Goal: Information Seeking & Learning: Learn about a topic

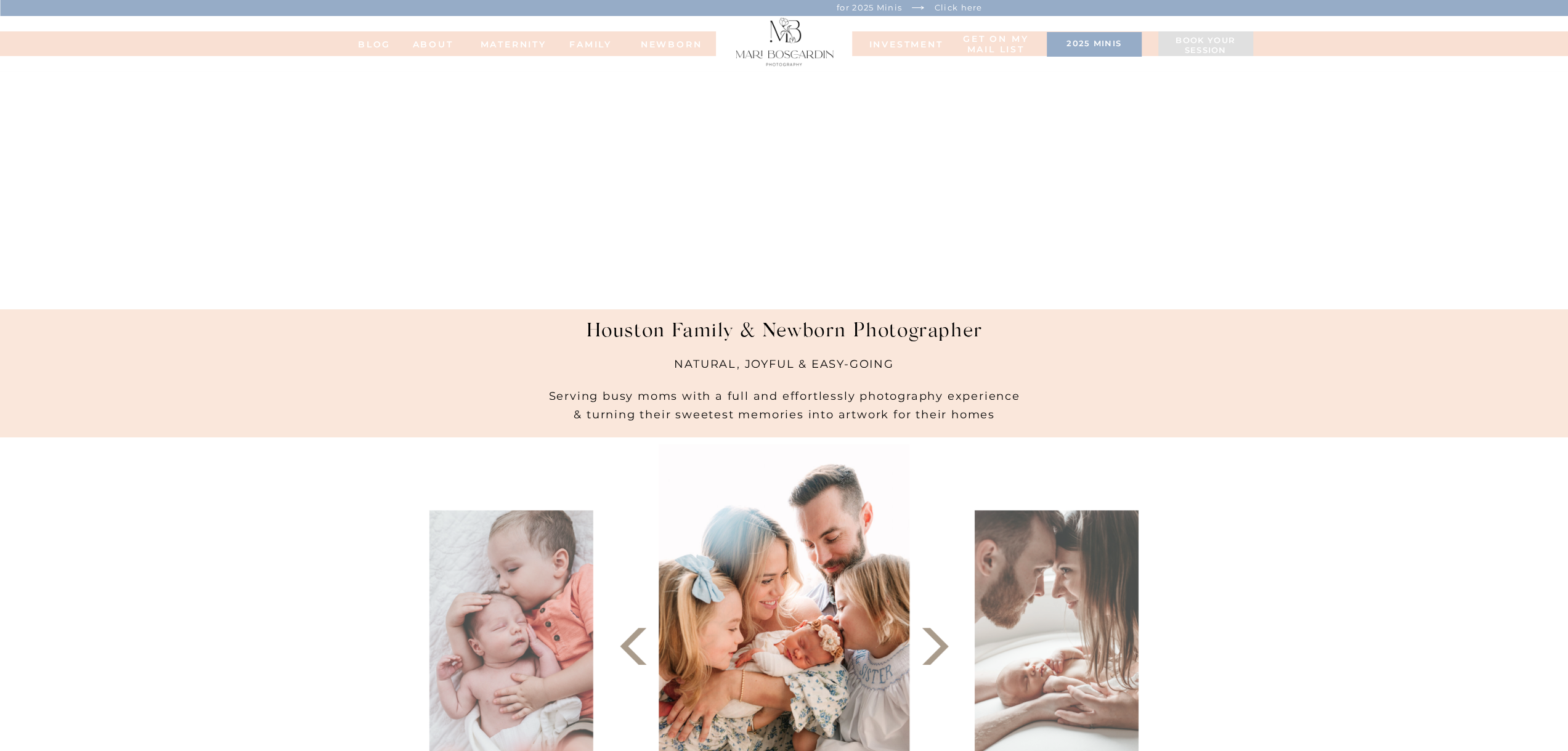
click at [926, 8] on p "Click here" at bounding box center [959, 6] width 66 height 13
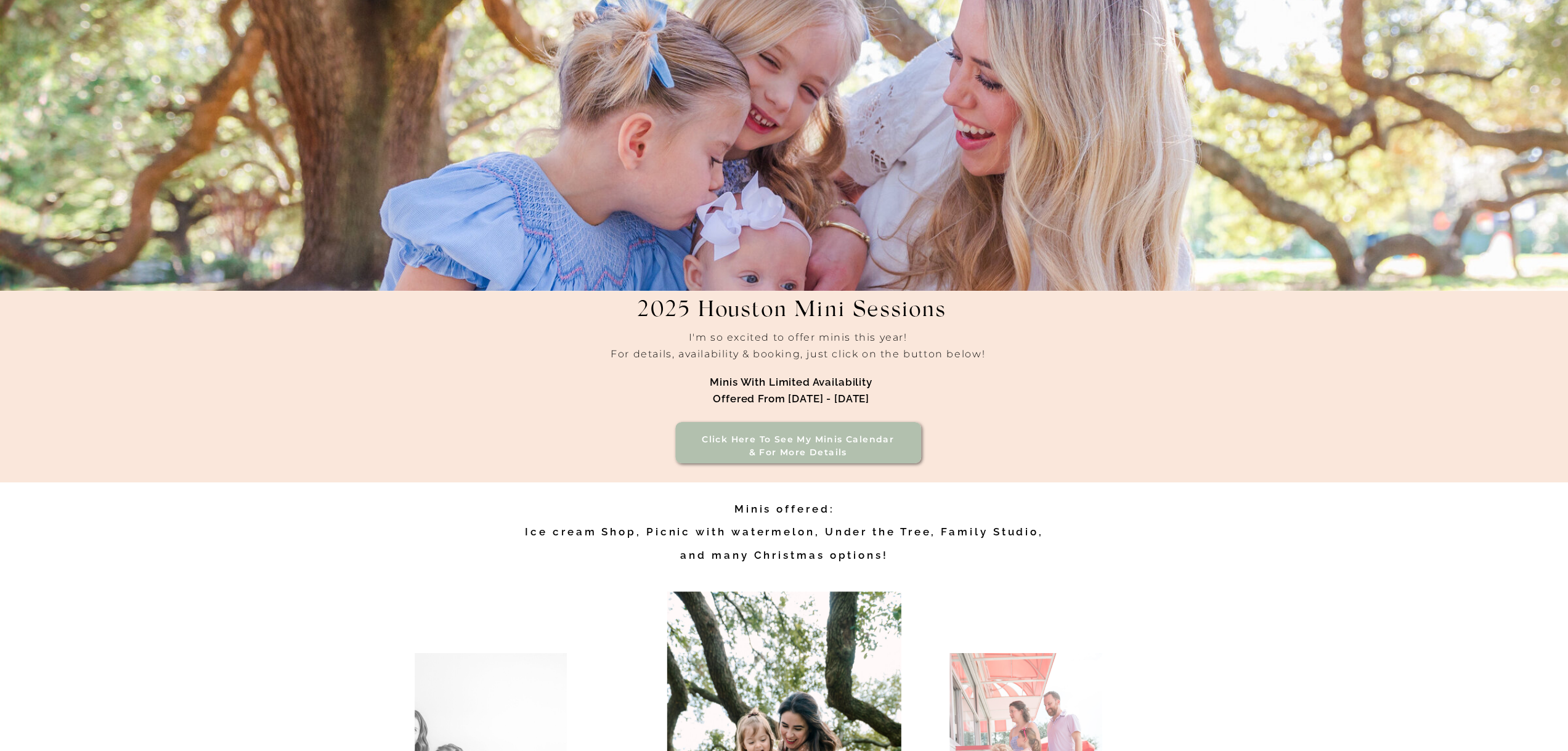
scroll to position [123, 0]
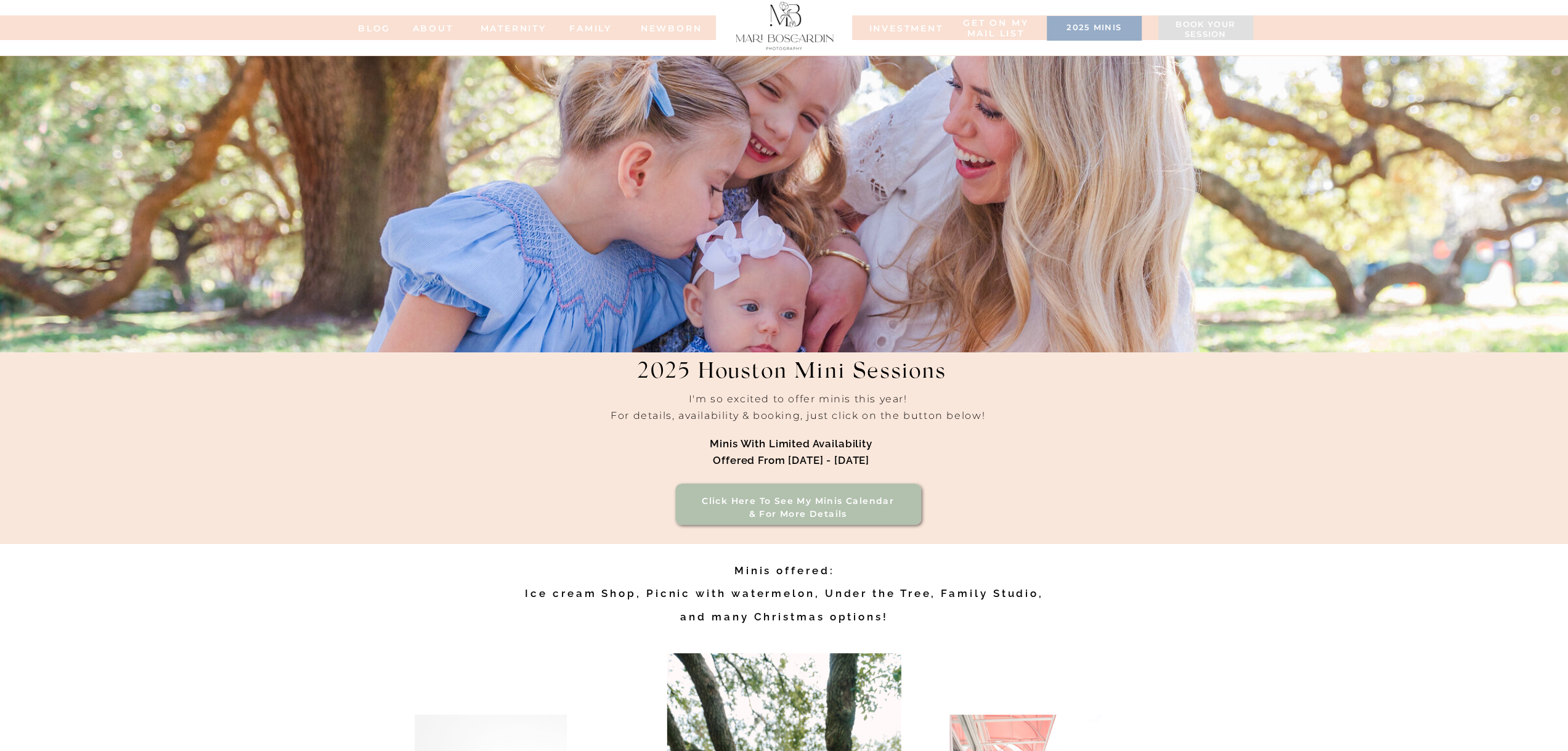
click at [781, 35] on div at bounding box center [785, 24] width 109 height 52
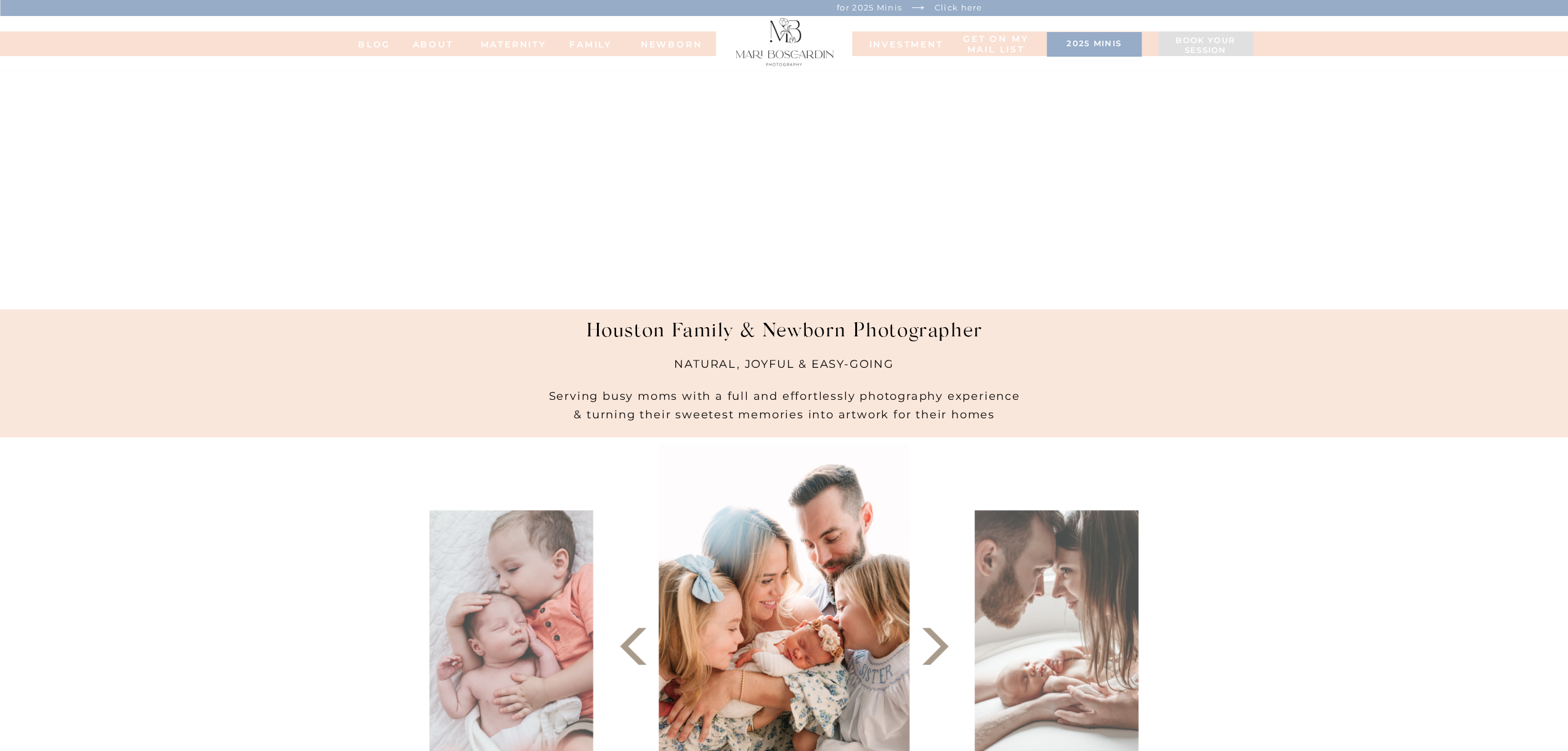
click at [1106, 47] on h3 "2025 minis" at bounding box center [1094, 45] width 82 height 13
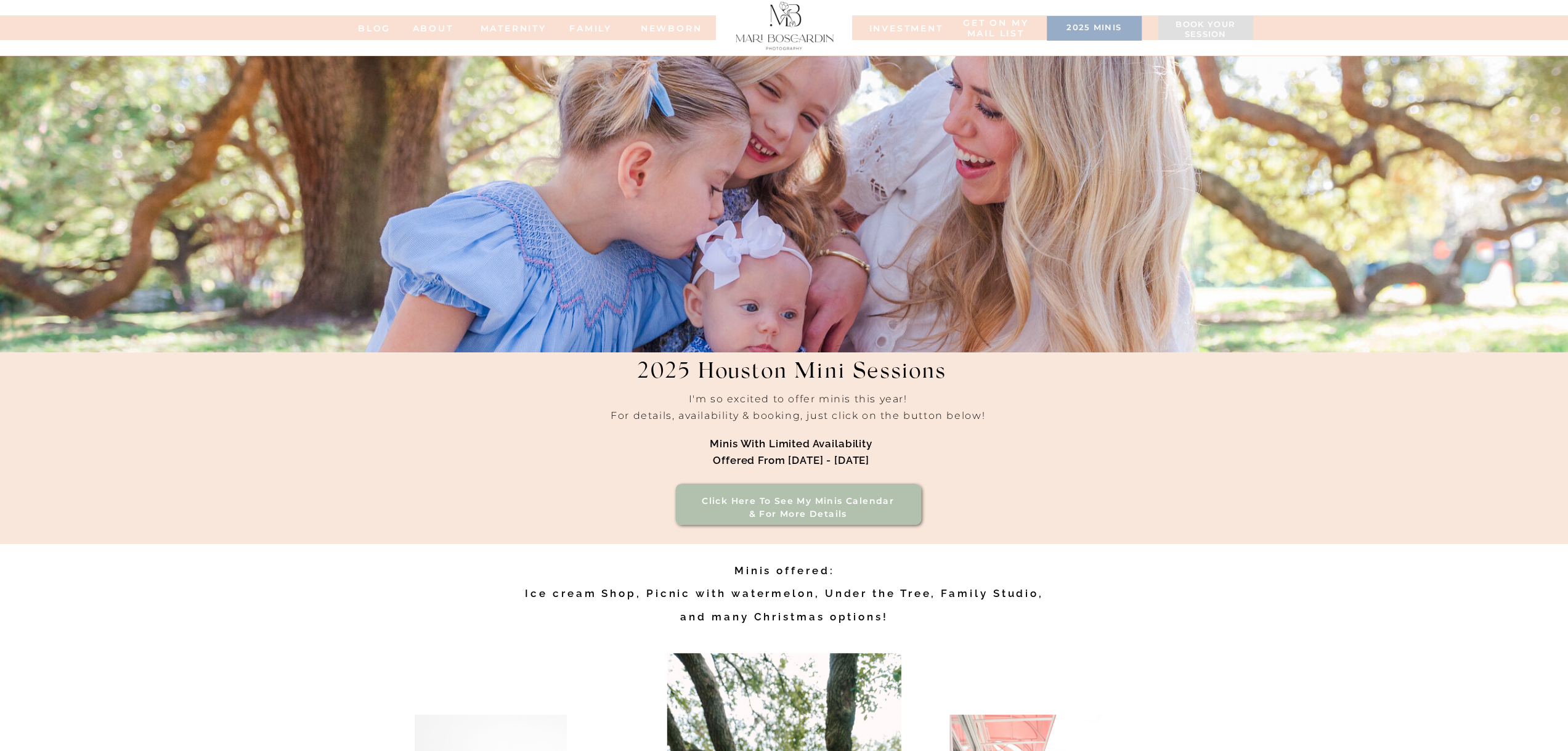
click at [774, 28] on div at bounding box center [785, 24] width 109 height 52
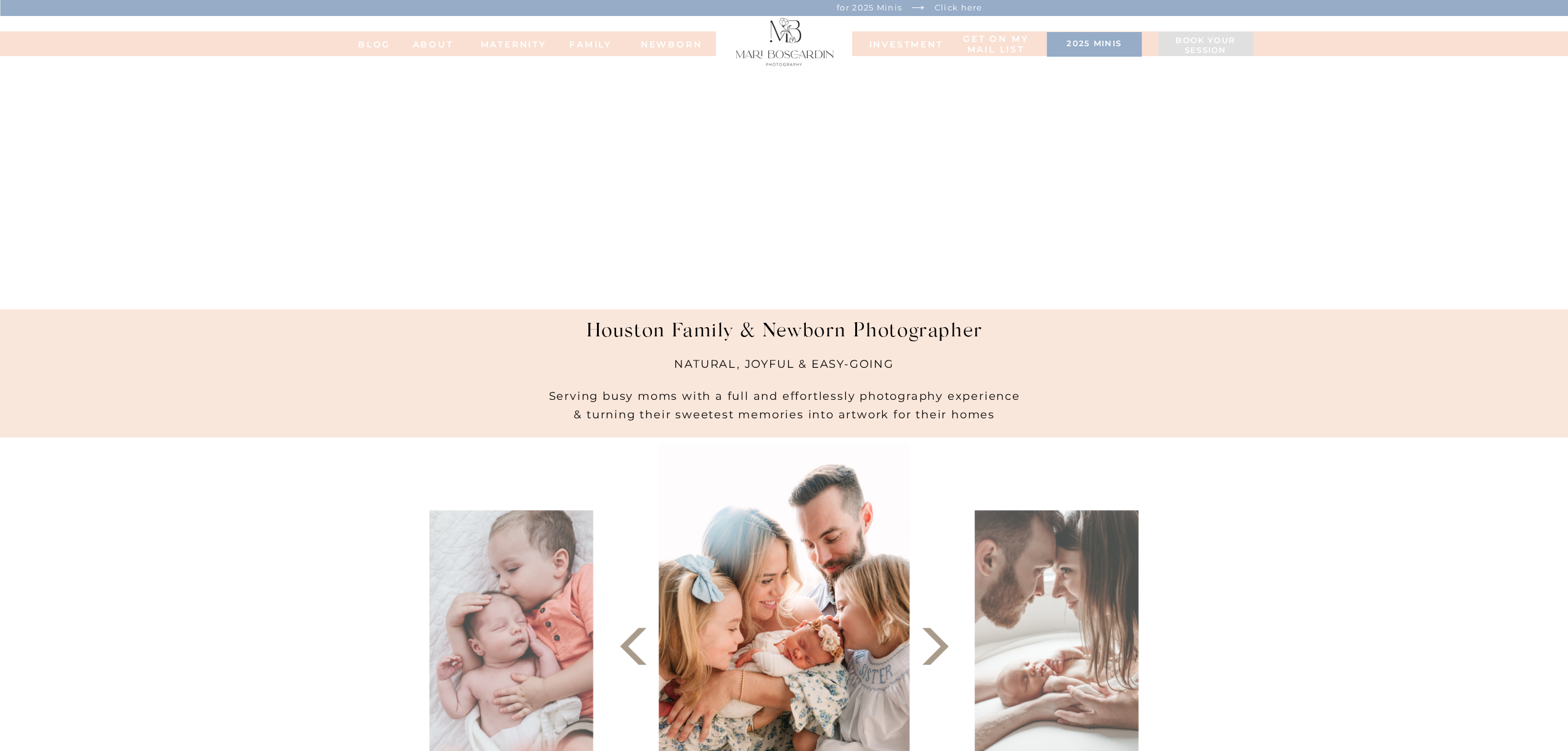
click at [1073, 39] on h3 "2025 minis" at bounding box center [1094, 45] width 82 height 13
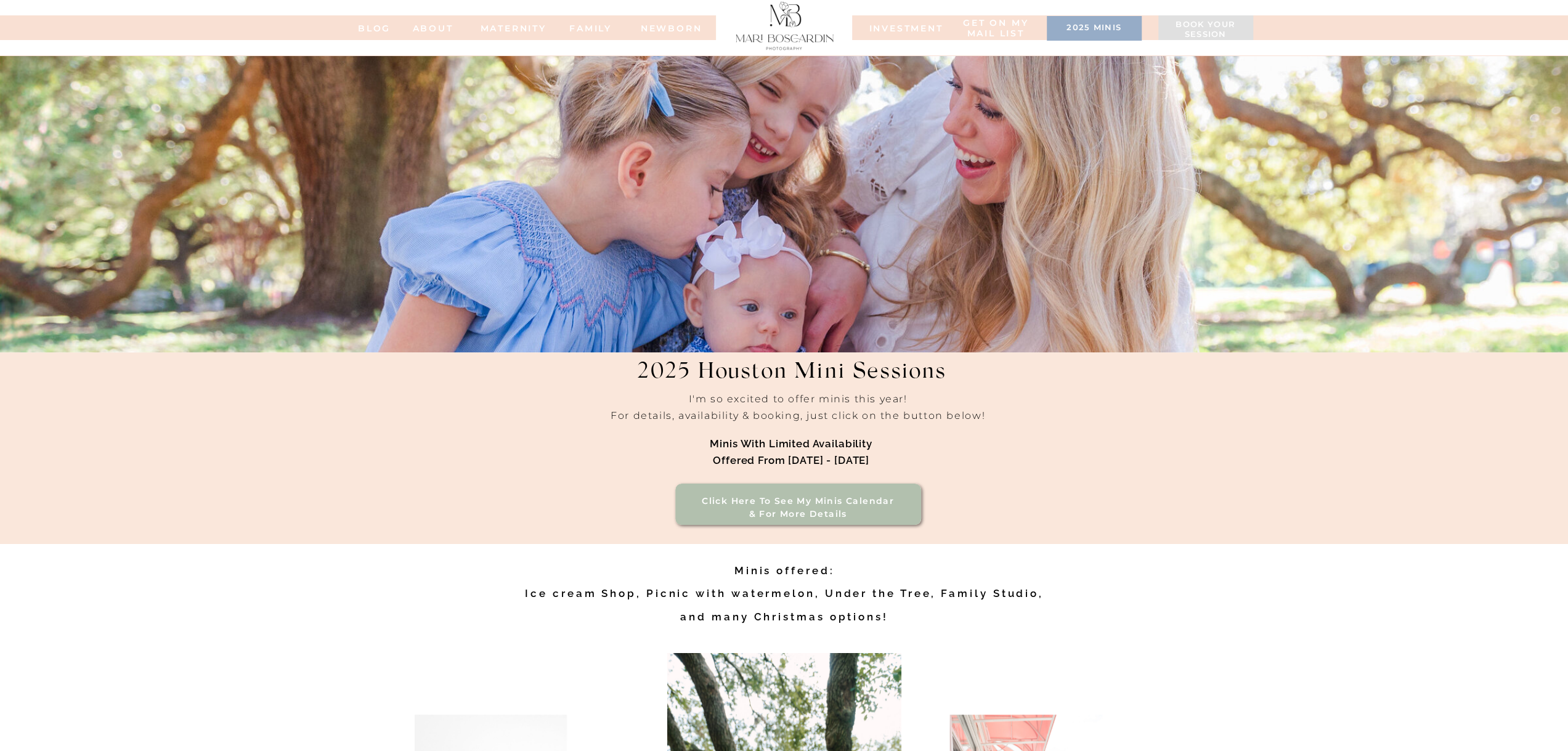
click at [791, 54] on div at bounding box center [784, 27] width 136 height 55
click at [790, 41] on div at bounding box center [785, 24] width 109 height 52
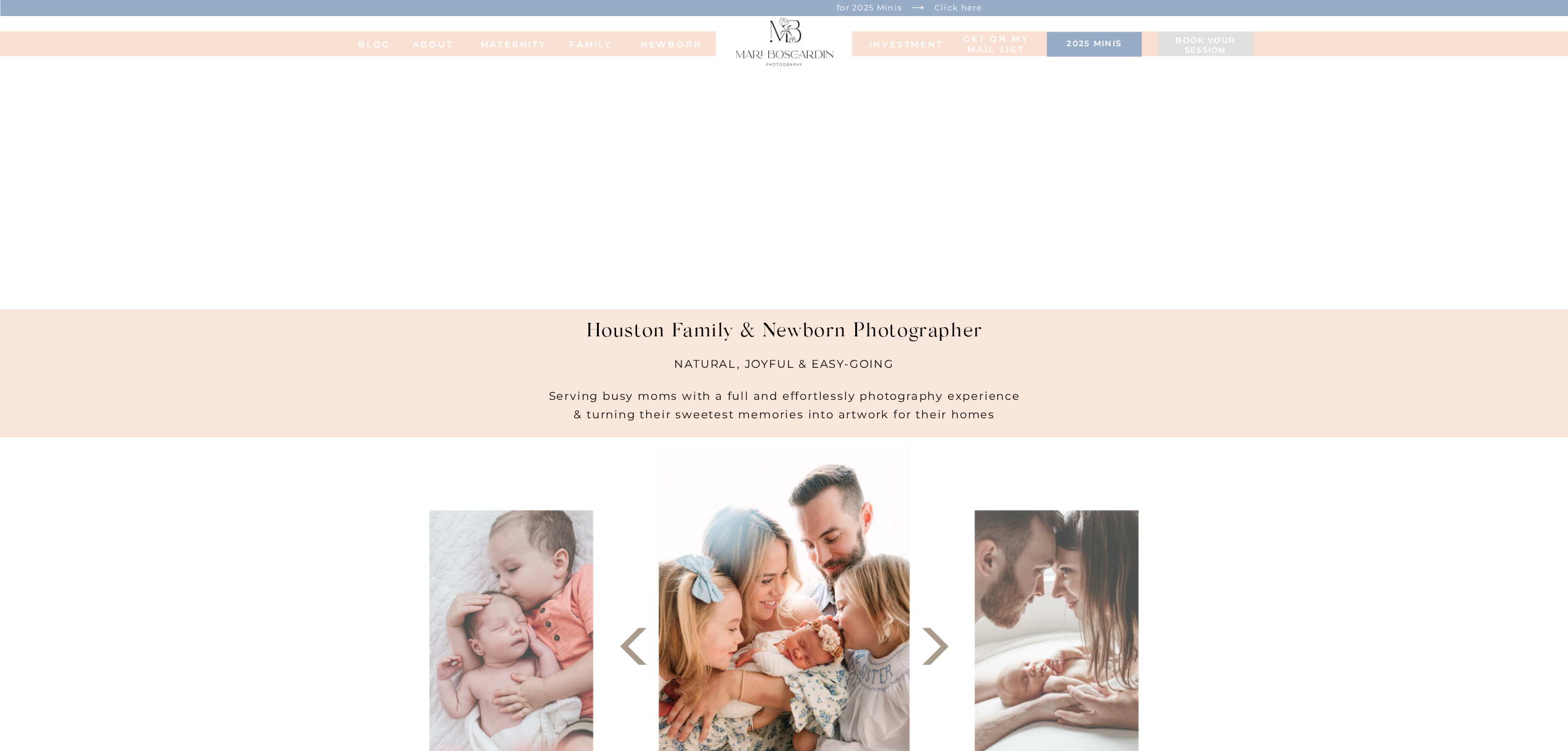
click at [1102, 43] on h3 "2025 minis" at bounding box center [1094, 45] width 82 height 13
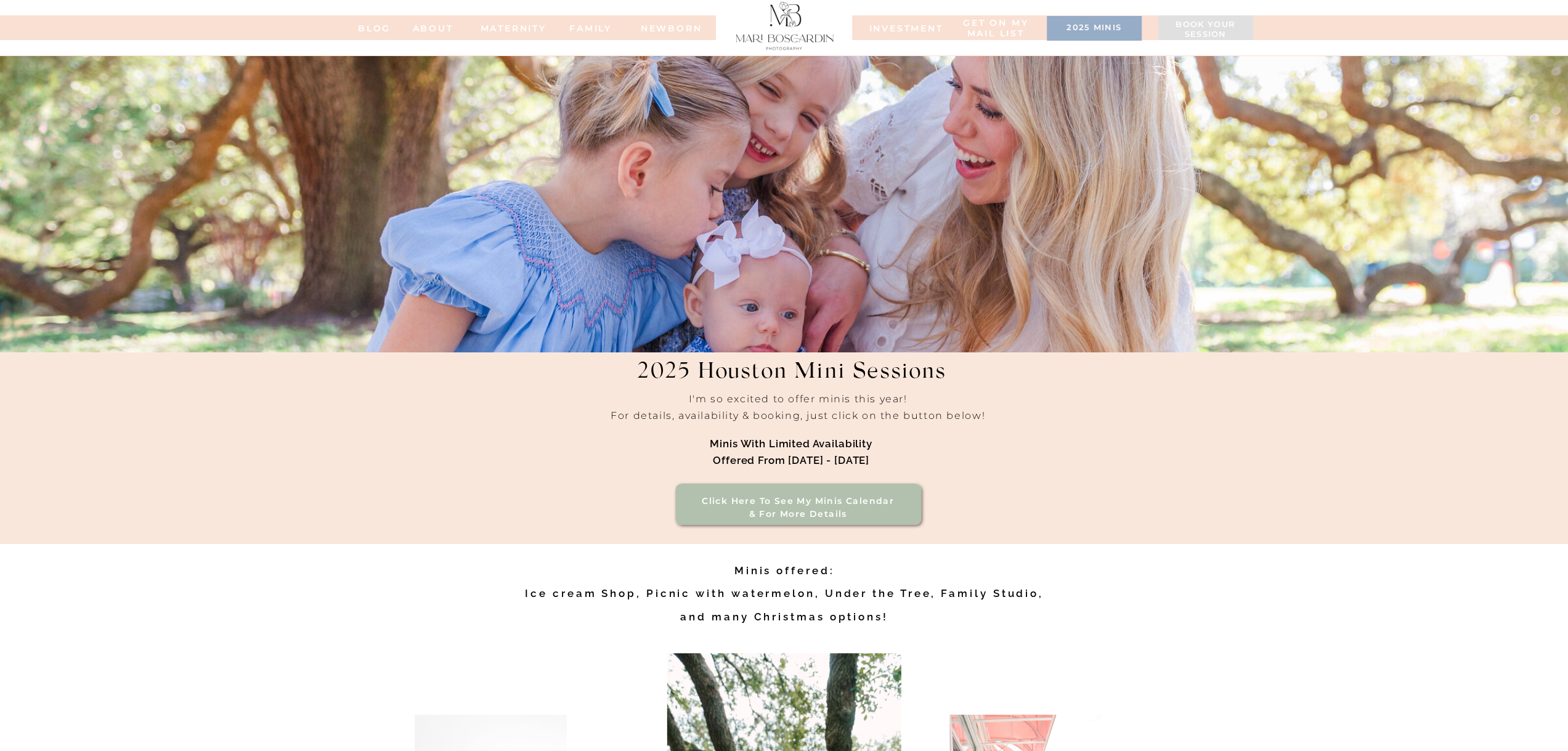
click at [1084, 35] on div at bounding box center [1094, 28] width 95 height 24
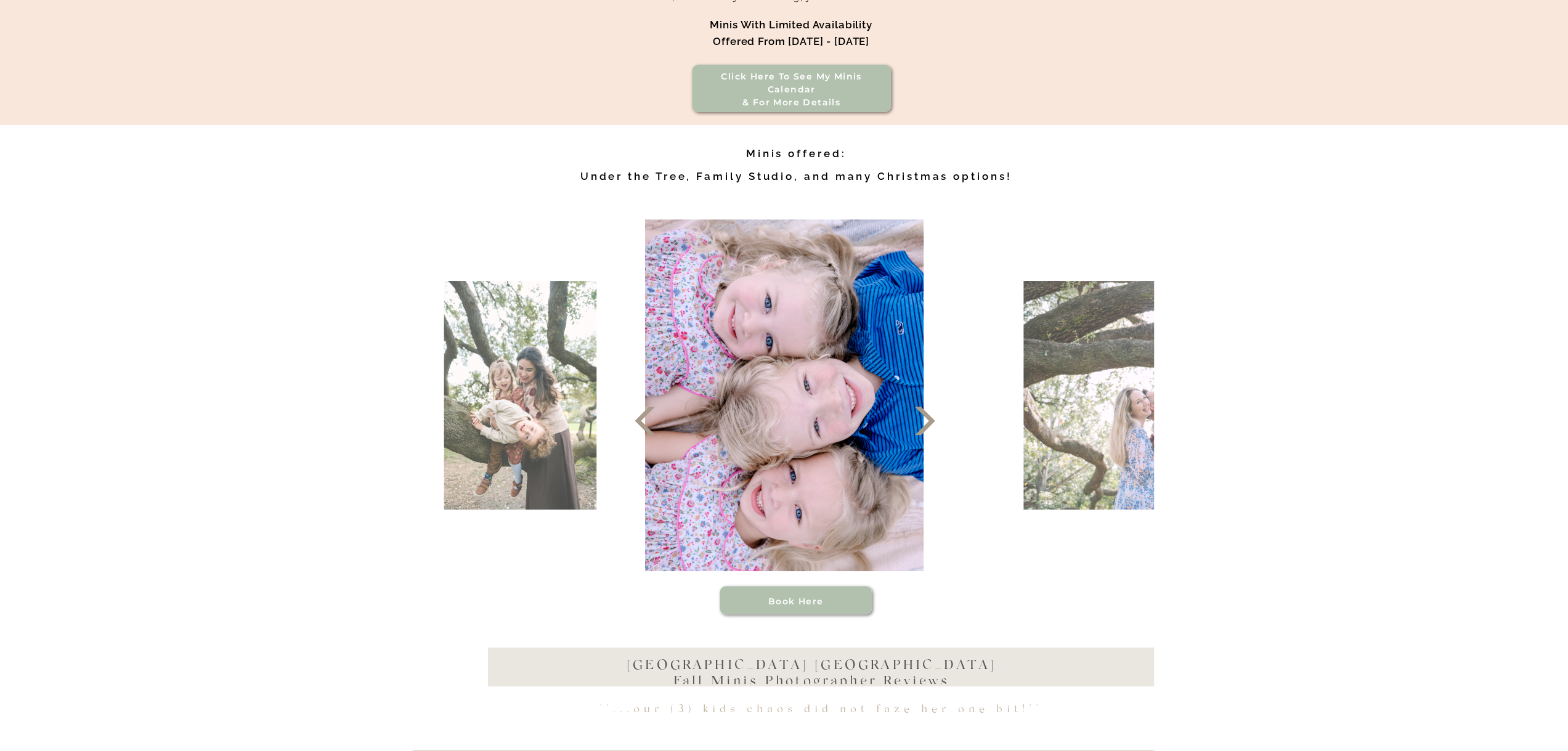
scroll to position [493, 0]
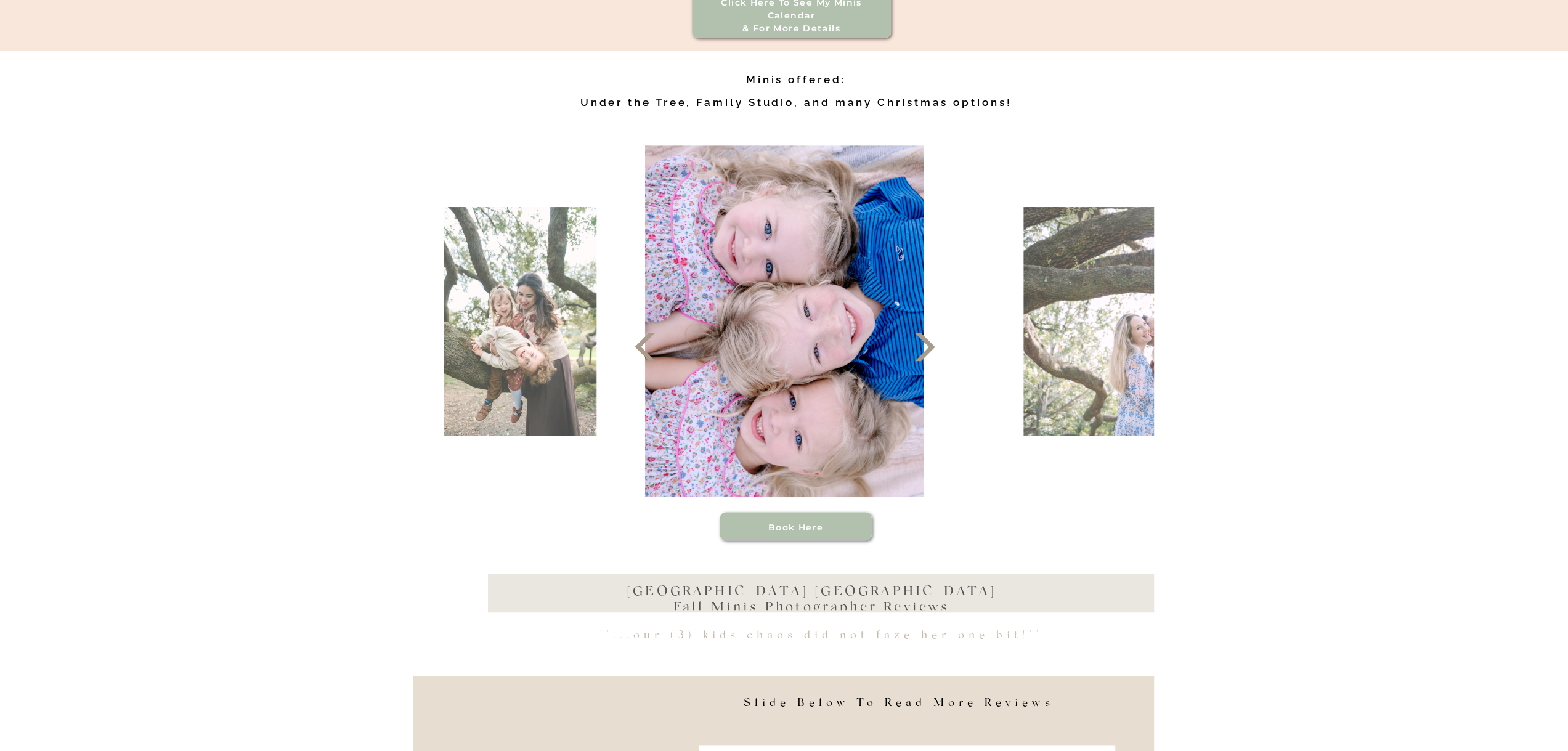
click at [925, 354] on polygon at bounding box center [924, 347] width 20 height 29
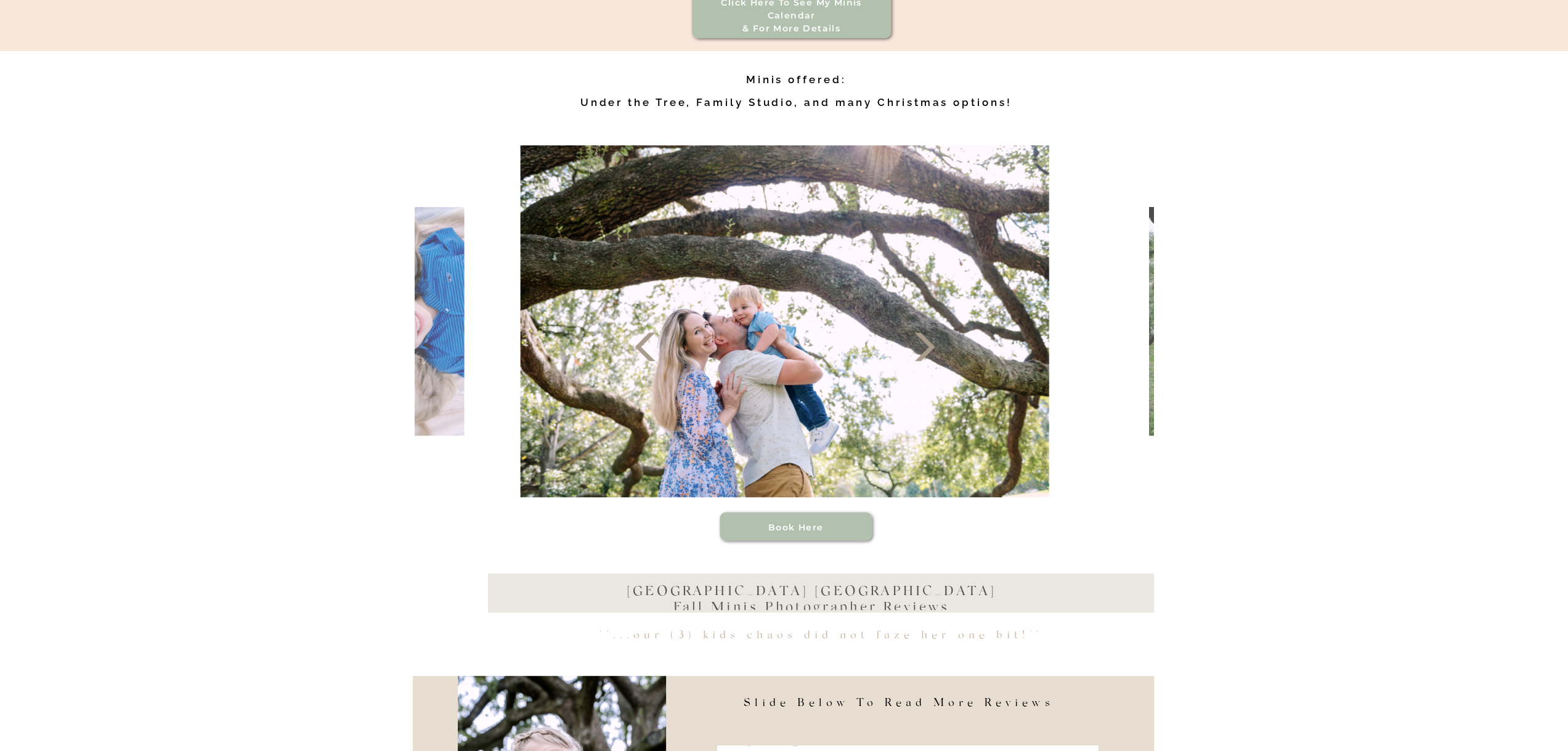
click at [925, 354] on polygon at bounding box center [924, 347] width 20 height 29
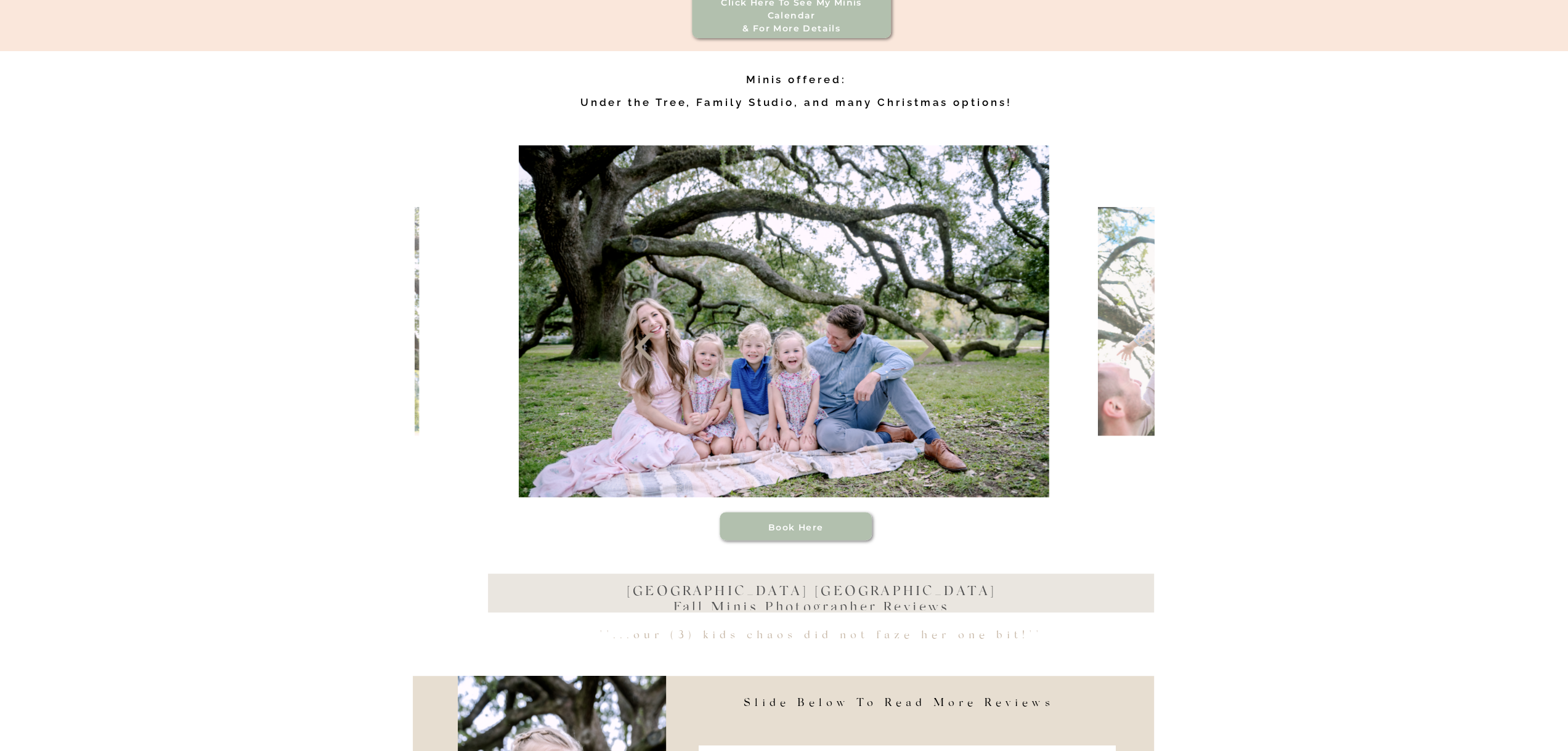
click at [925, 354] on polygon at bounding box center [924, 347] width 20 height 29
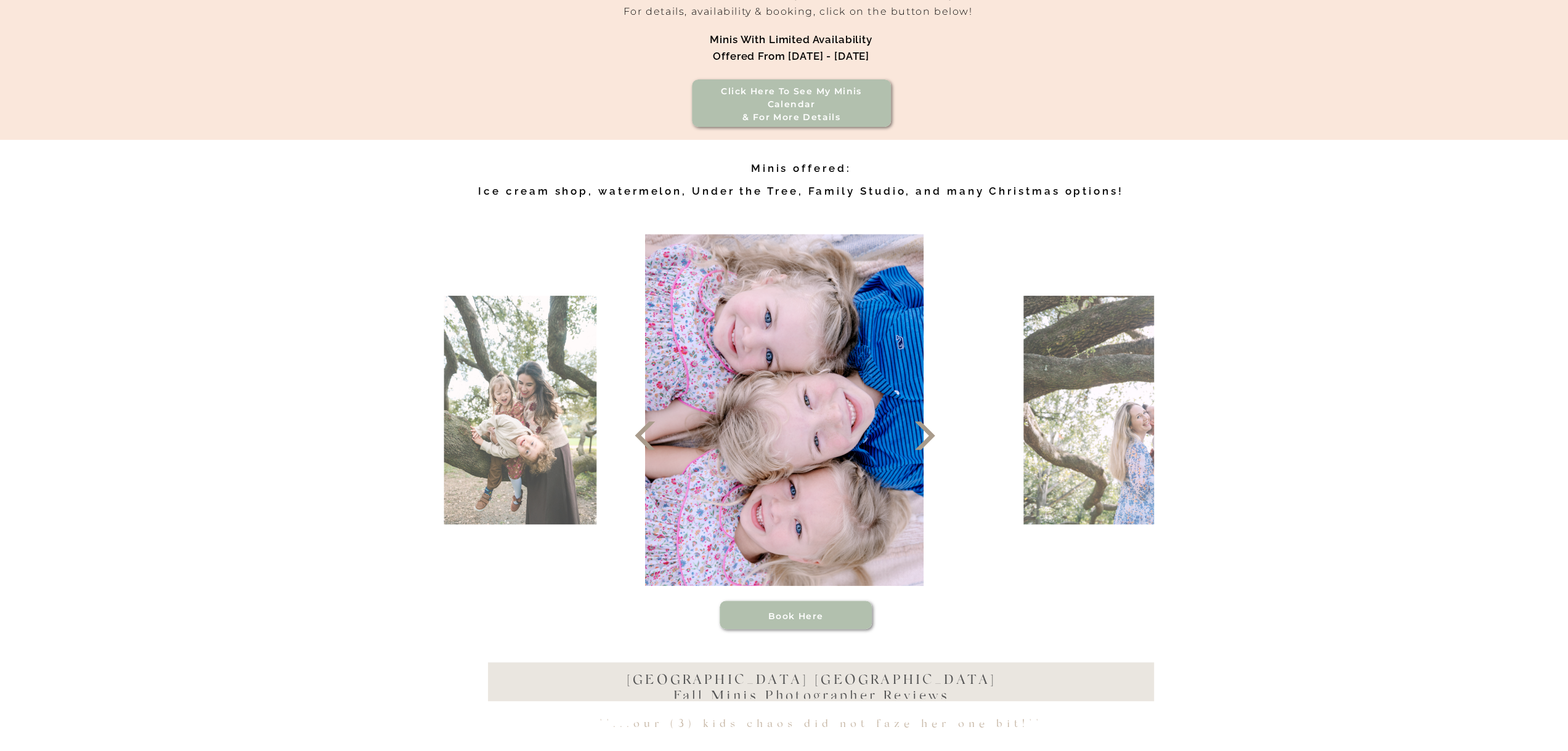
scroll to position [555, 0]
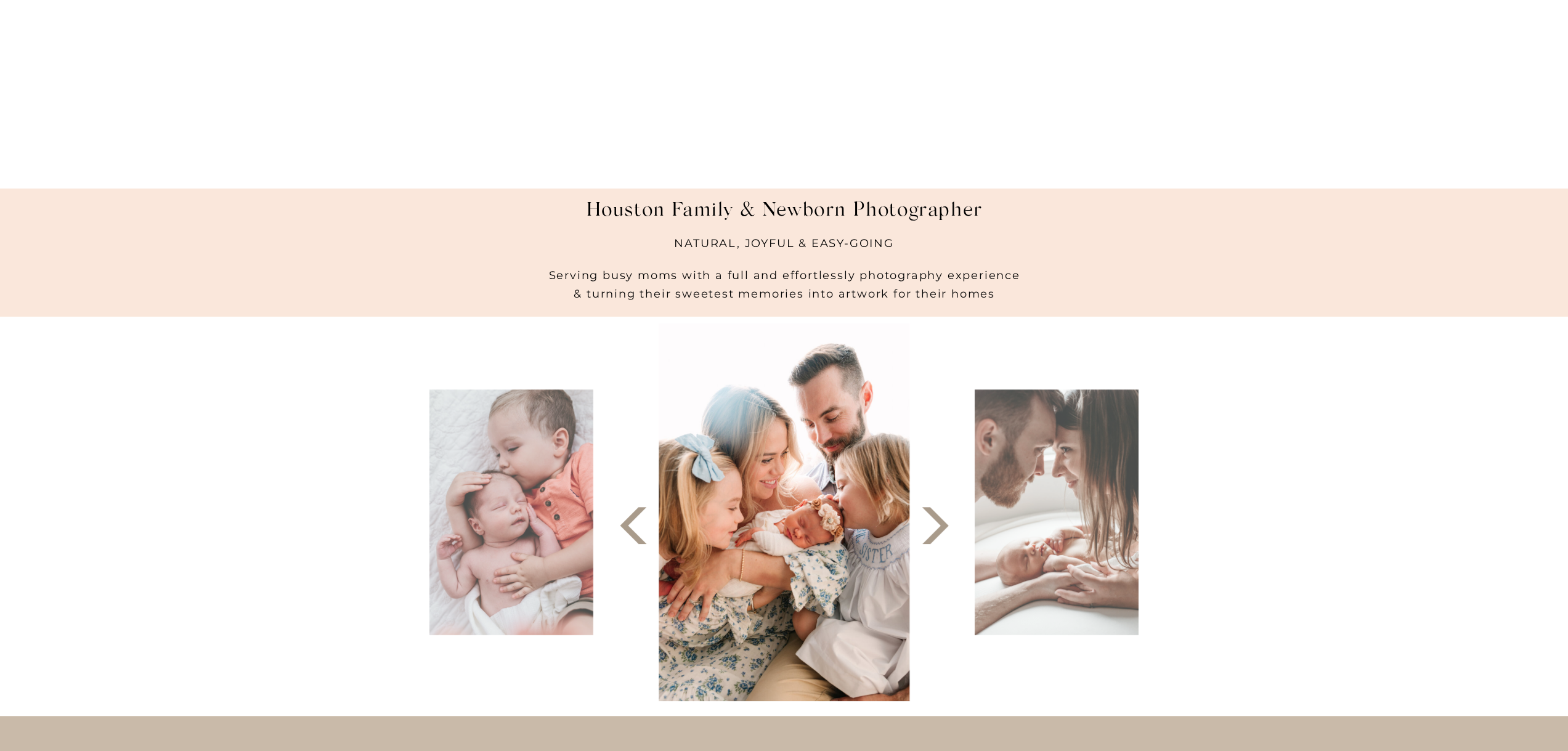
scroll to position [247, 0]
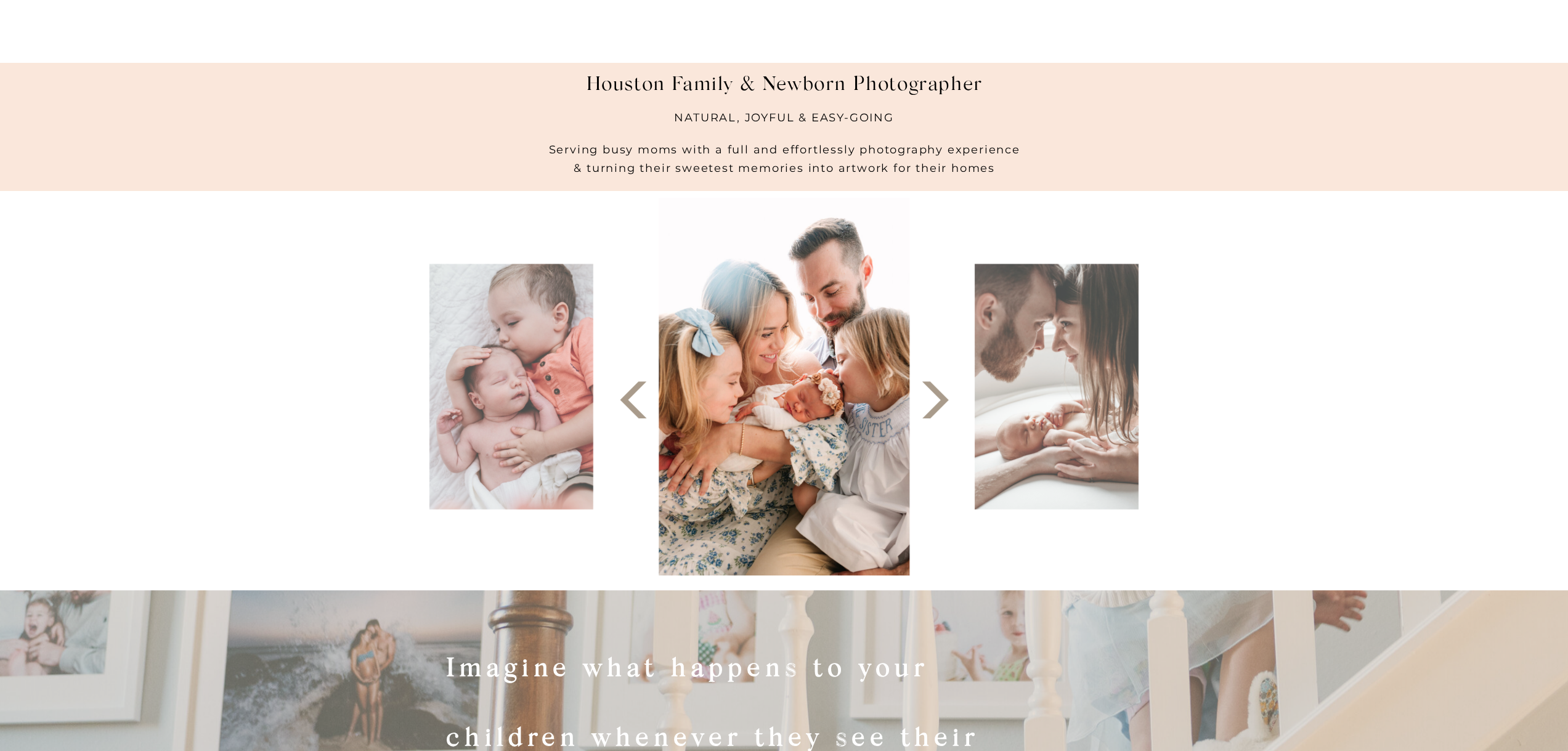
click at [939, 409] on icon at bounding box center [935, 400] width 48 height 48
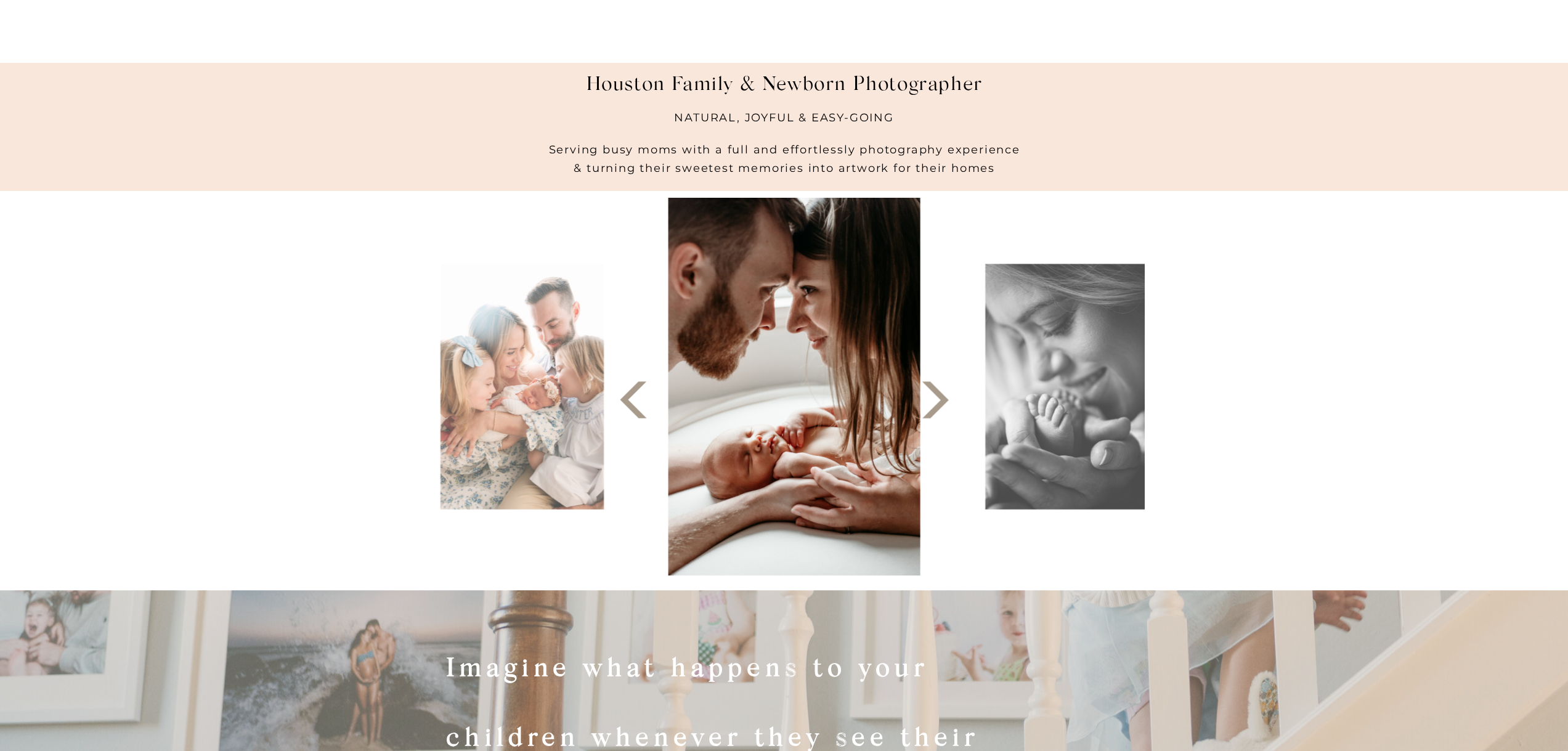
click at [939, 409] on icon at bounding box center [935, 400] width 48 height 48
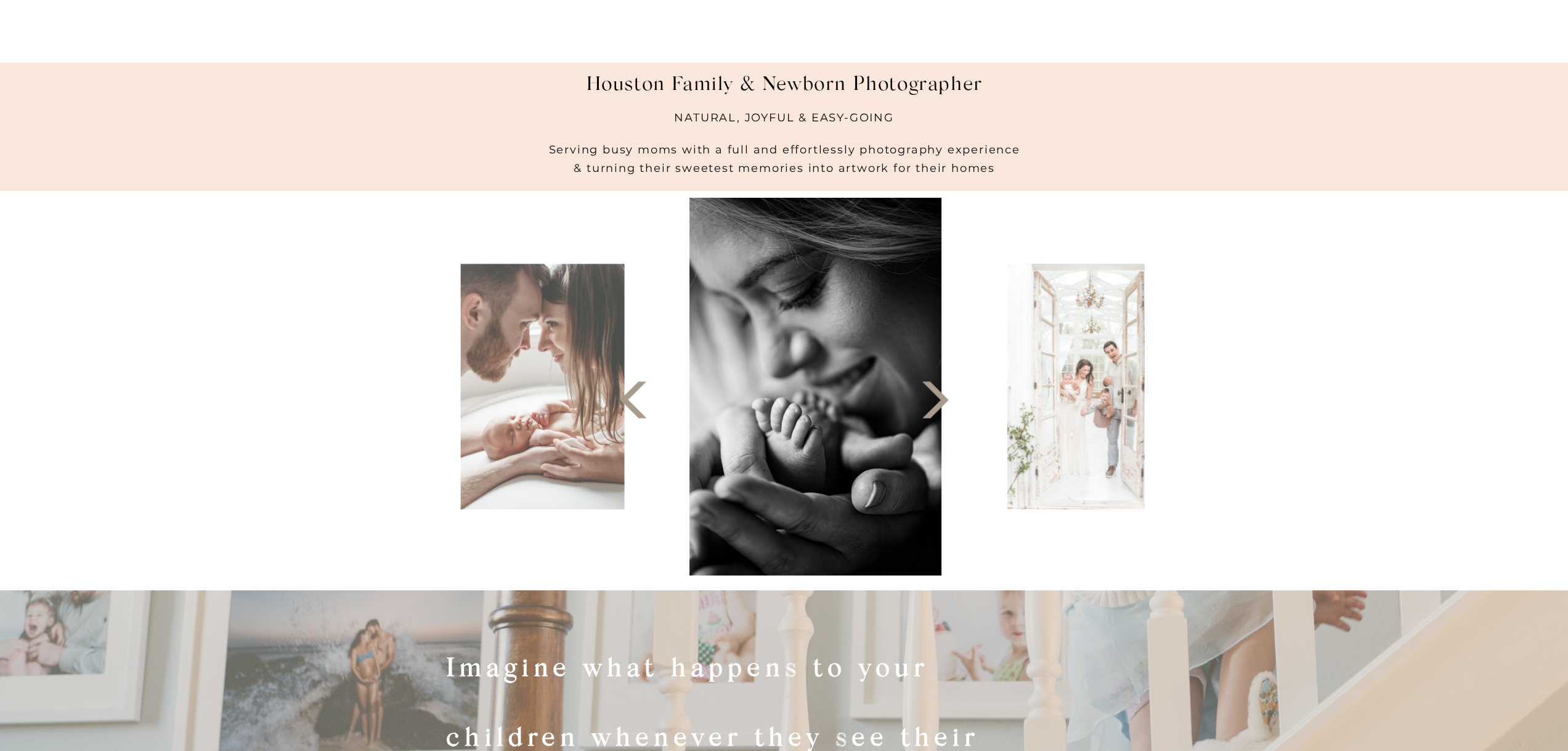
click at [939, 409] on icon at bounding box center [935, 400] width 48 height 48
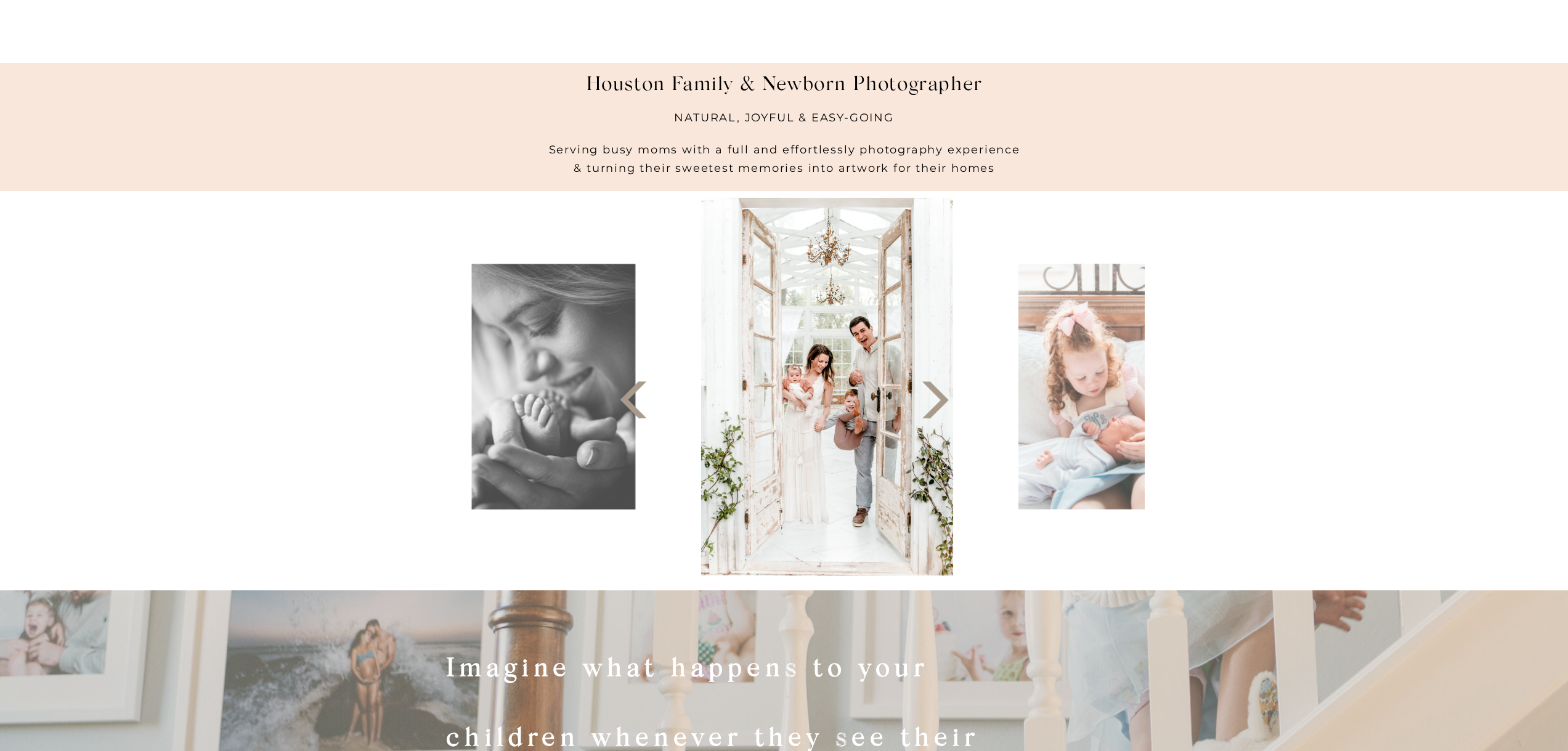
click at [939, 409] on icon at bounding box center [935, 400] width 48 height 48
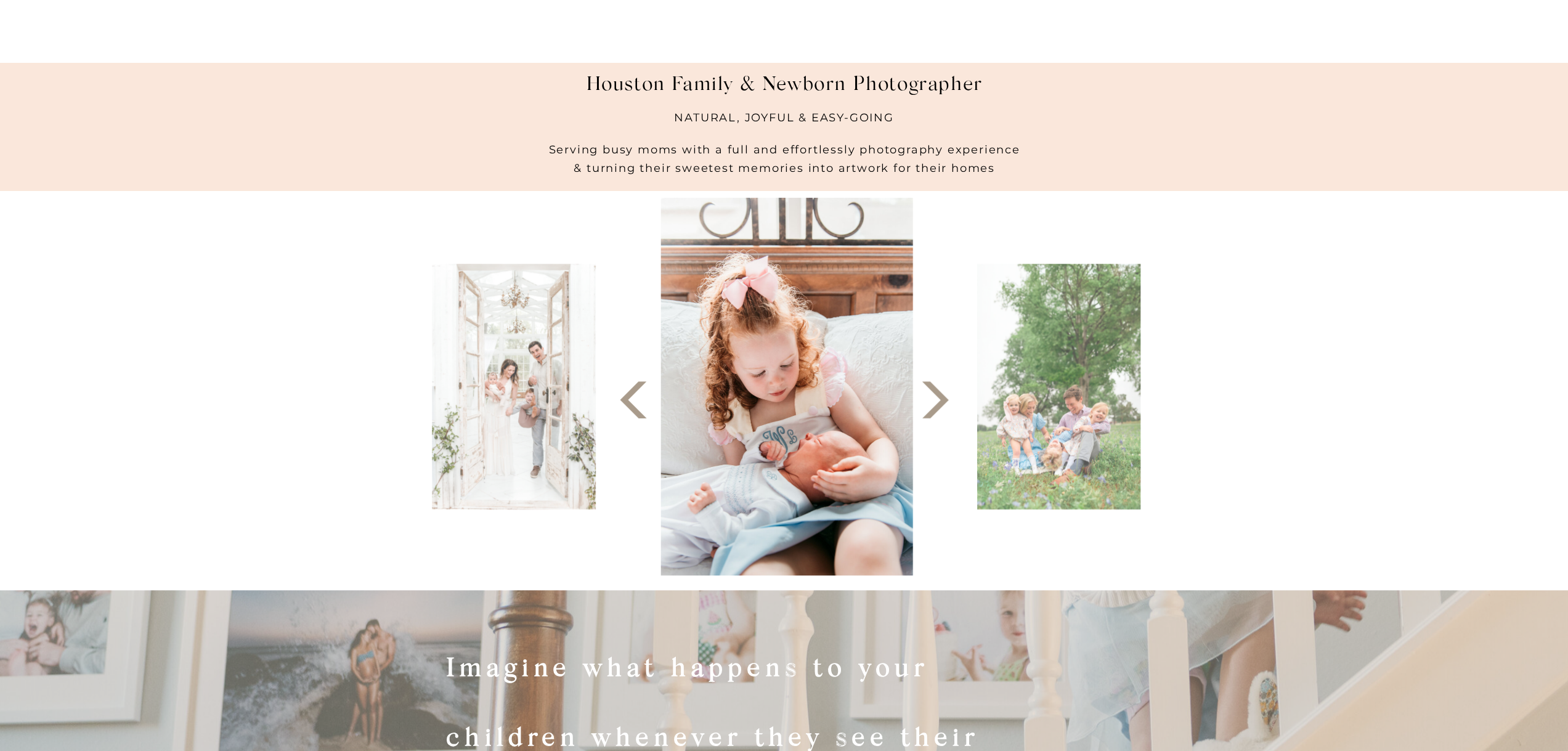
click at [939, 409] on icon at bounding box center [935, 400] width 48 height 48
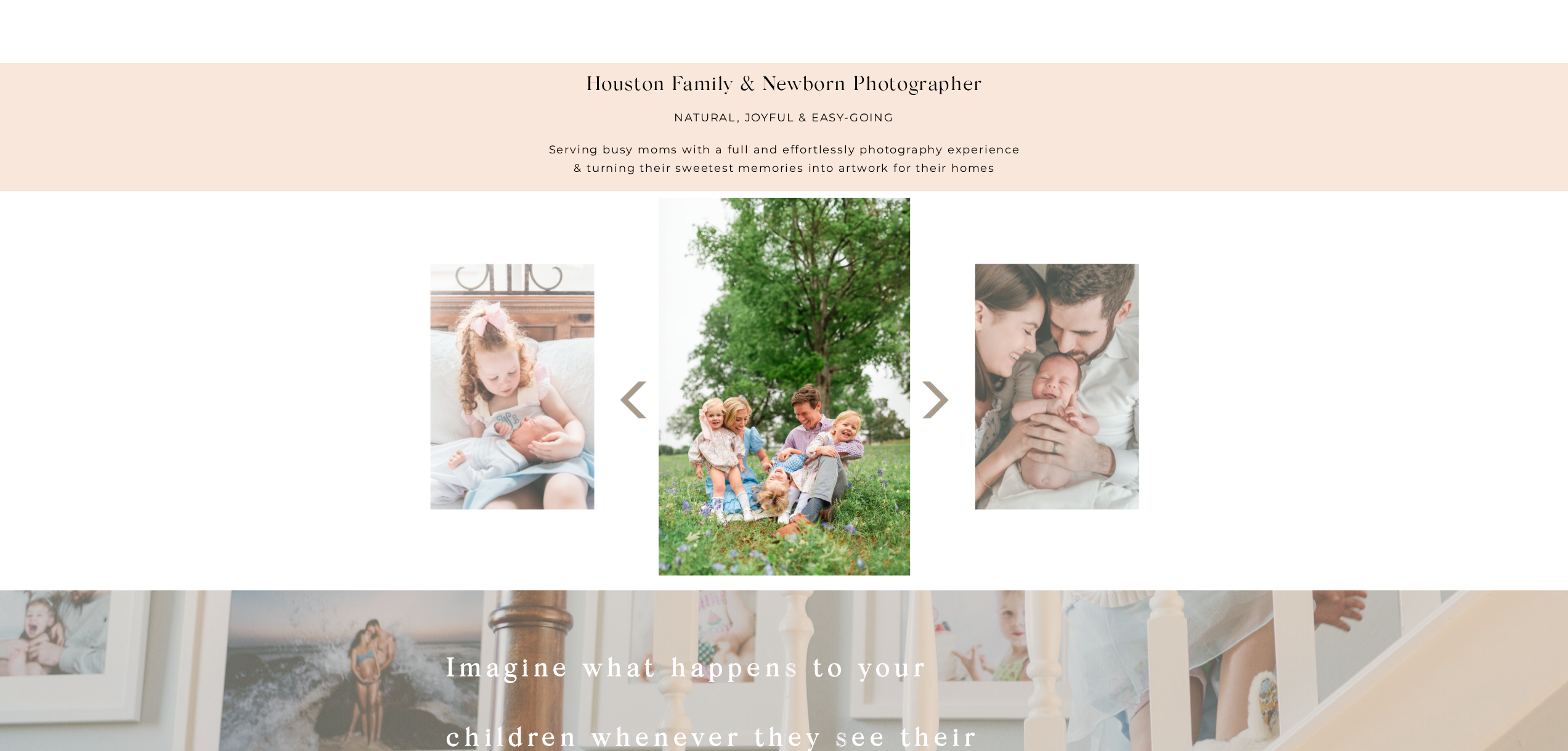
click at [938, 409] on polygon at bounding box center [935, 400] width 27 height 37
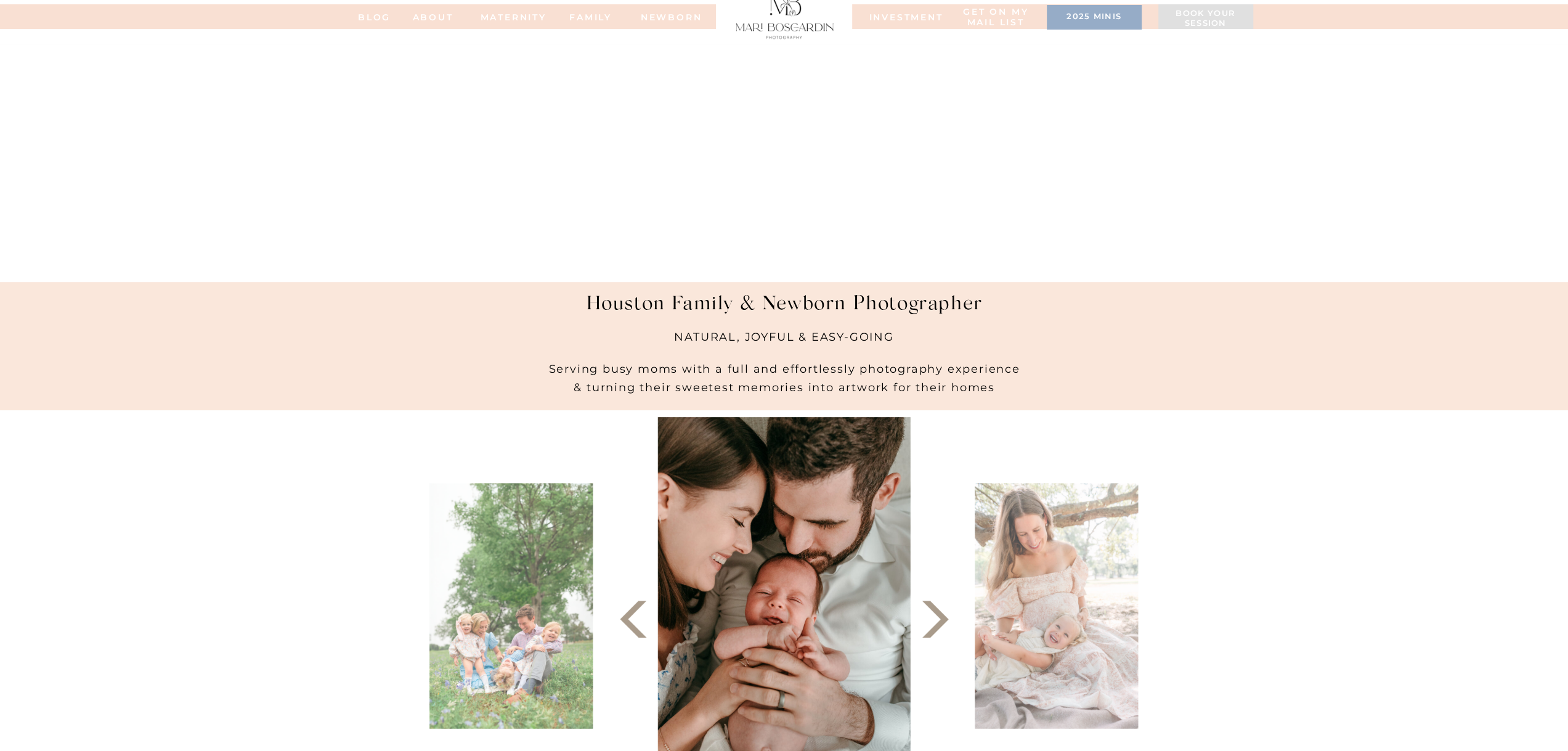
scroll to position [0, 0]
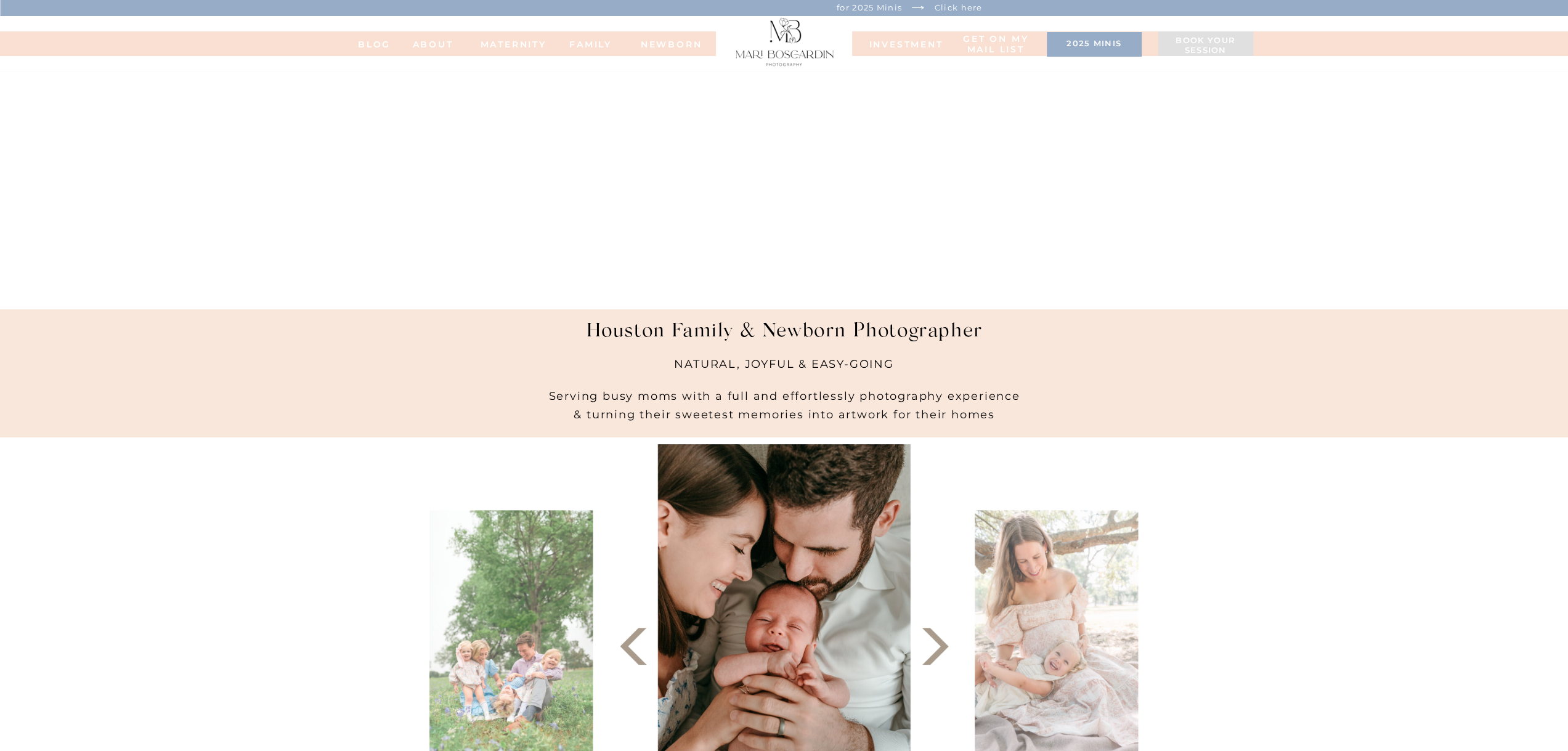
click at [1080, 44] on h3 "2025 minis" at bounding box center [1094, 45] width 82 height 13
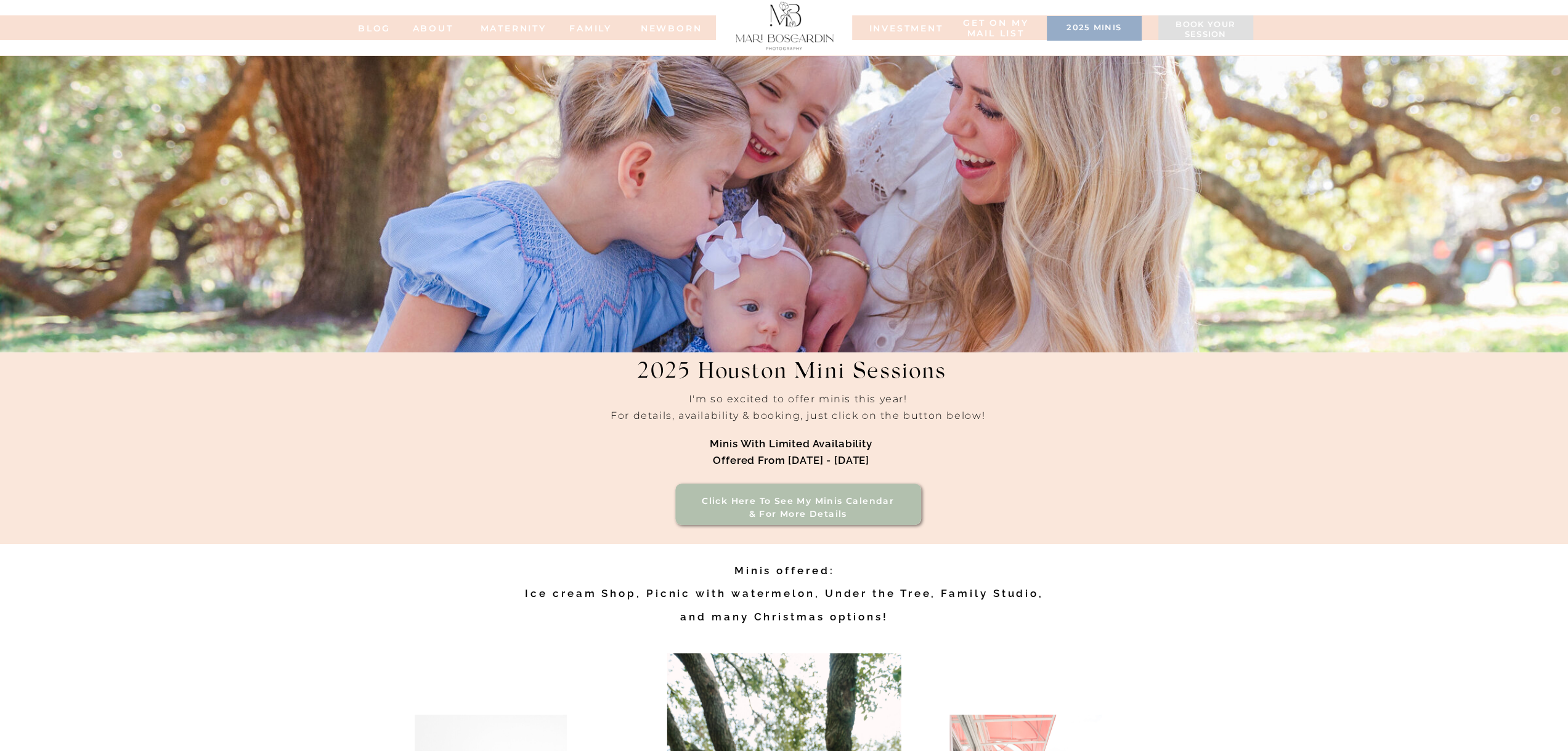
click at [1080, 24] on h3 "2025 minis" at bounding box center [1094, 29] width 82 height 13
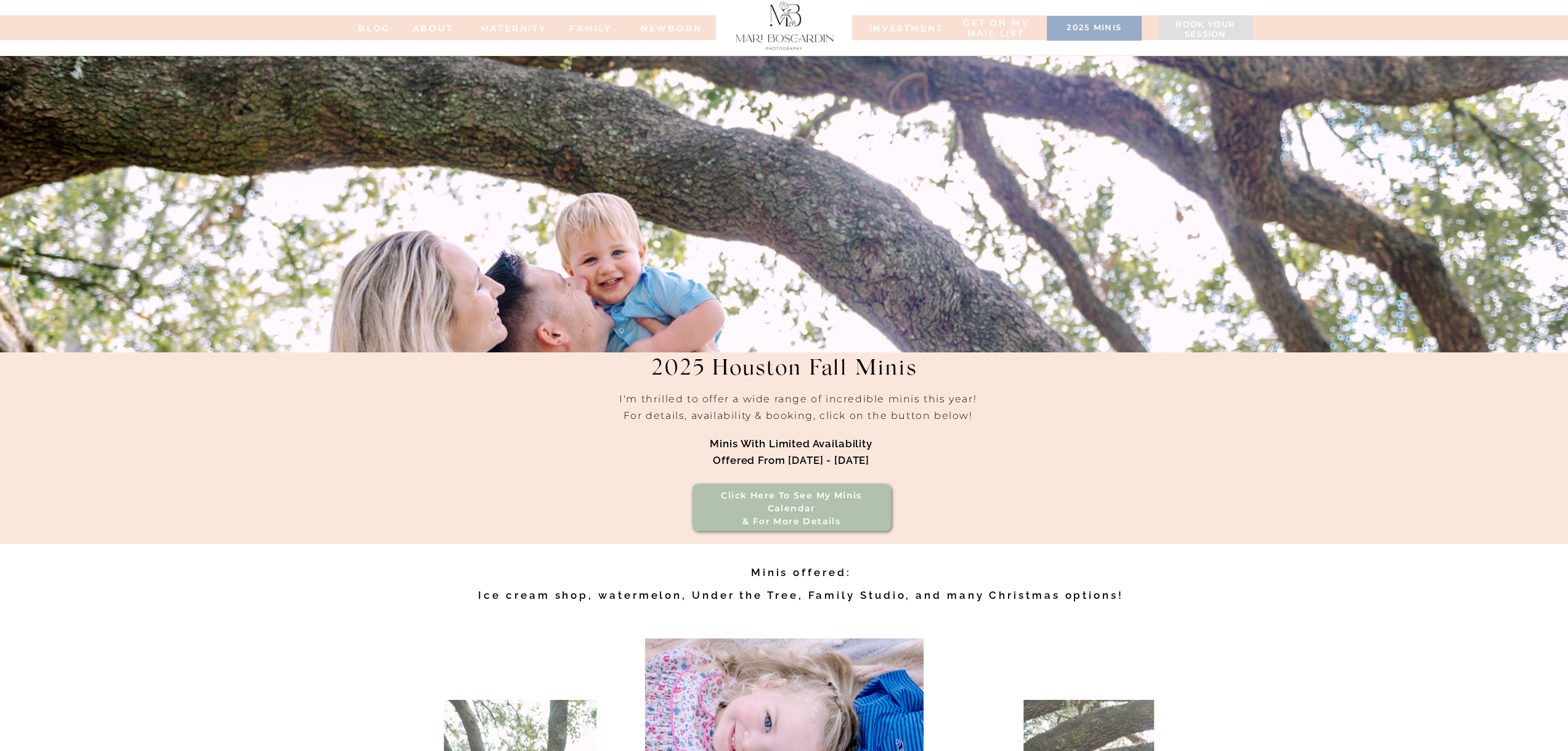
click at [799, 38] on div at bounding box center [785, 24] width 109 height 52
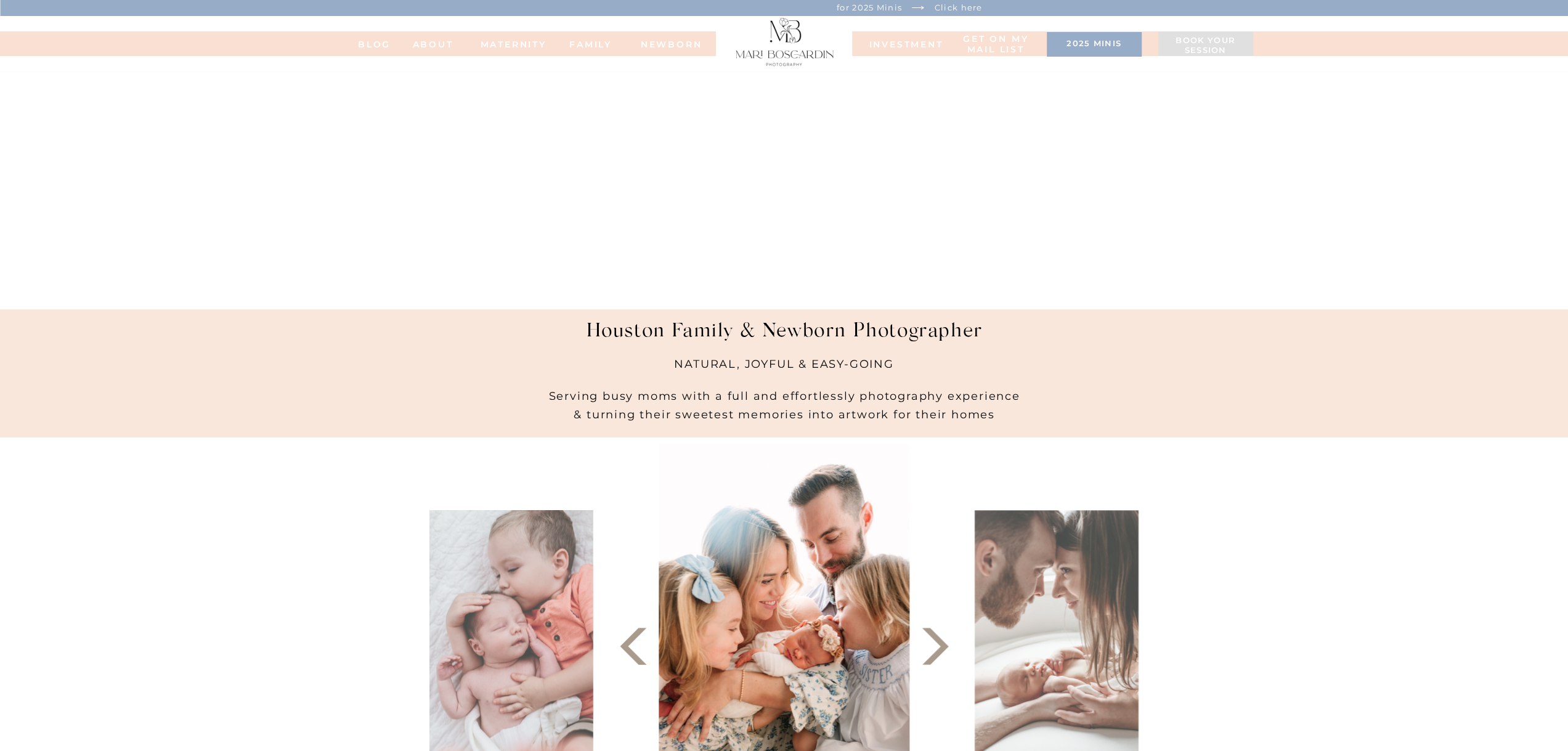
click at [1088, 45] on h3 "2025 minis" at bounding box center [1094, 45] width 82 height 13
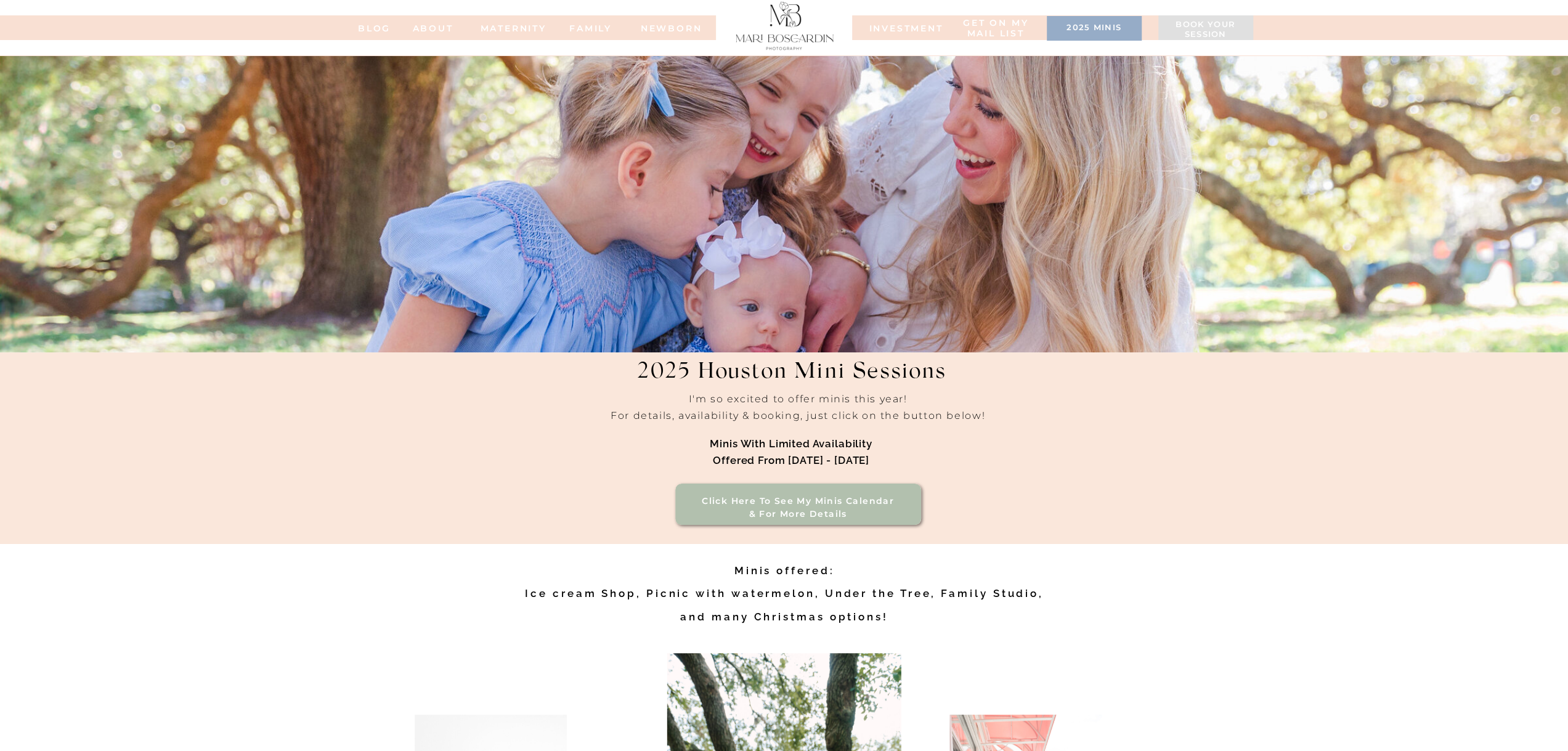
click at [1085, 33] on h3 "2025 minis" at bounding box center [1094, 29] width 82 height 13
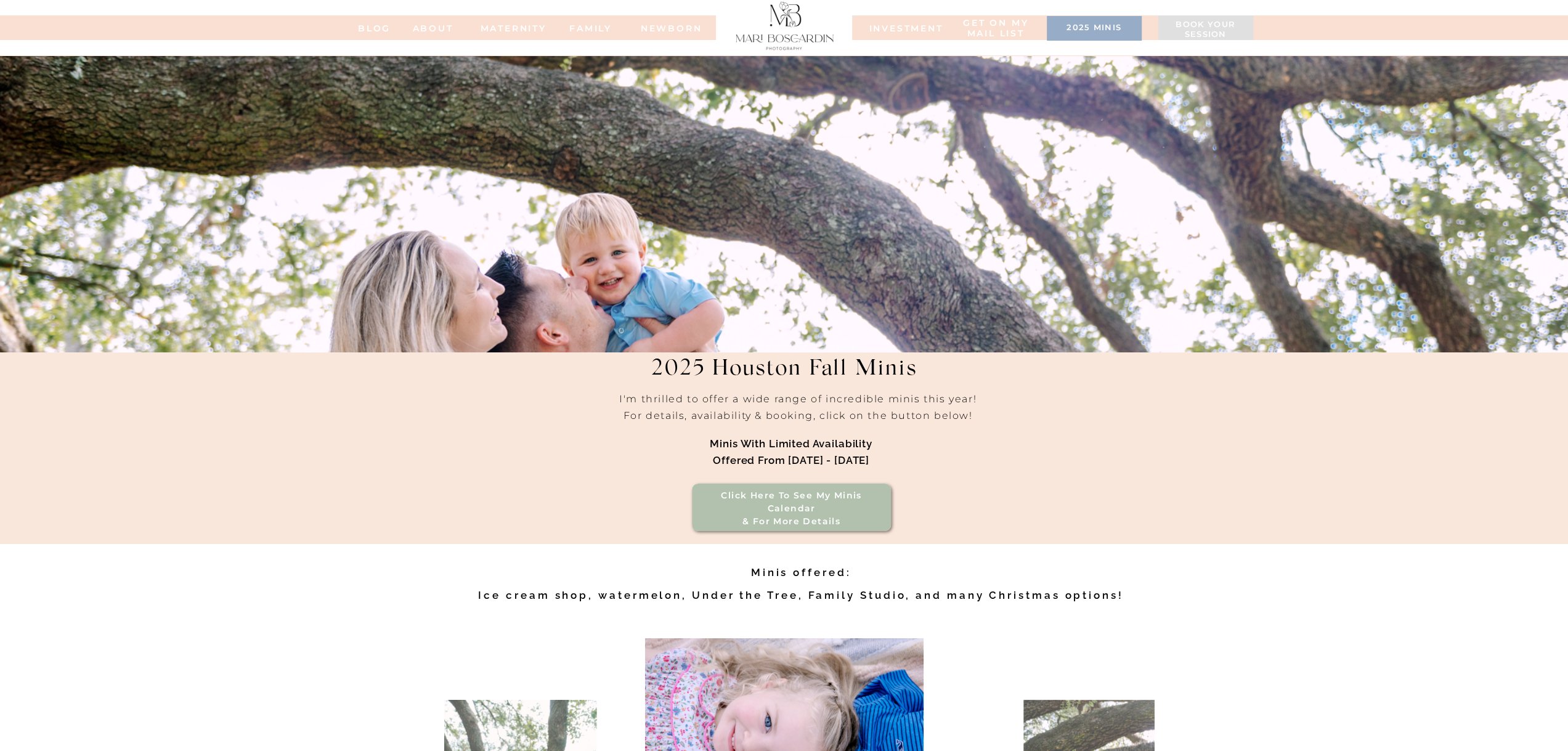
click at [1066, 35] on div at bounding box center [1094, 28] width 95 height 24
click at [1055, 38] on div at bounding box center [1094, 28] width 95 height 24
click at [1091, 25] on h3 "2025 minis" at bounding box center [1094, 29] width 82 height 13
click at [1103, 26] on h3 "2025 minis" at bounding box center [1094, 29] width 82 height 13
click at [983, 21] on nav "Get on my MAIL list" at bounding box center [996, 29] width 70 height 22
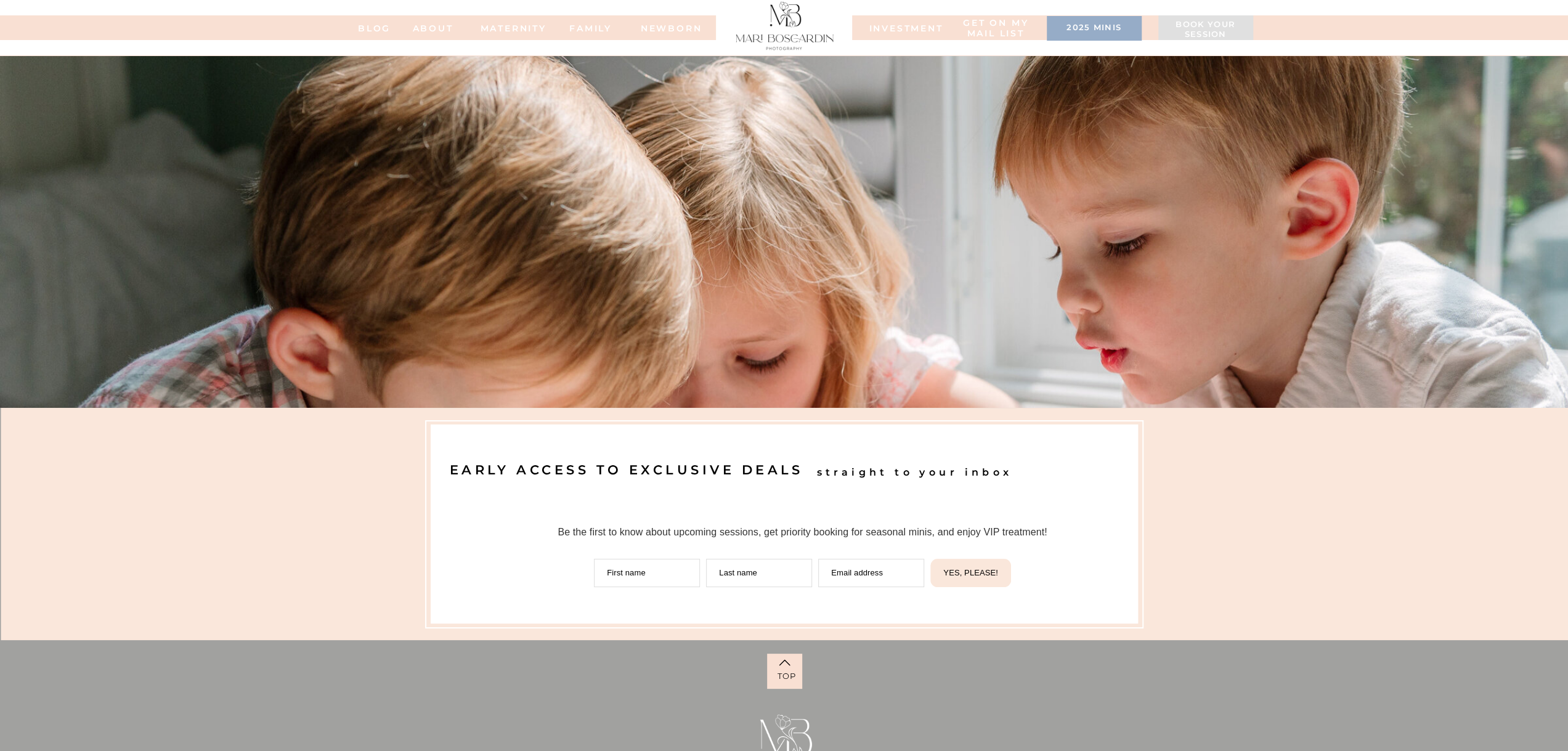
click at [1093, 24] on h3 "2025 minis" at bounding box center [1094, 29] width 82 height 13
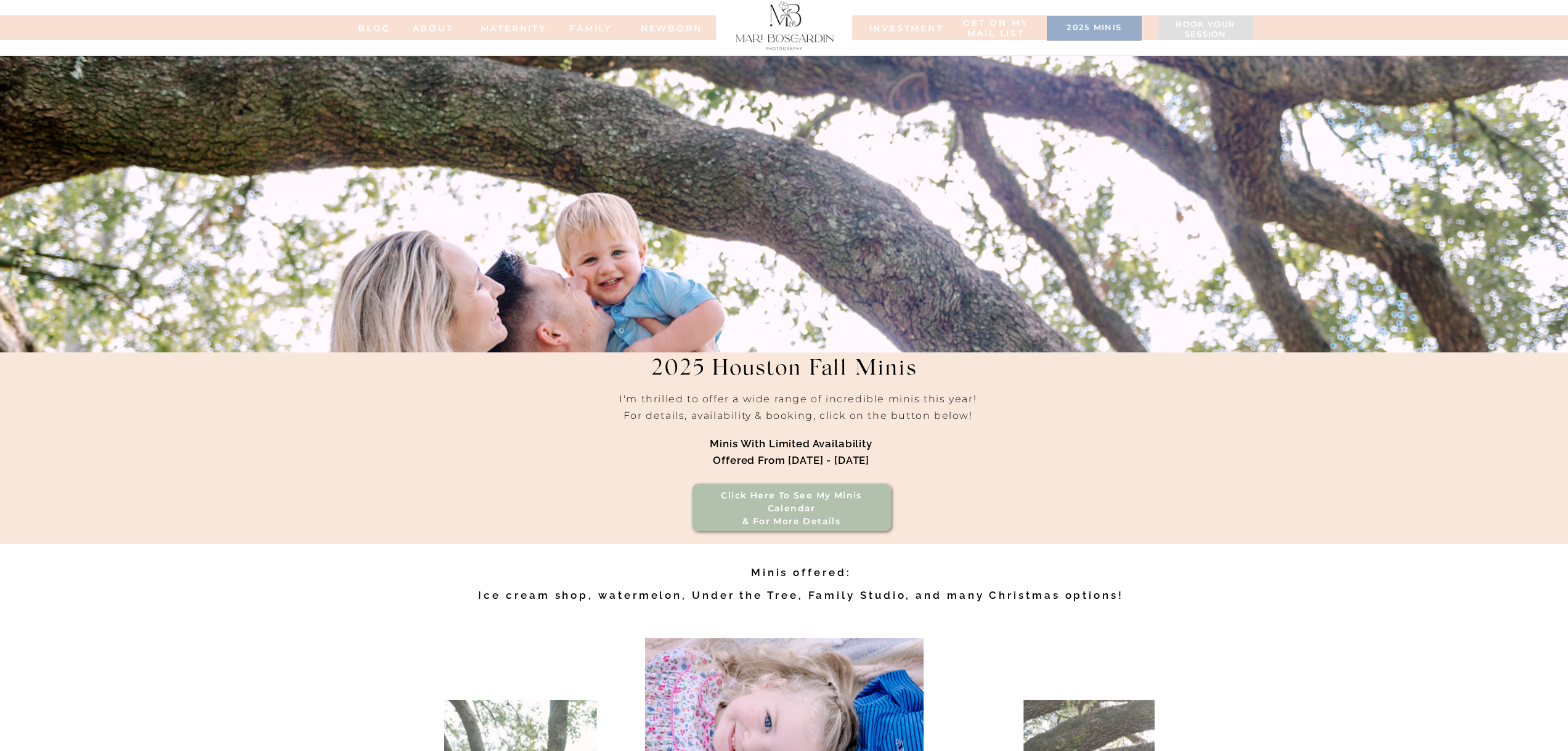
click at [1087, 39] on div at bounding box center [1094, 28] width 95 height 24
click at [890, 32] on nav "INVESTMENT" at bounding box center [900, 28] width 61 height 8
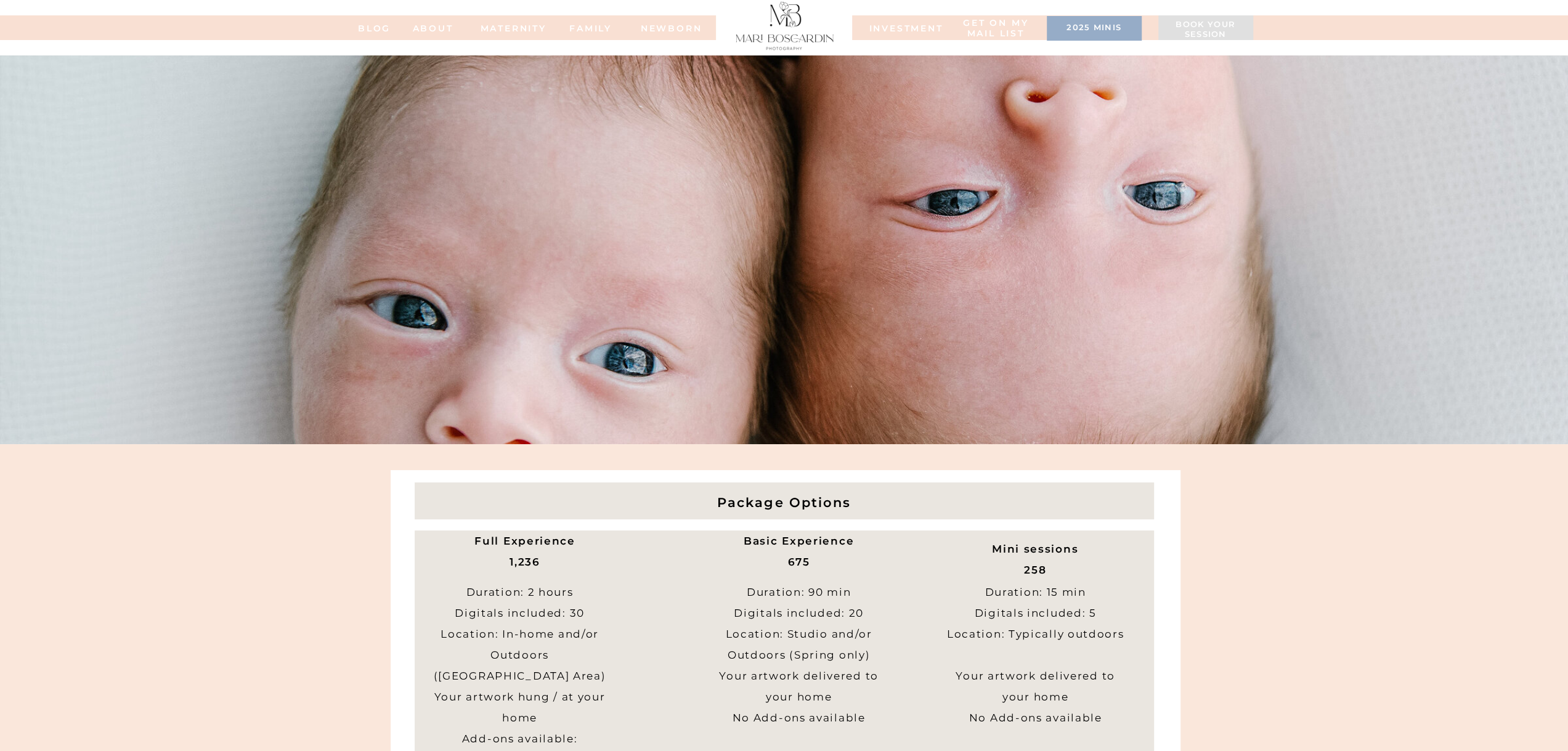
click at [1077, 29] on h3 "2025 minis" at bounding box center [1094, 29] width 82 height 13
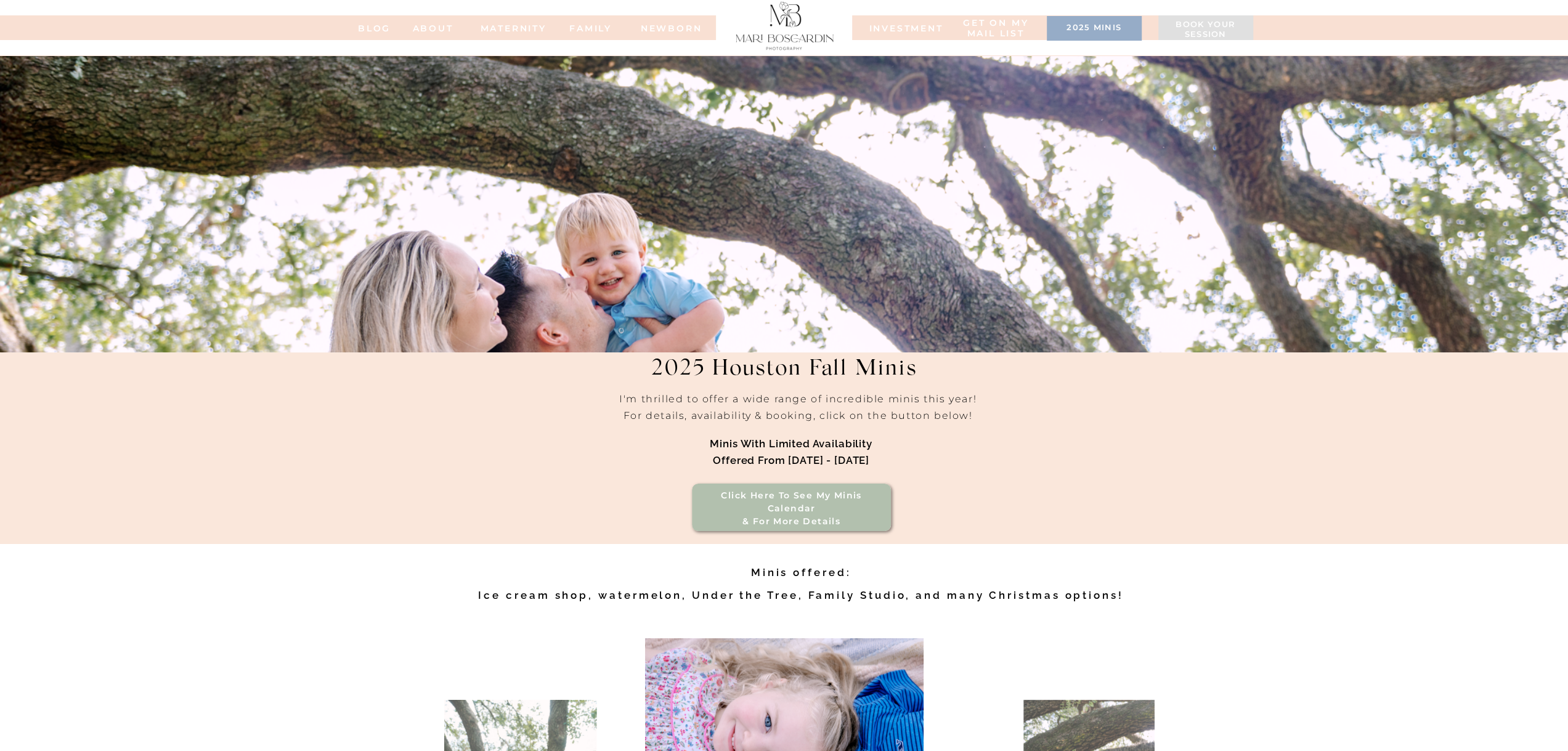
click at [1075, 40] on div at bounding box center [1094, 28] width 95 height 24
click at [1052, 36] on div at bounding box center [1094, 28] width 95 height 24
click at [1139, 23] on div at bounding box center [1094, 28] width 95 height 24
click at [1190, 36] on h3 "Book your session" at bounding box center [1206, 30] width 82 height 21
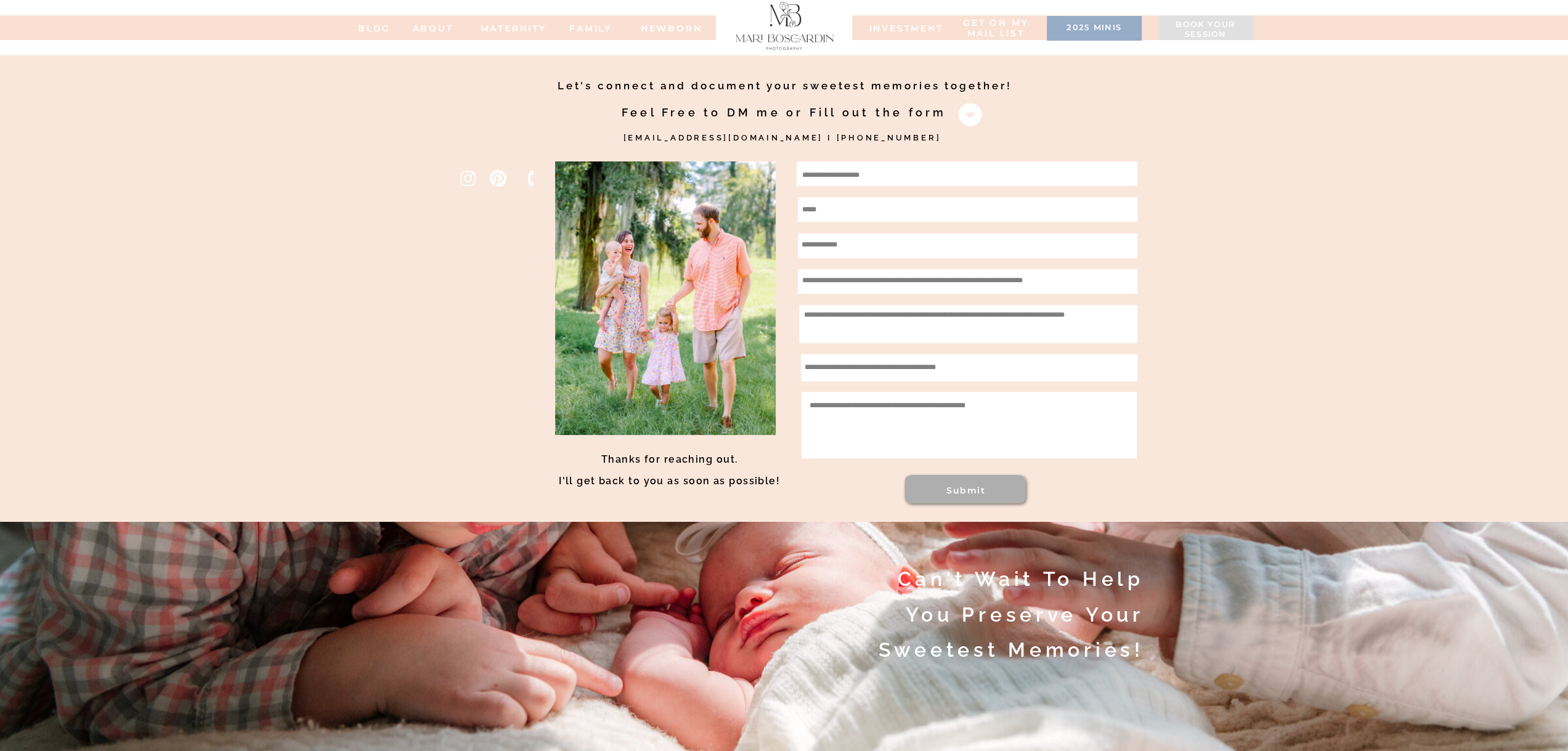
click at [1129, 32] on h3 "2025 minis" at bounding box center [1094, 29] width 82 height 13
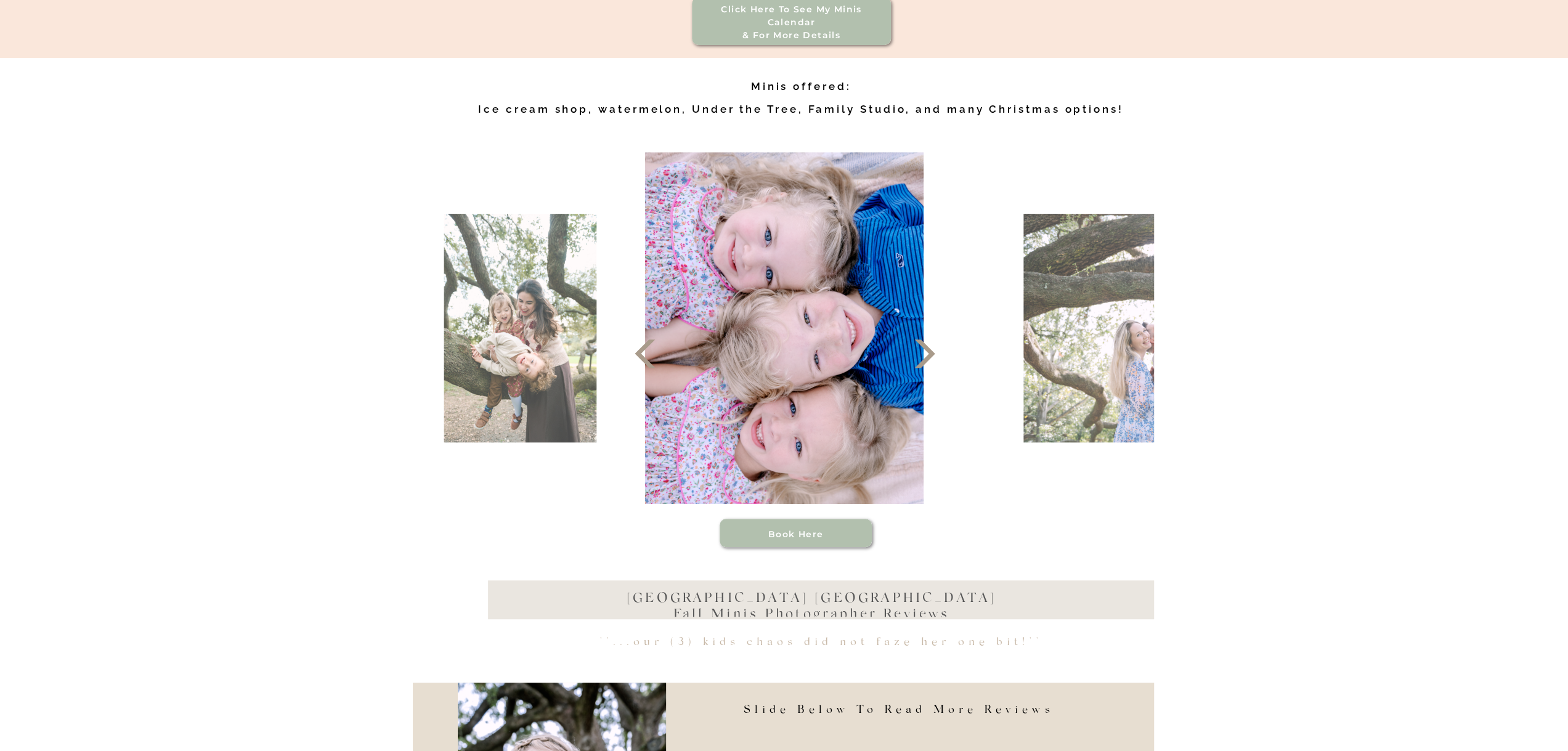
scroll to position [555, 0]
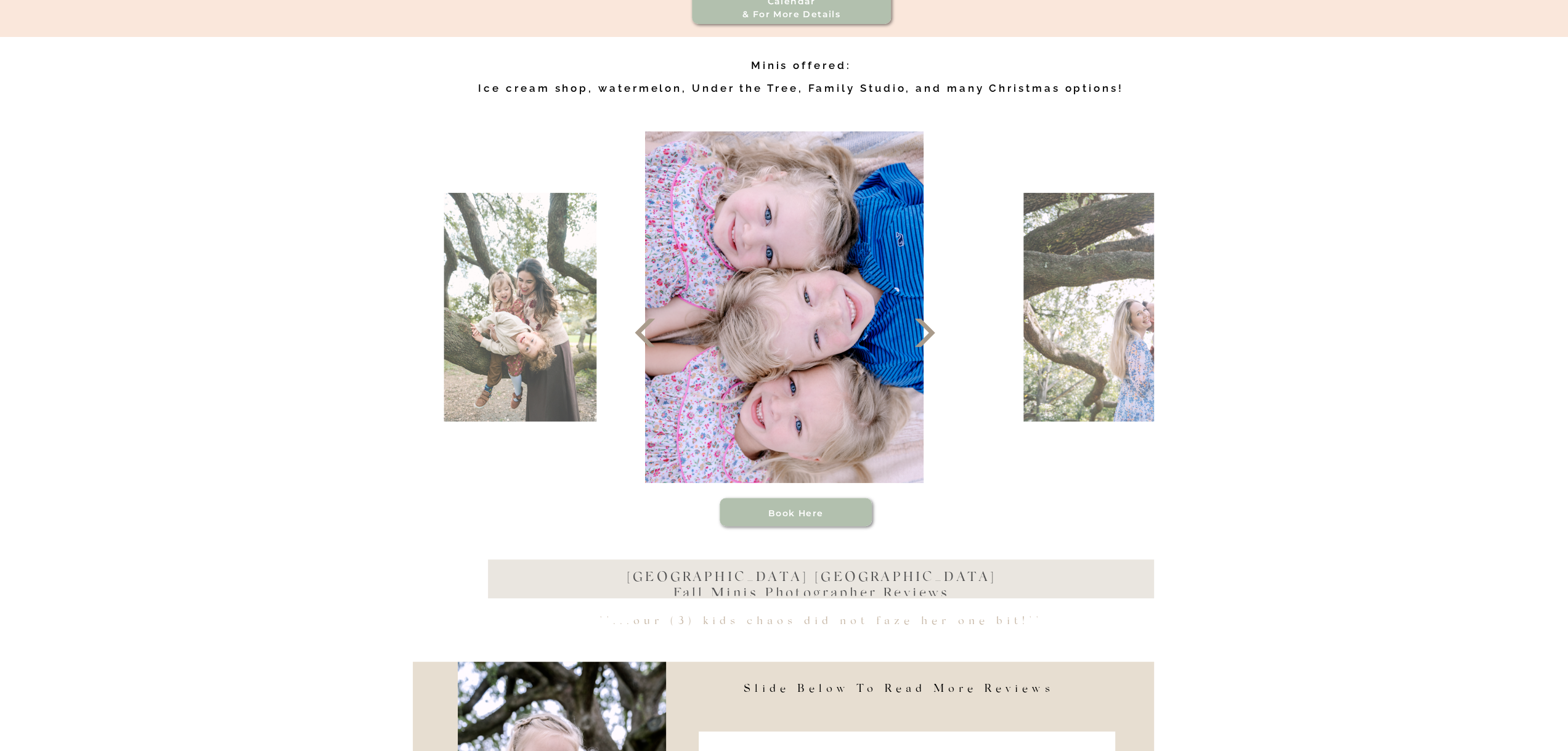
click at [936, 348] on icon at bounding box center [924, 333] width 37 height 37
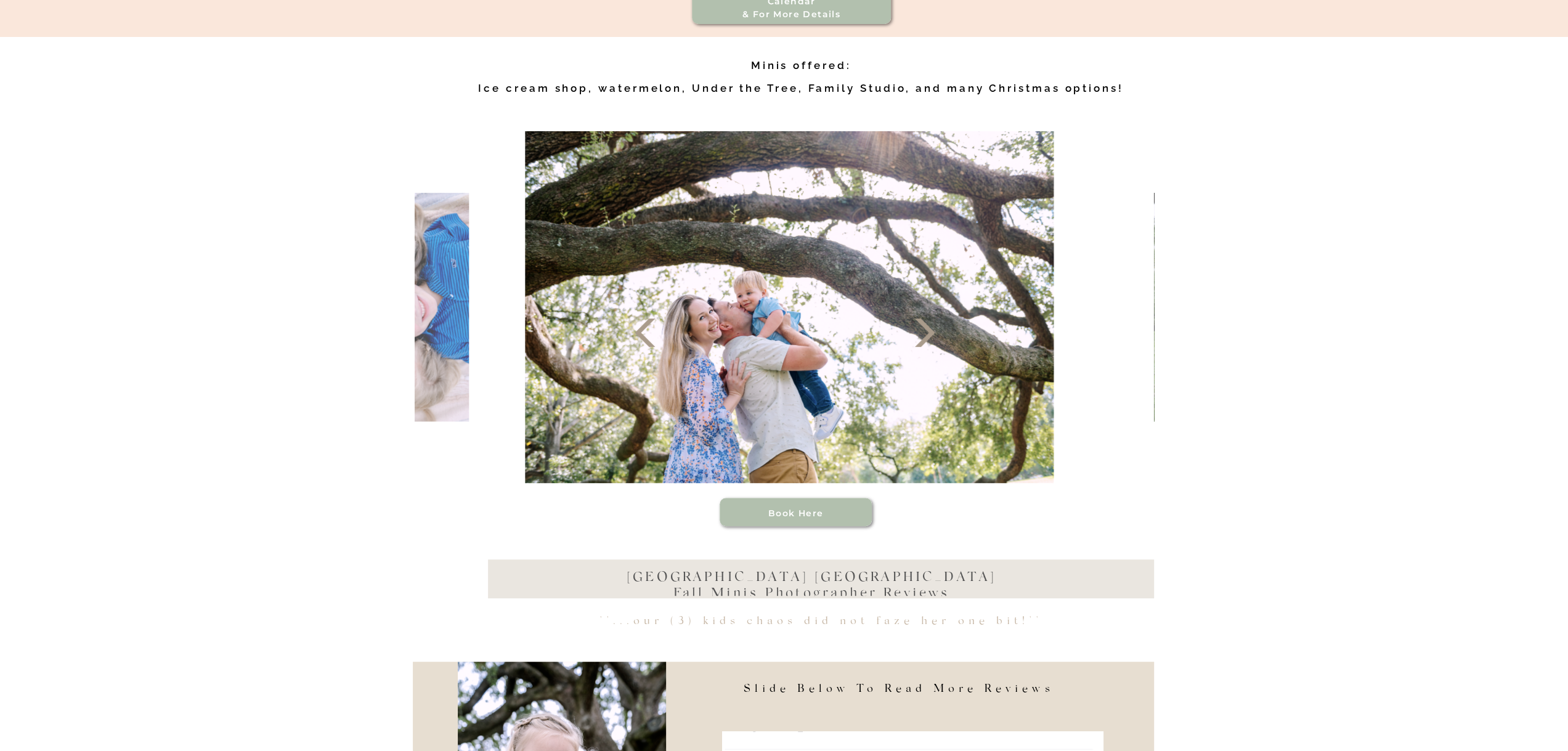
click at [933, 343] on icon at bounding box center [924, 333] width 37 height 37
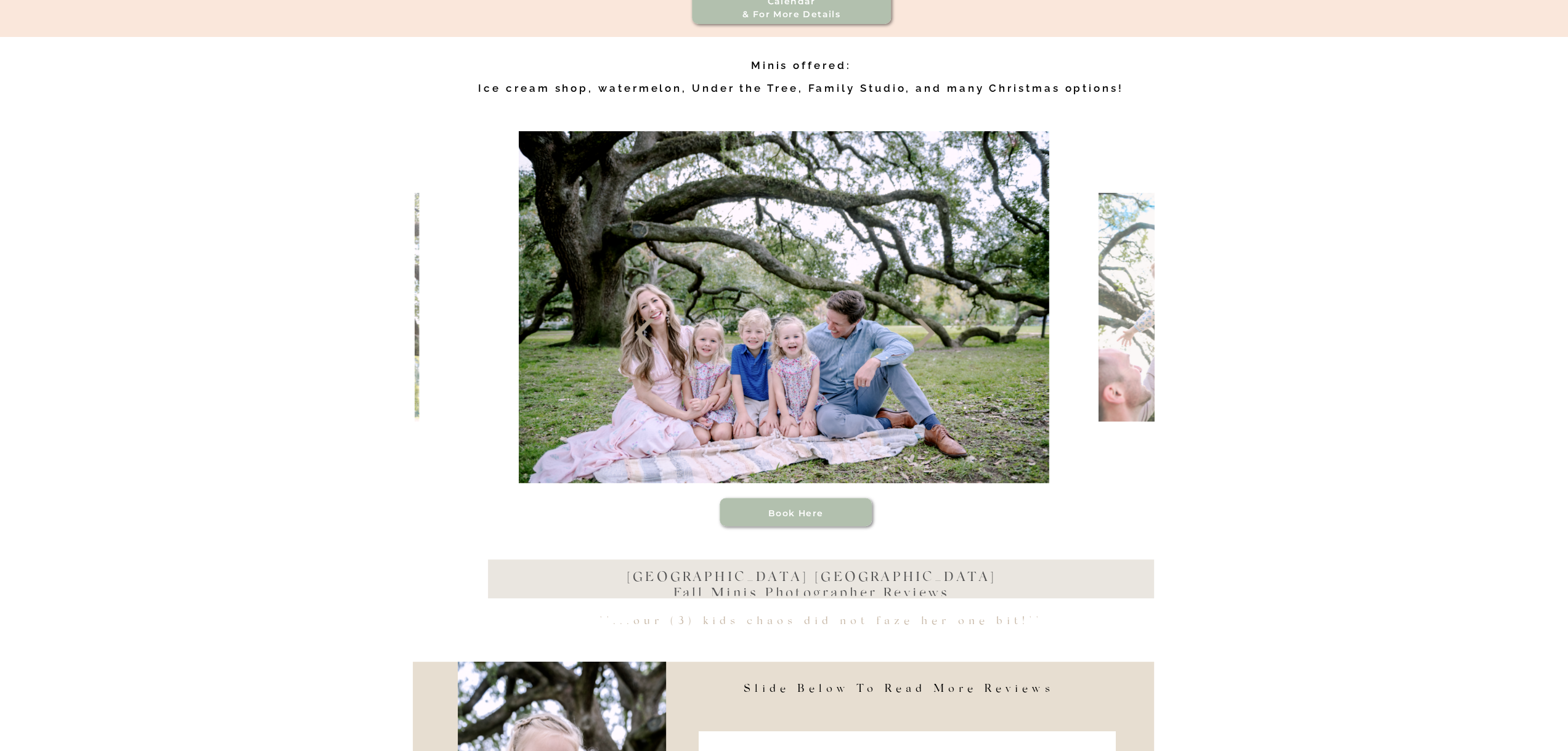
click at [933, 343] on icon at bounding box center [924, 333] width 37 height 37
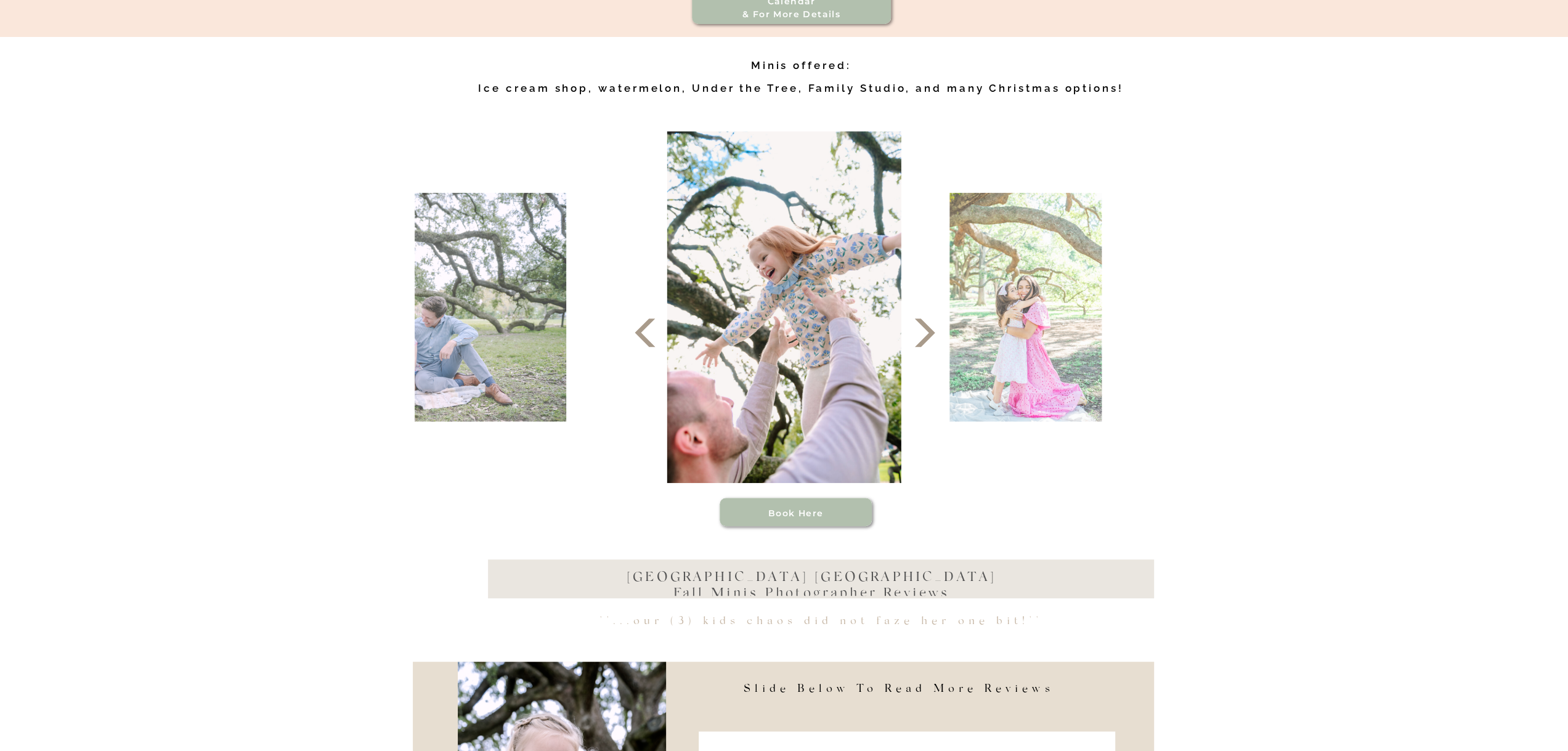
click at [933, 343] on icon at bounding box center [924, 333] width 37 height 37
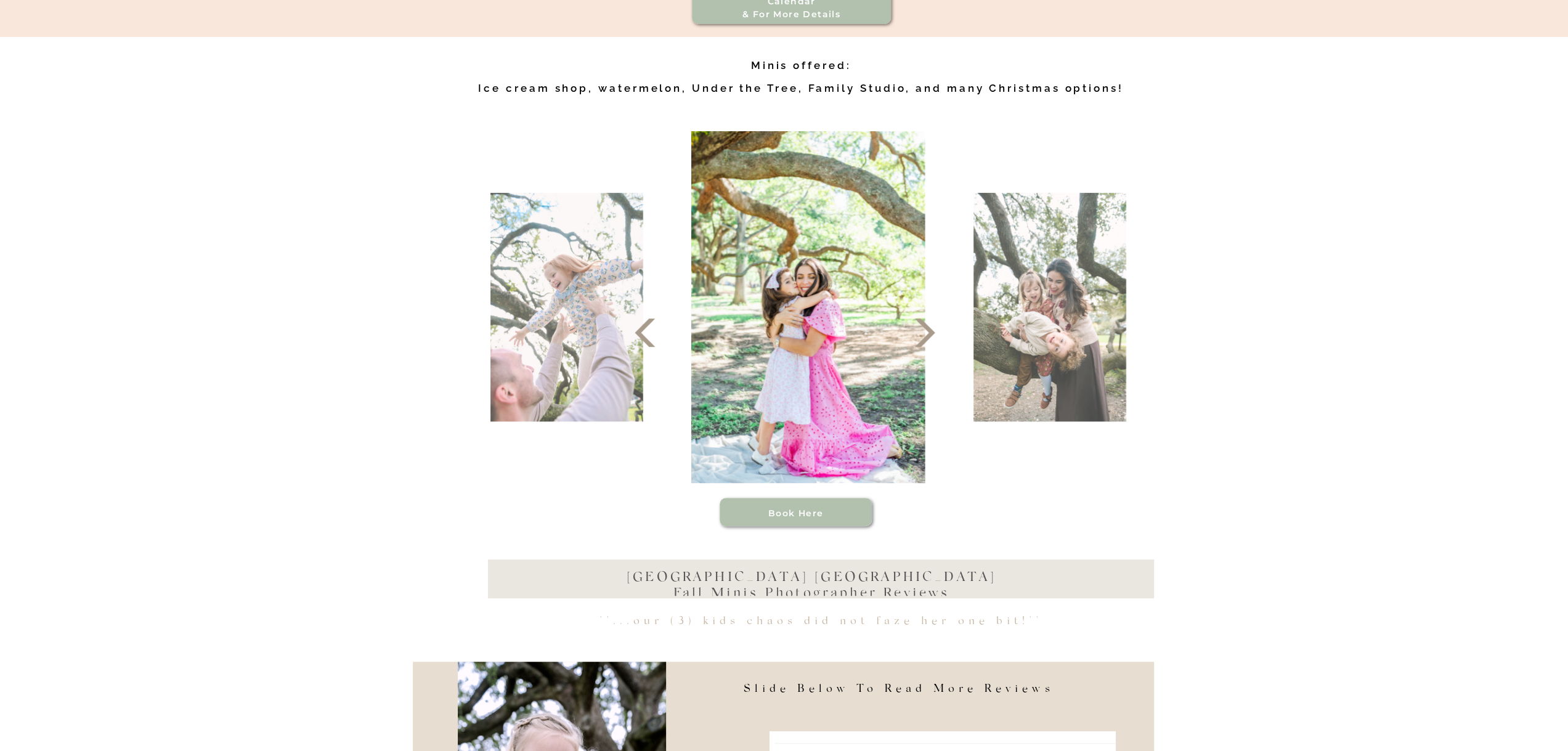
click at [933, 343] on icon at bounding box center [924, 333] width 37 height 37
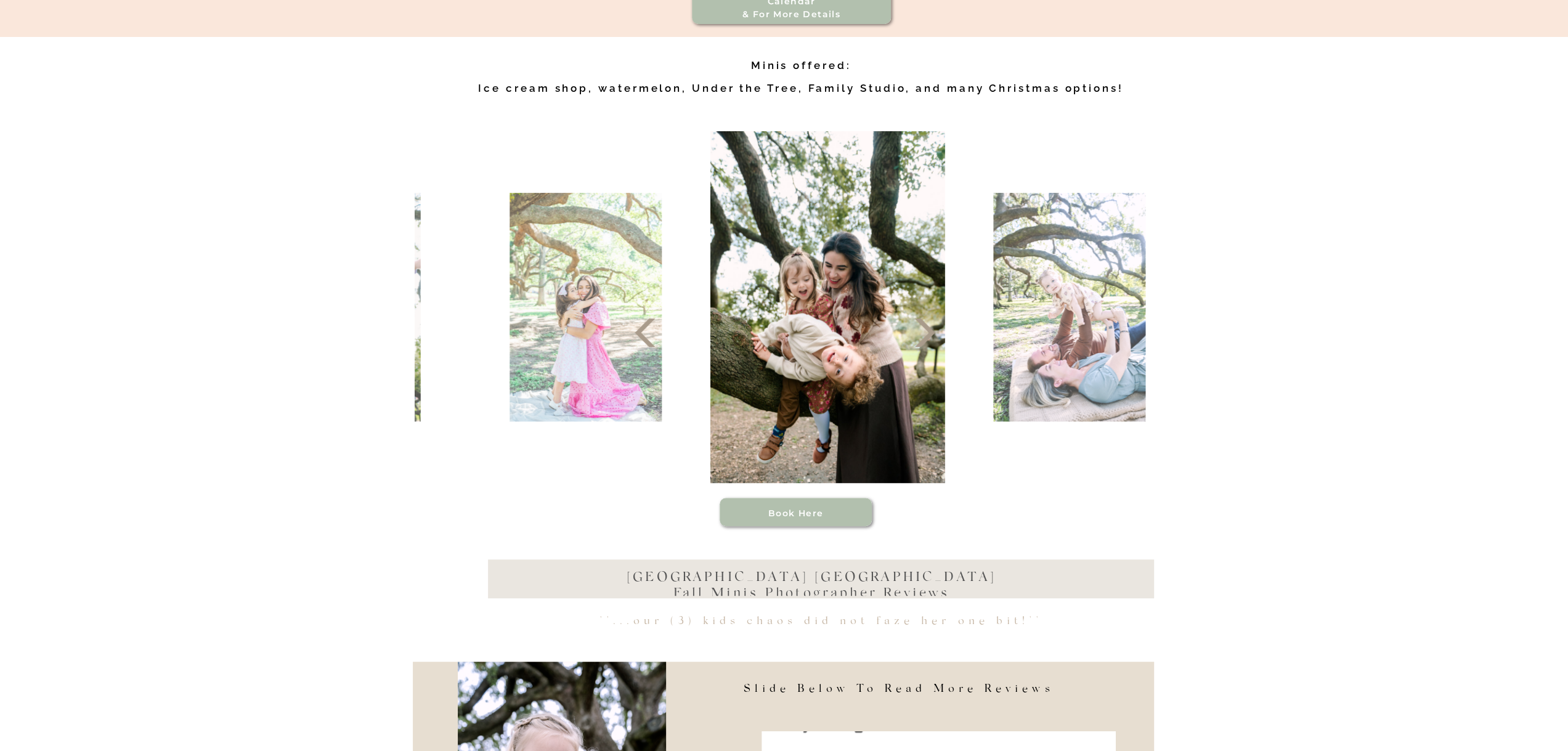
click at [933, 343] on icon at bounding box center [924, 333] width 37 height 37
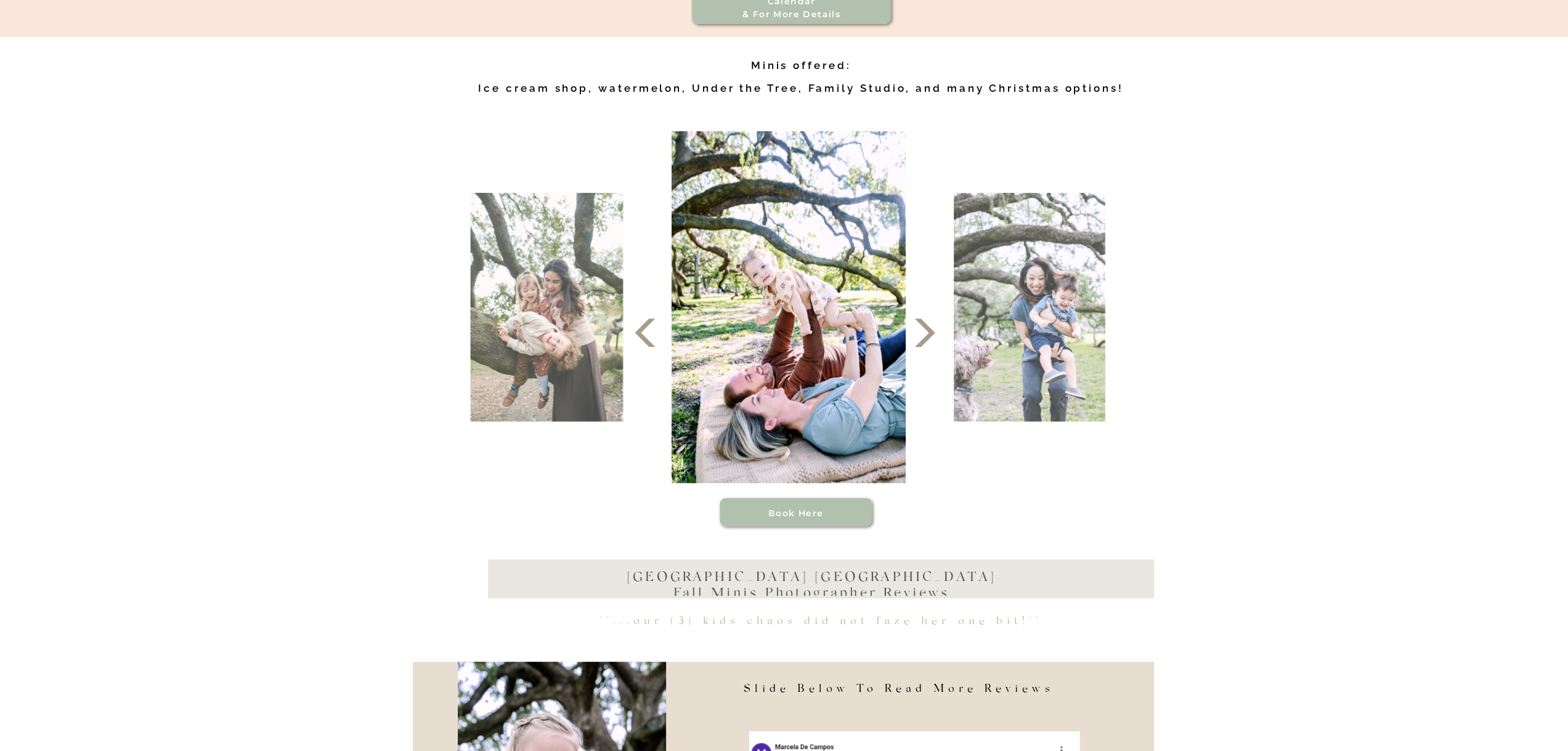
click at [933, 343] on icon at bounding box center [924, 333] width 37 height 37
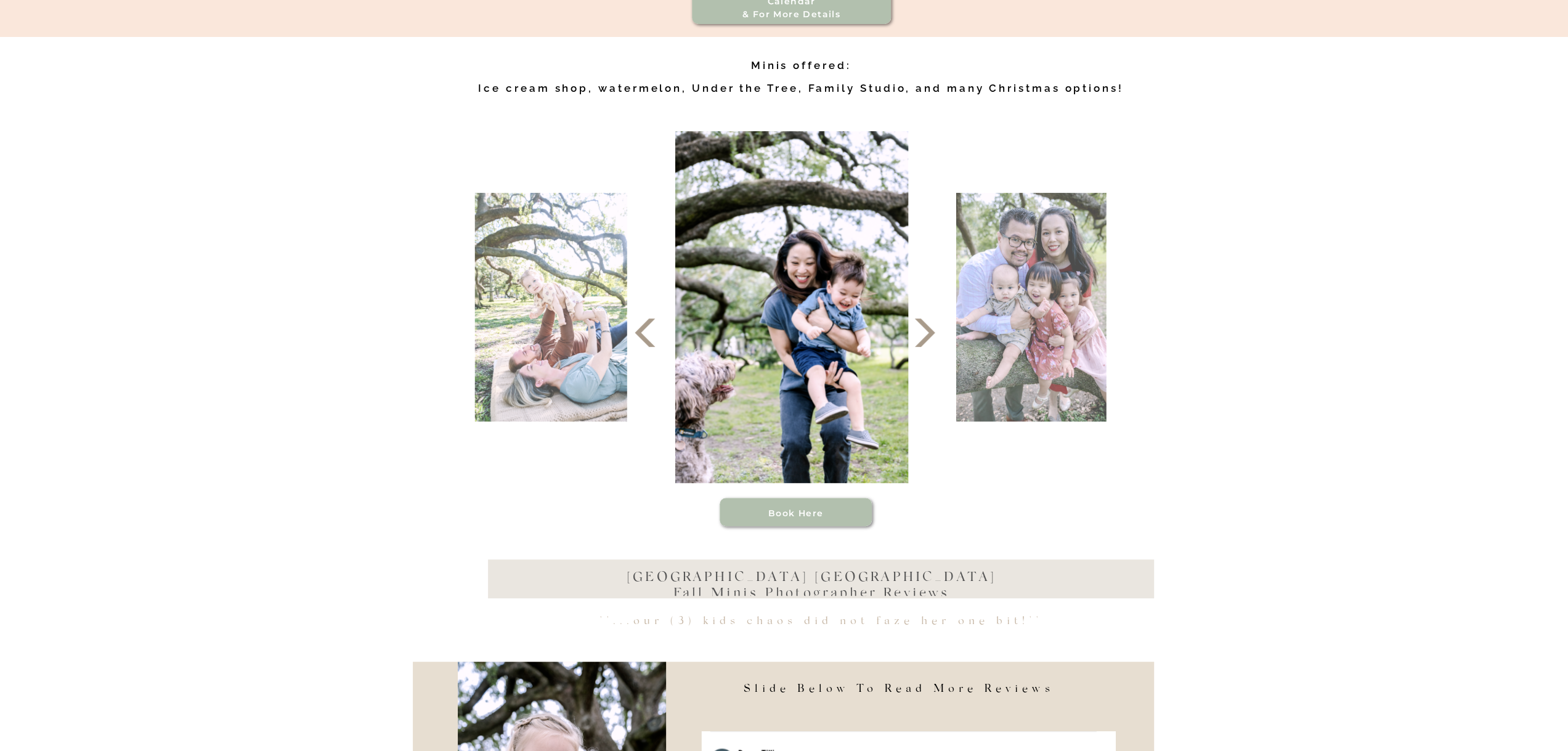
click at [933, 343] on icon at bounding box center [924, 333] width 37 height 37
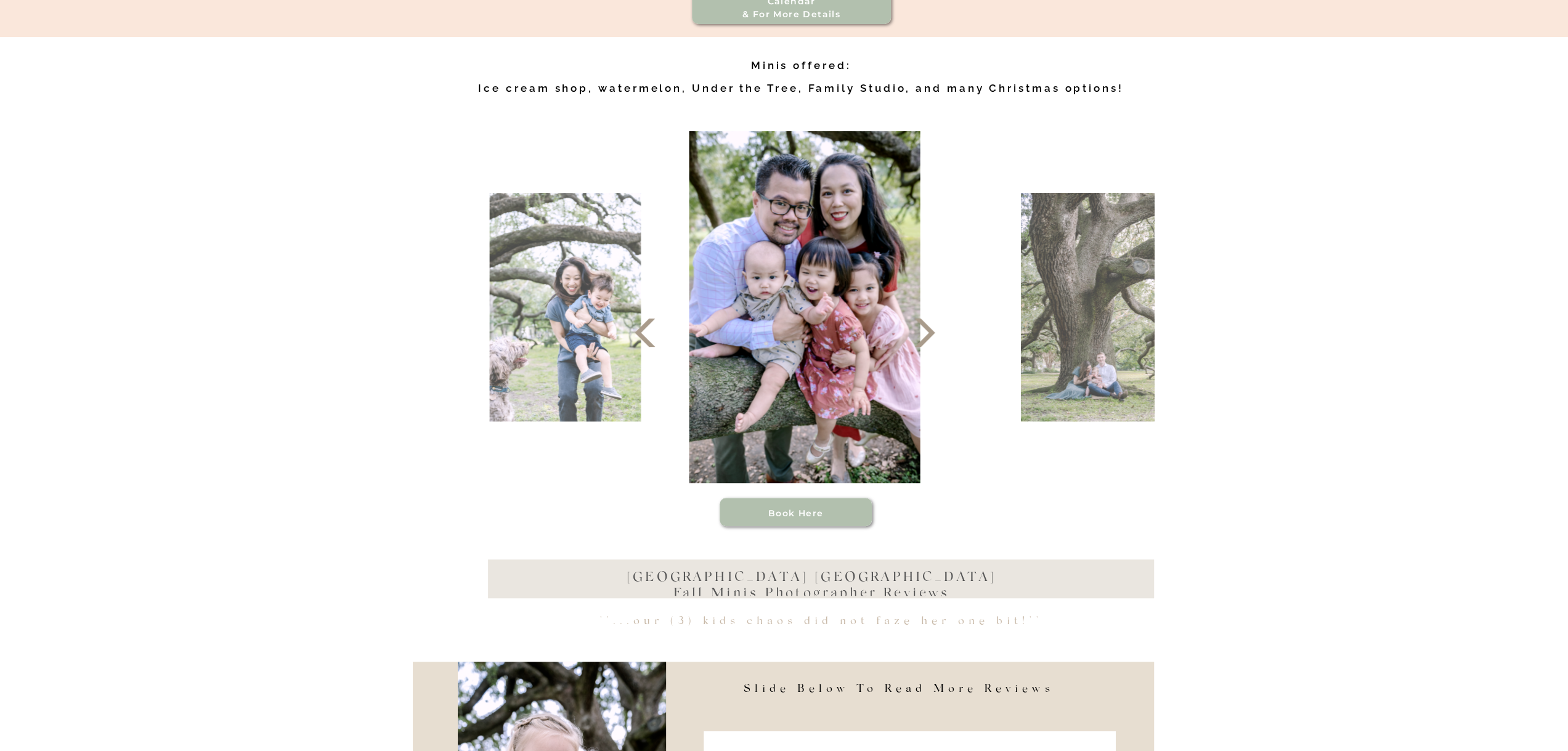
click at [933, 343] on icon at bounding box center [924, 333] width 37 height 37
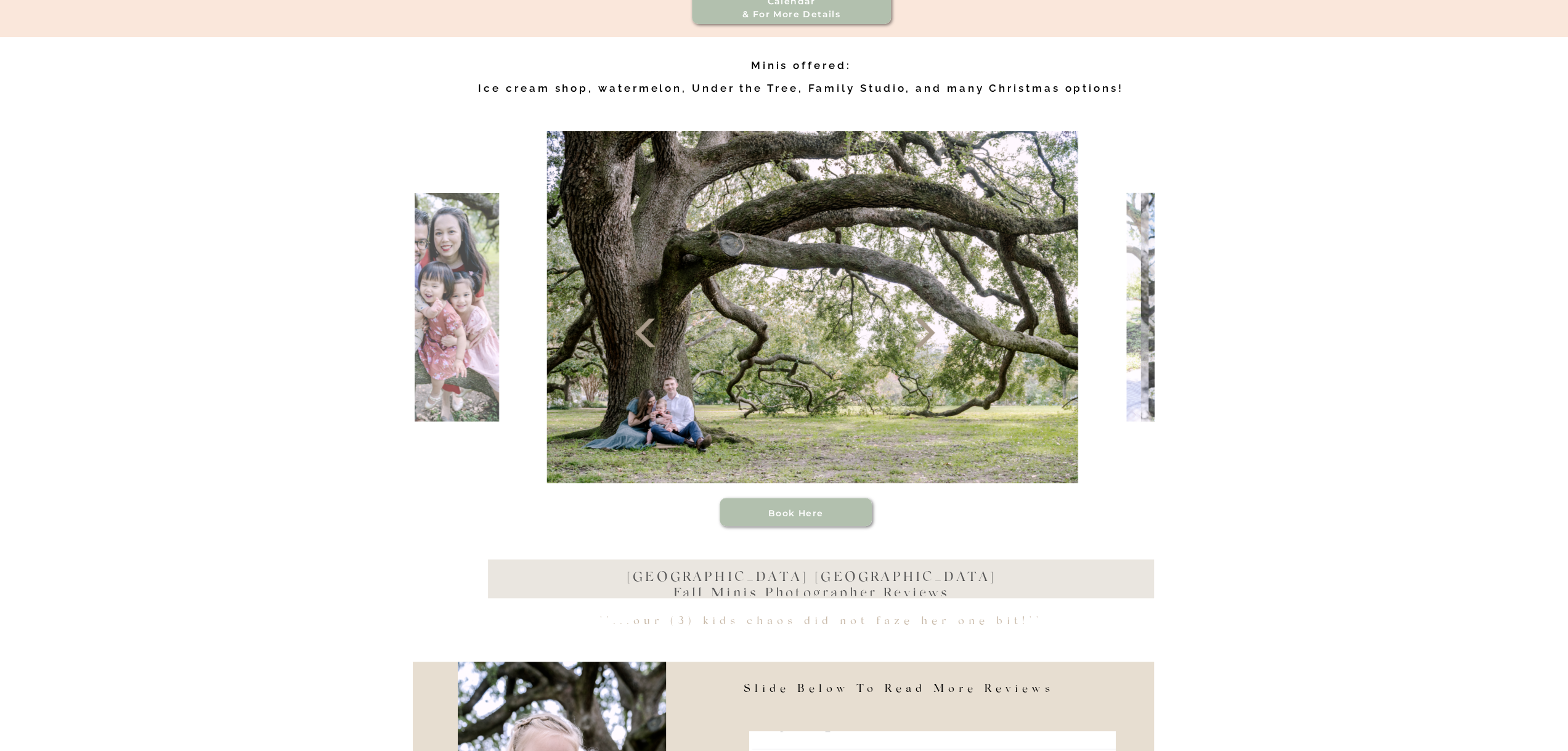
click at [933, 343] on icon at bounding box center [924, 333] width 37 height 37
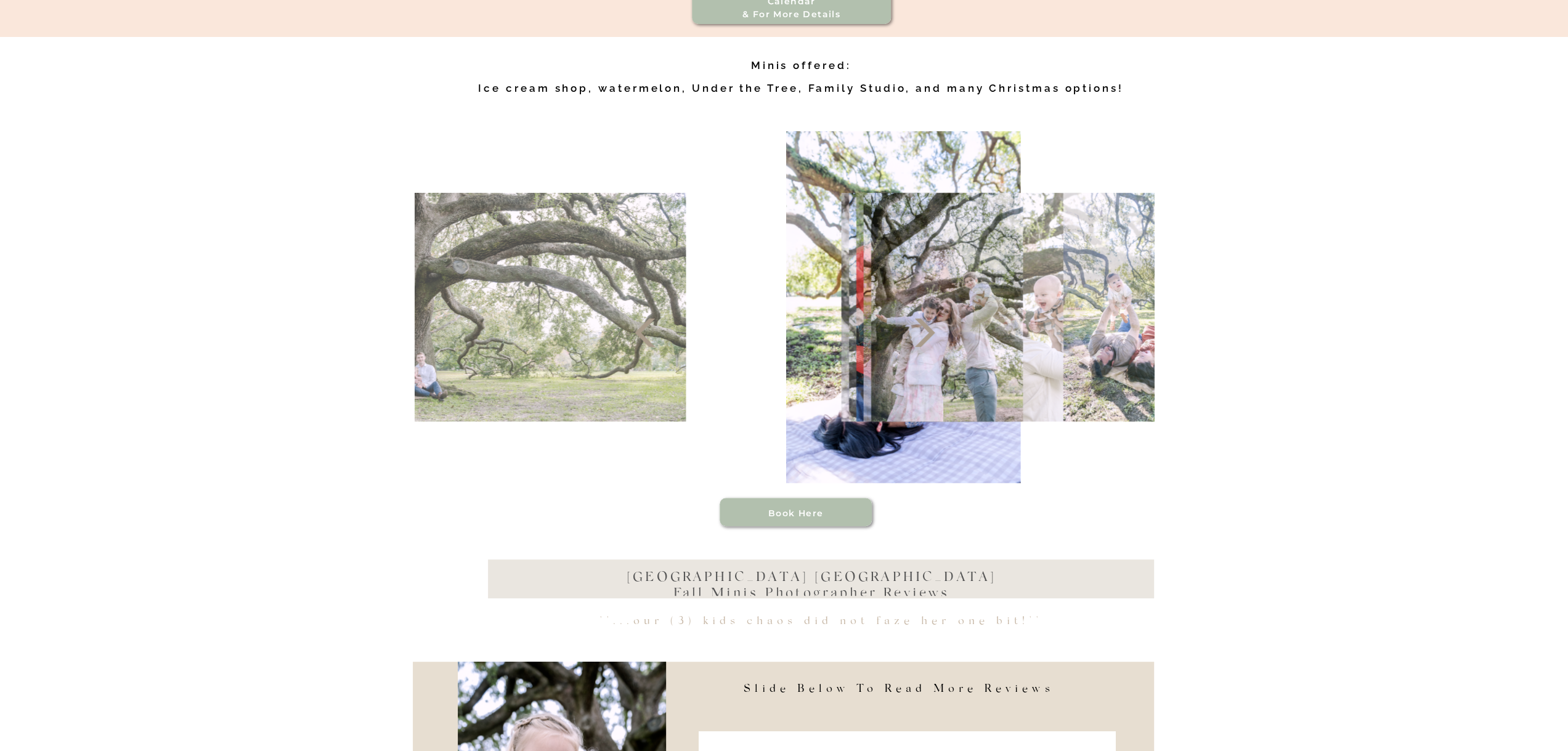
click at [933, 343] on icon at bounding box center [924, 333] width 37 height 37
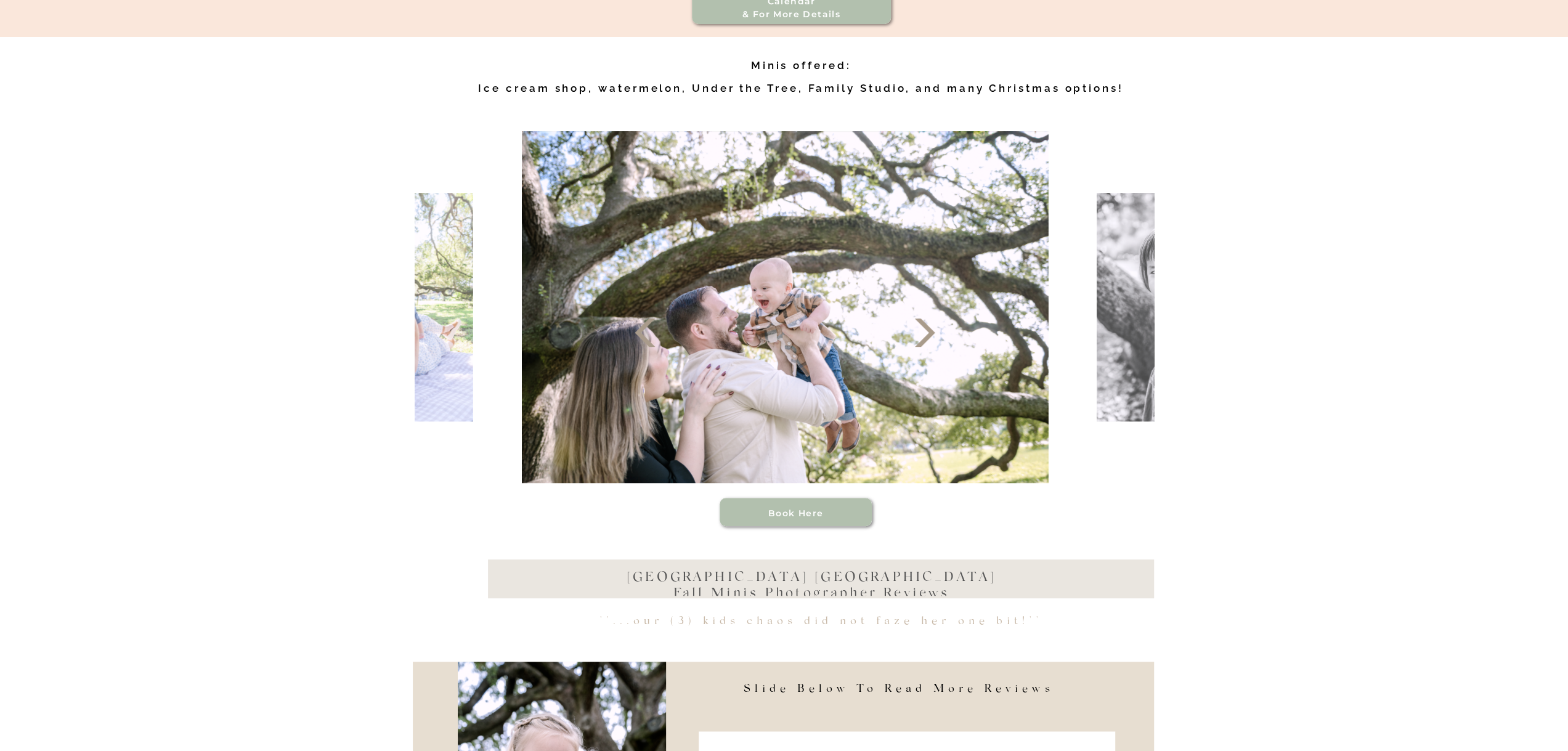
click at [656, 339] on icon at bounding box center [645, 333] width 37 height 37
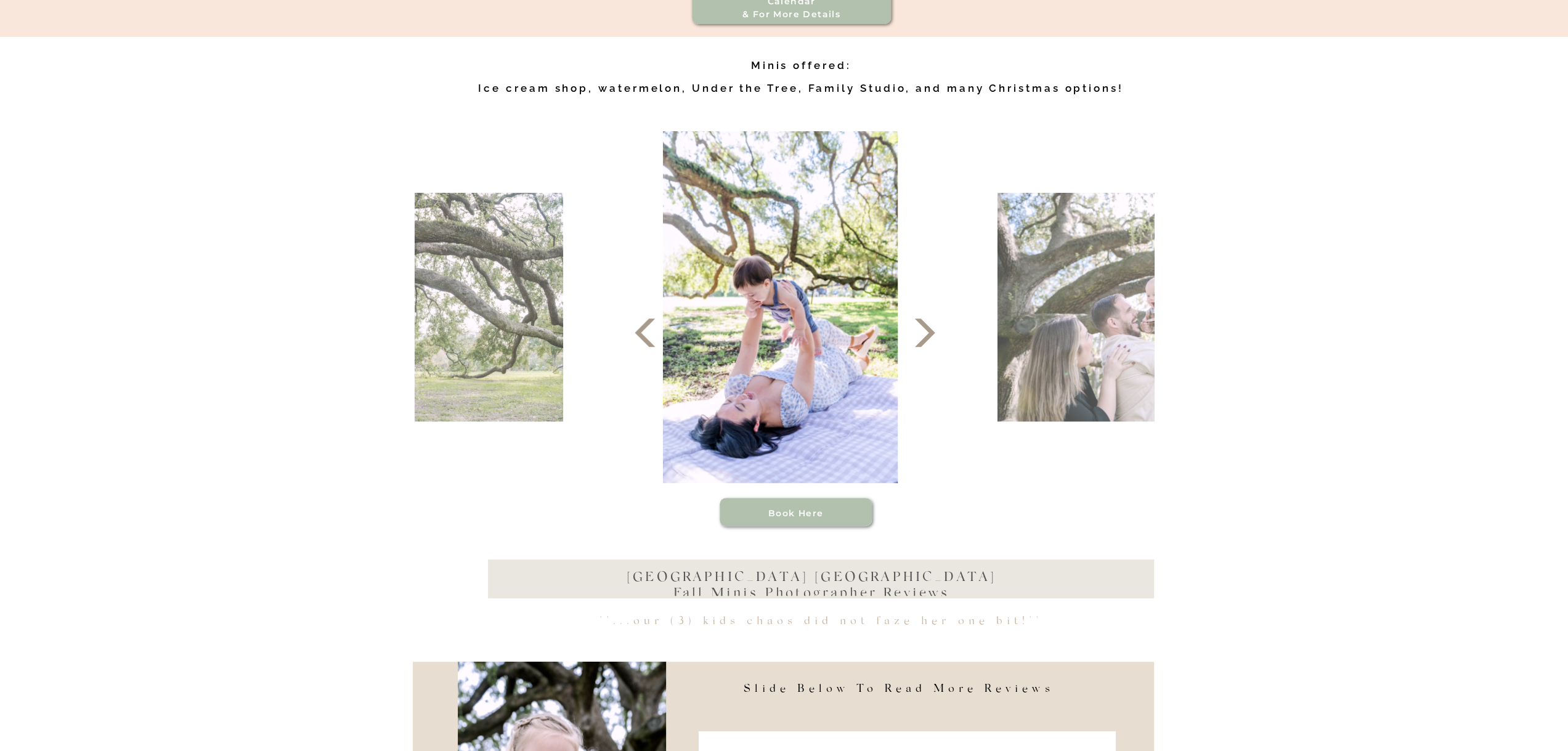
click at [656, 339] on icon at bounding box center [645, 333] width 37 height 37
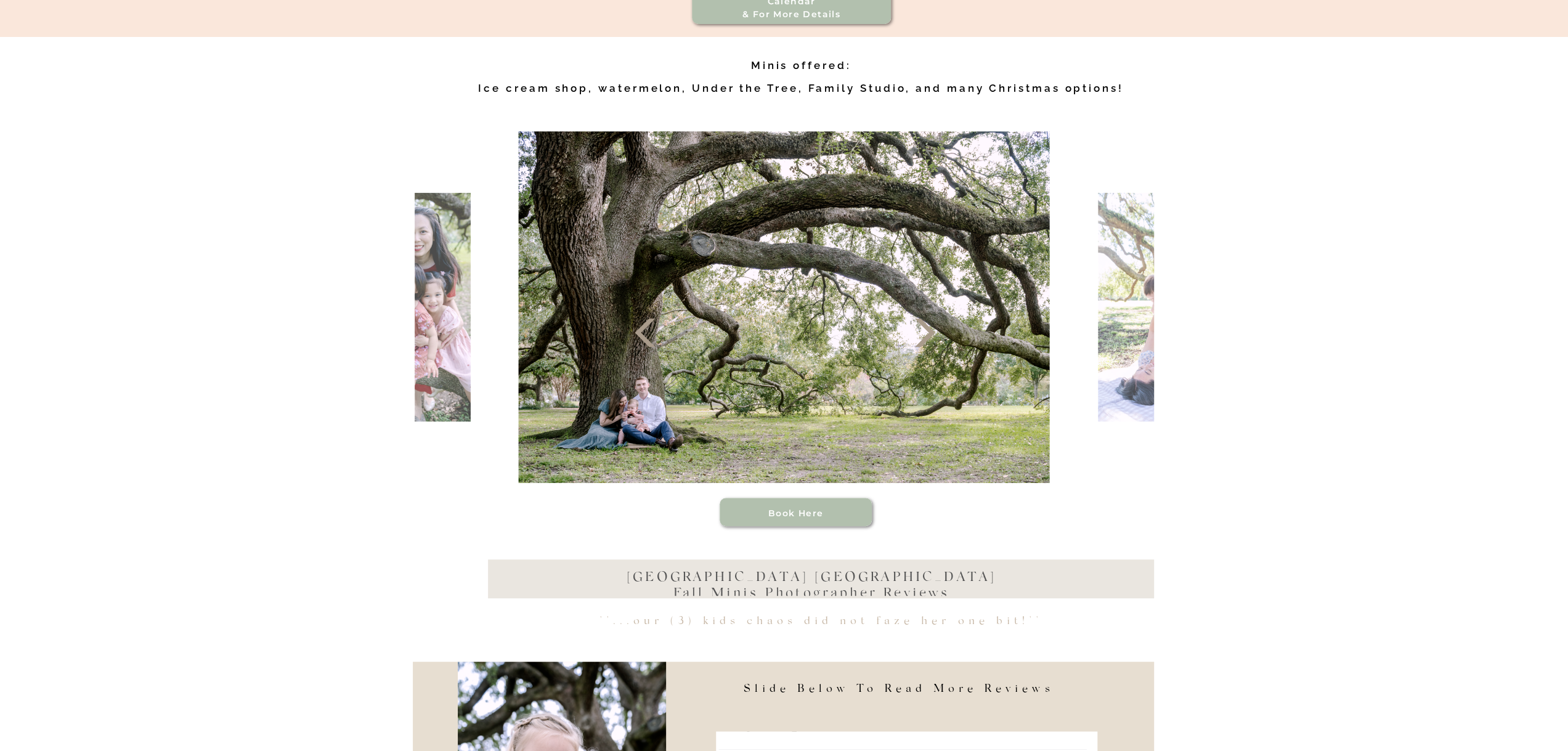
click at [931, 348] on icon at bounding box center [924, 333] width 37 height 37
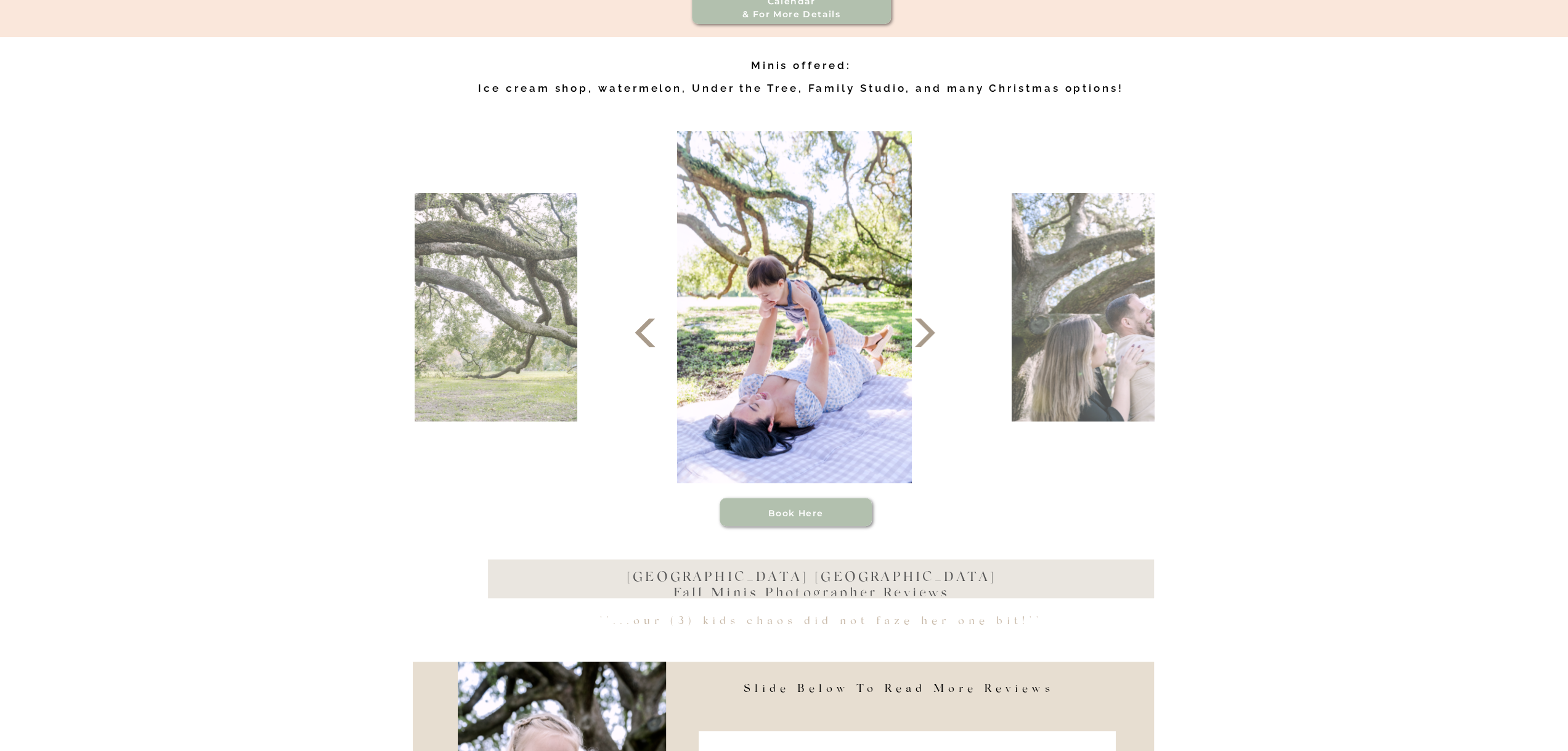
click at [931, 348] on icon at bounding box center [924, 333] width 37 height 37
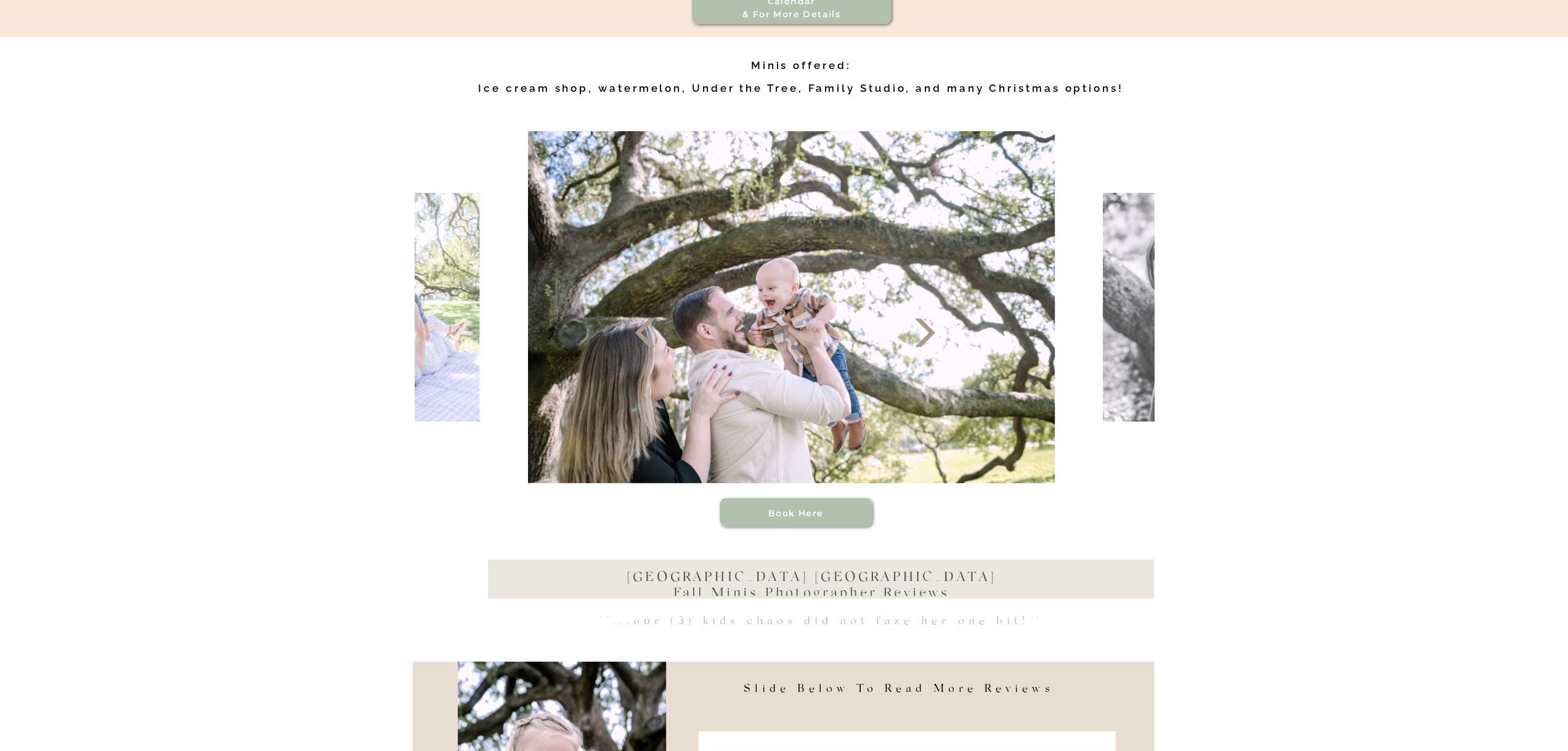
click at [931, 348] on icon at bounding box center [924, 333] width 37 height 37
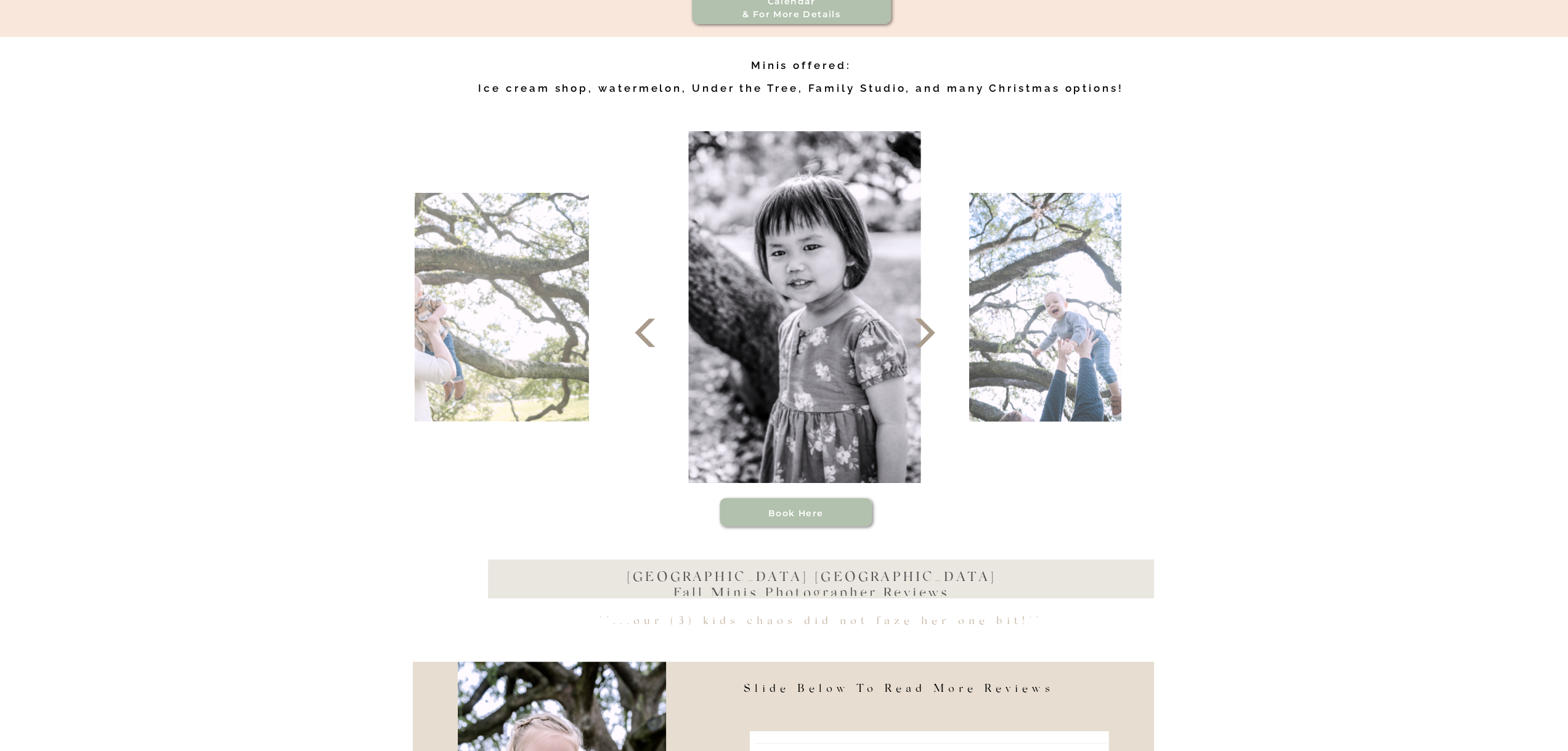
click at [931, 348] on icon at bounding box center [924, 333] width 37 height 37
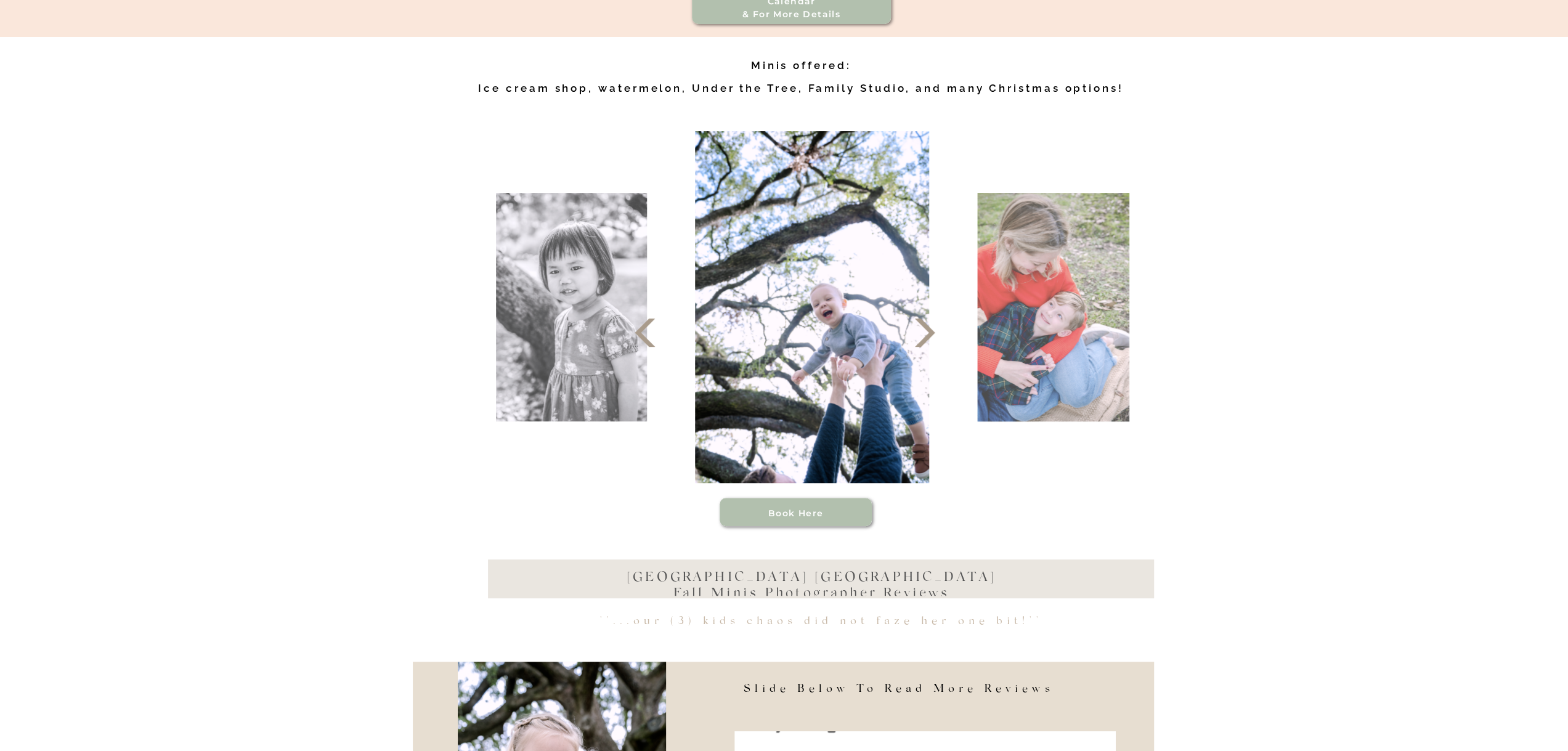
click at [931, 348] on icon at bounding box center [924, 333] width 37 height 37
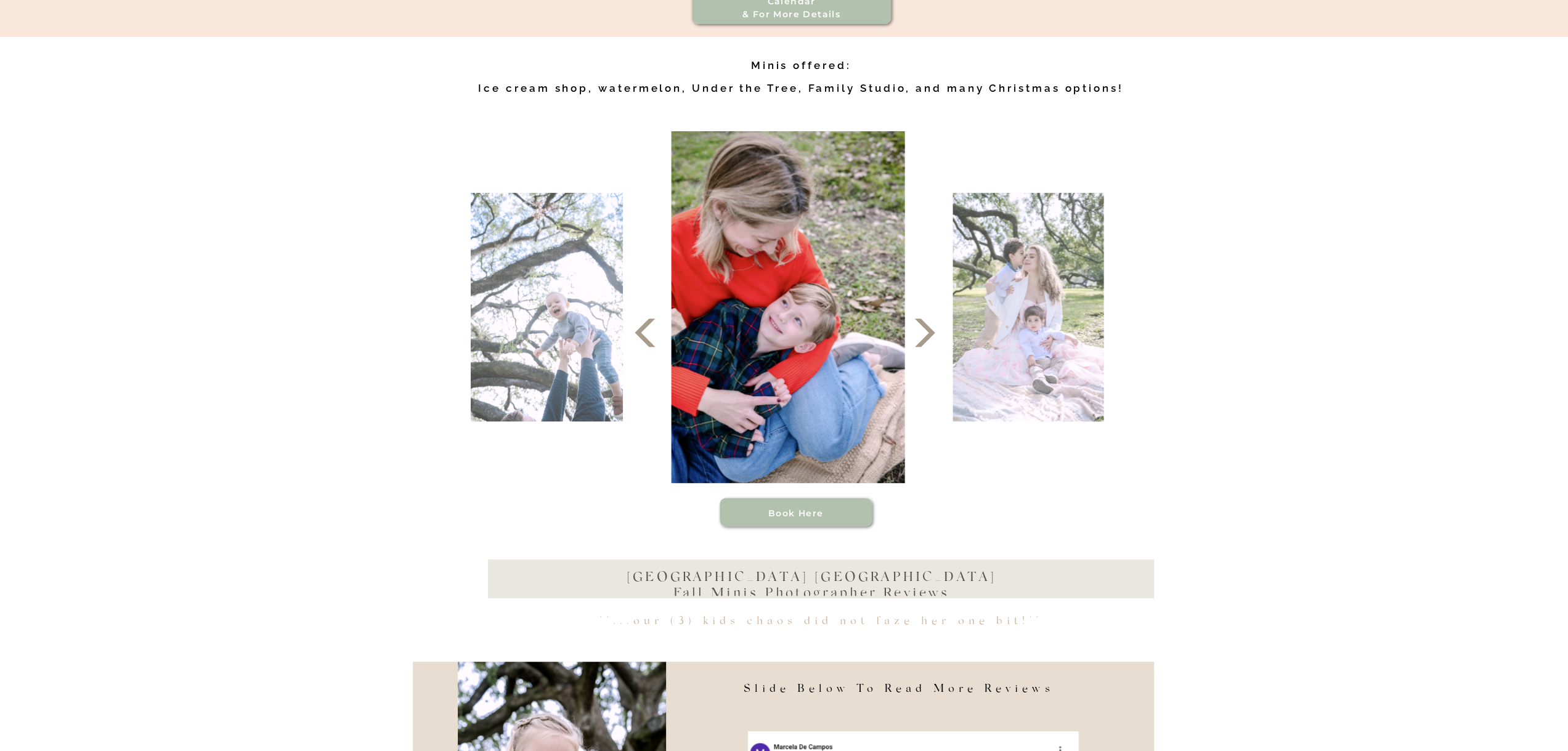
click at [931, 348] on icon at bounding box center [924, 333] width 37 height 37
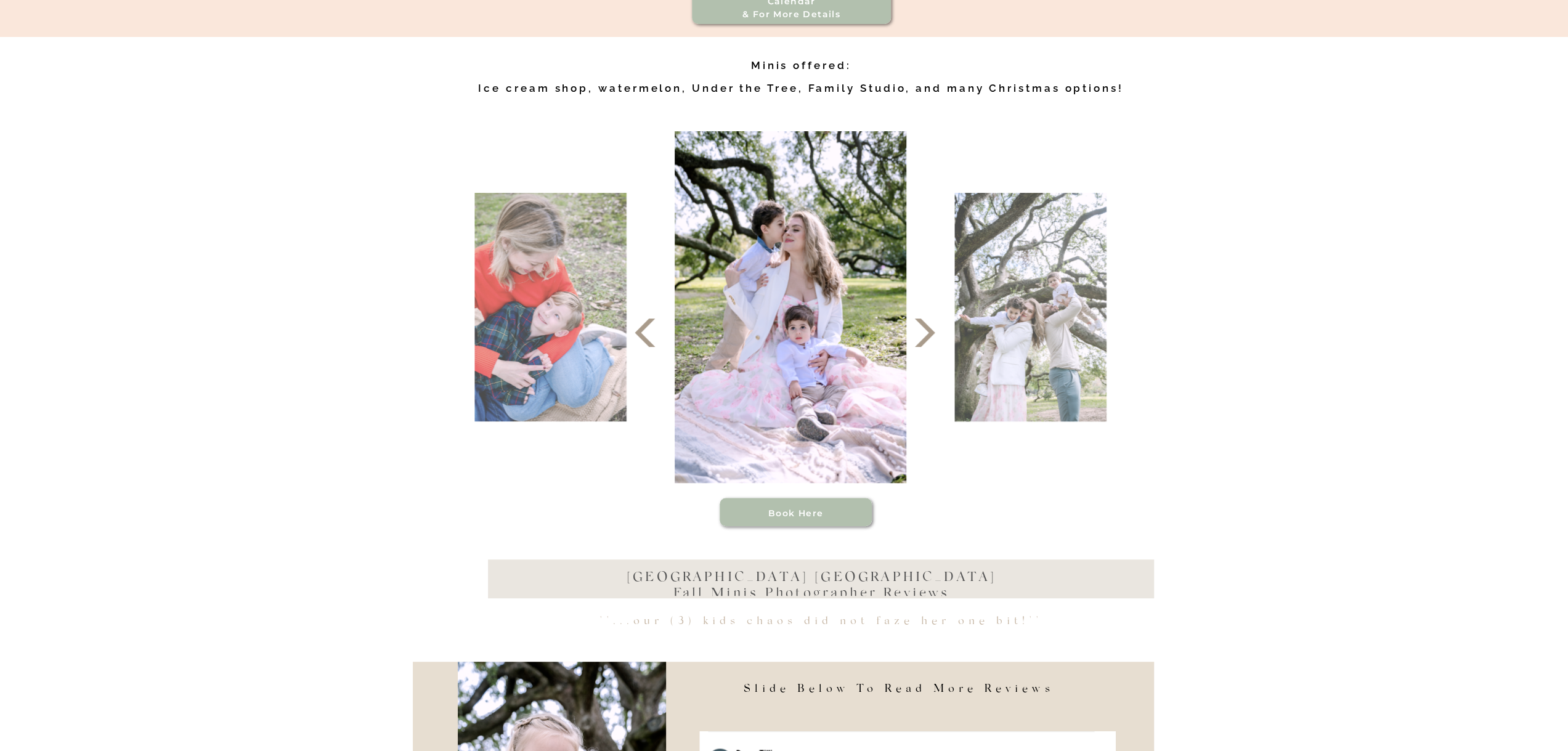
click at [931, 348] on icon at bounding box center [924, 333] width 37 height 37
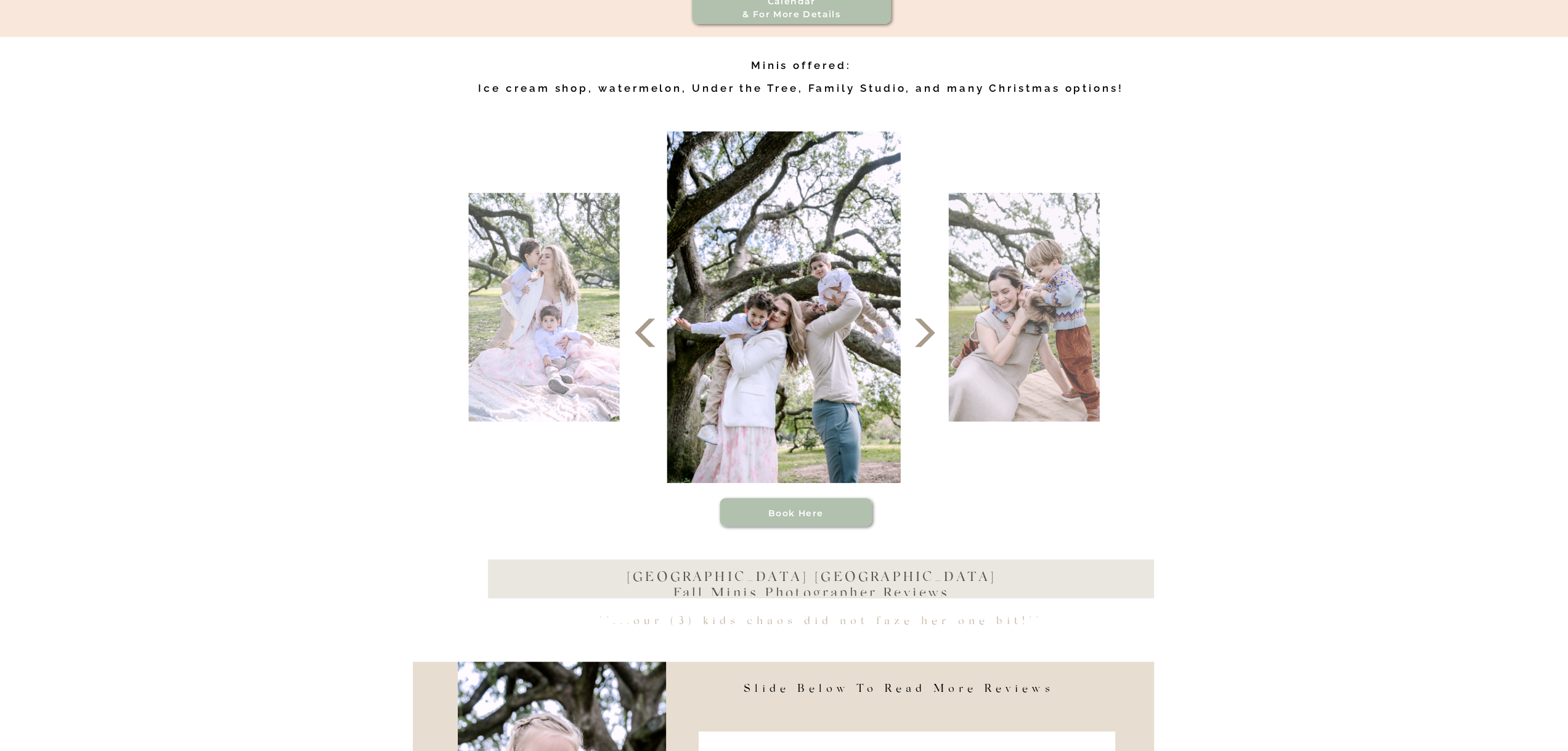
click at [931, 348] on icon at bounding box center [924, 333] width 37 height 37
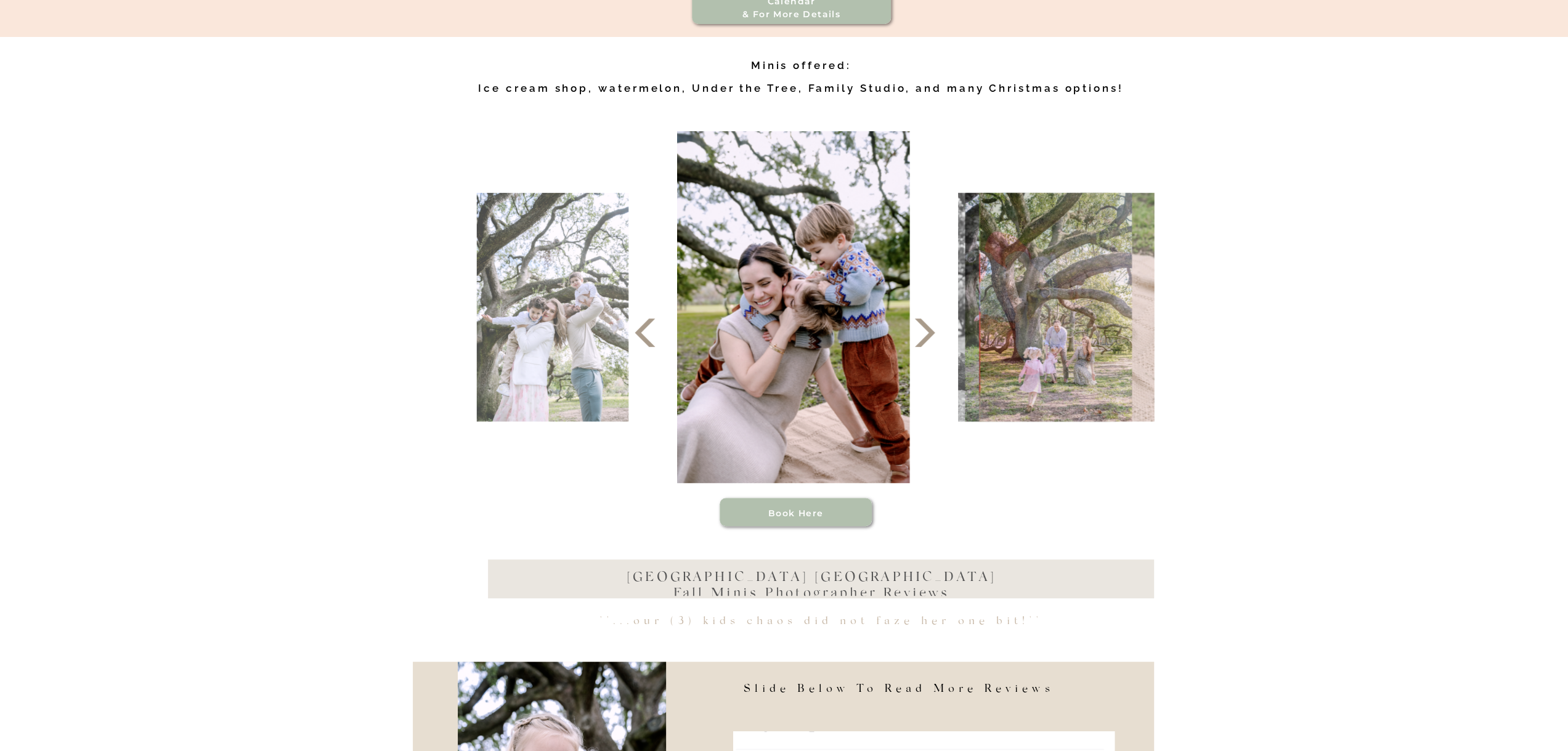
click at [931, 348] on icon at bounding box center [924, 333] width 37 height 37
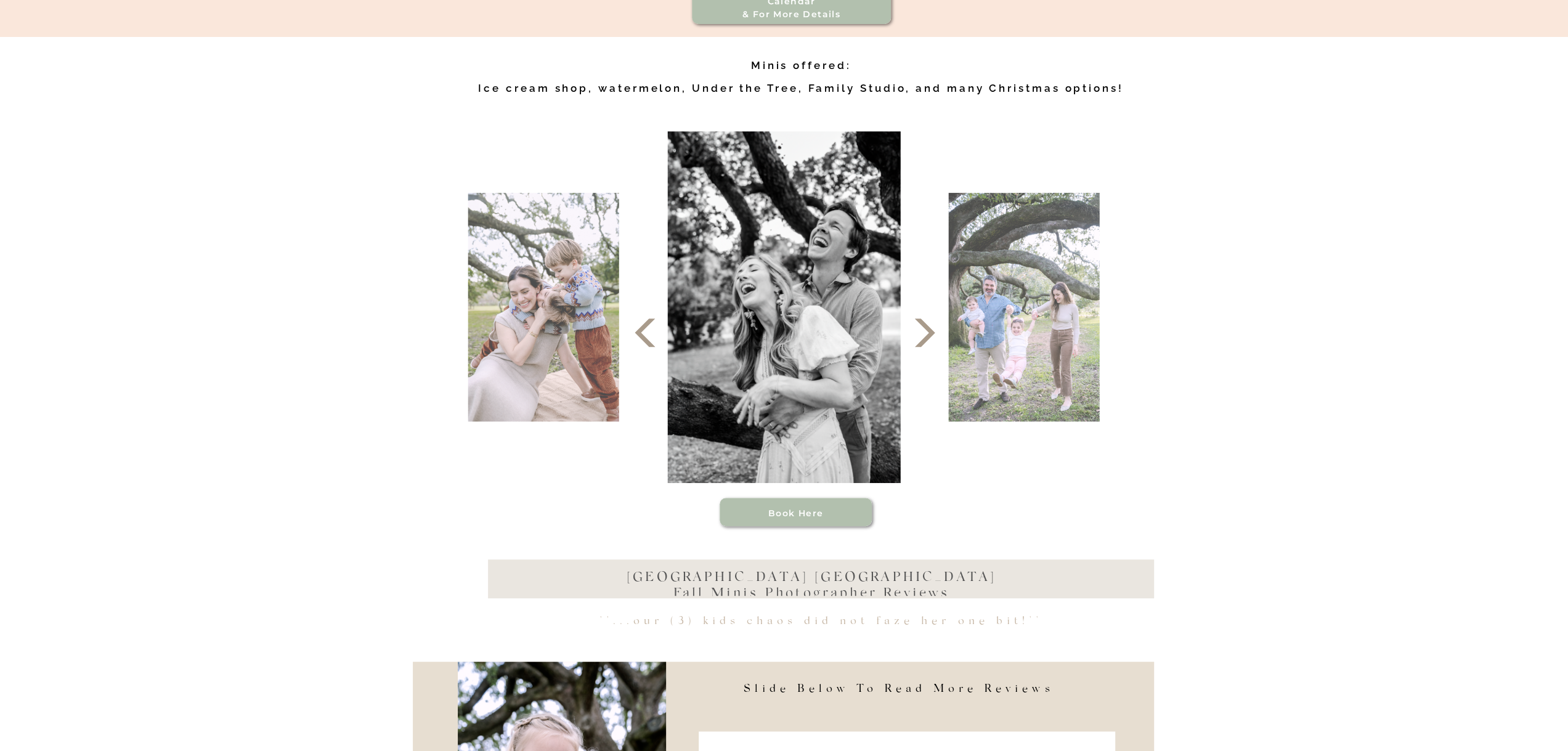
click at [931, 348] on icon at bounding box center [924, 333] width 37 height 37
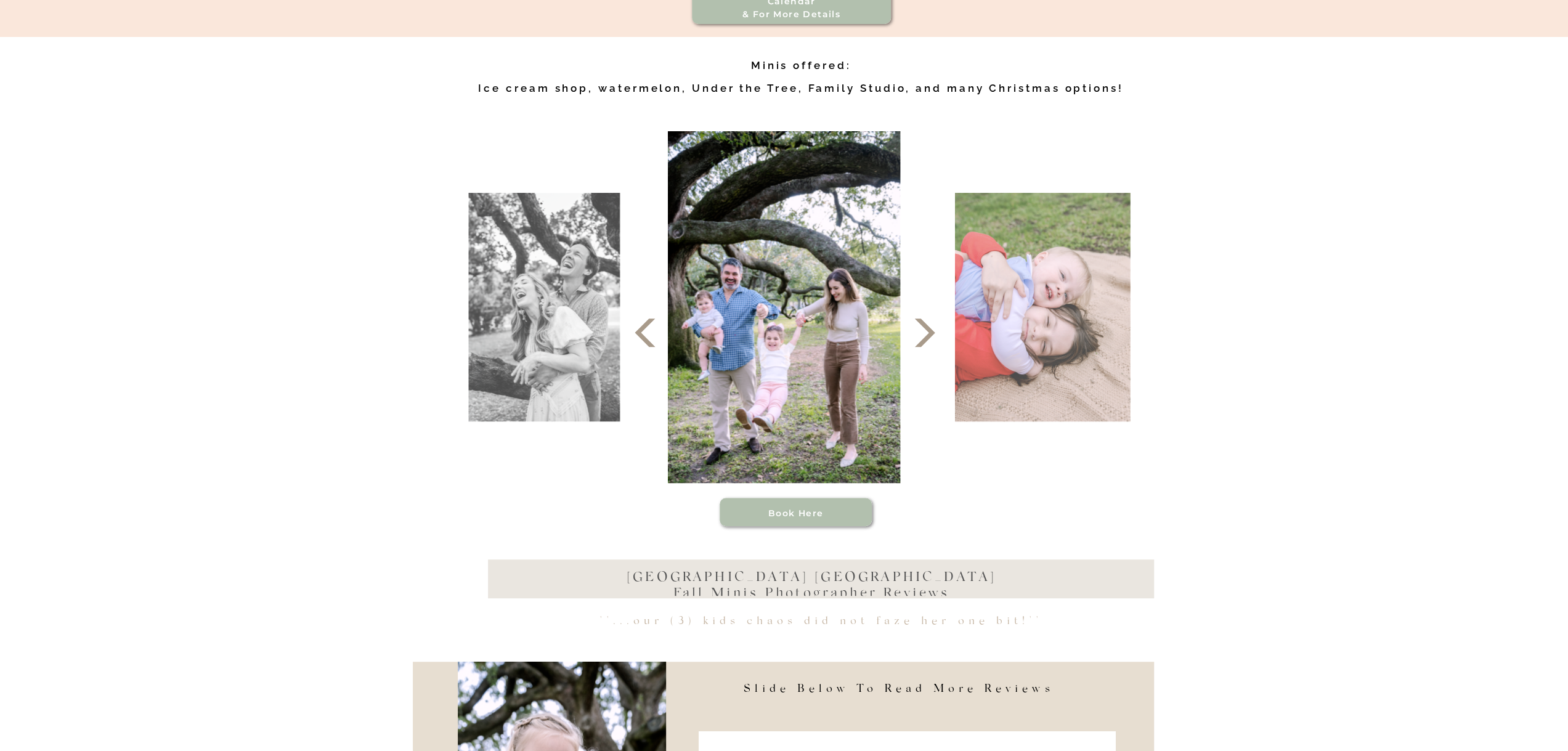
click at [931, 348] on icon at bounding box center [924, 333] width 37 height 37
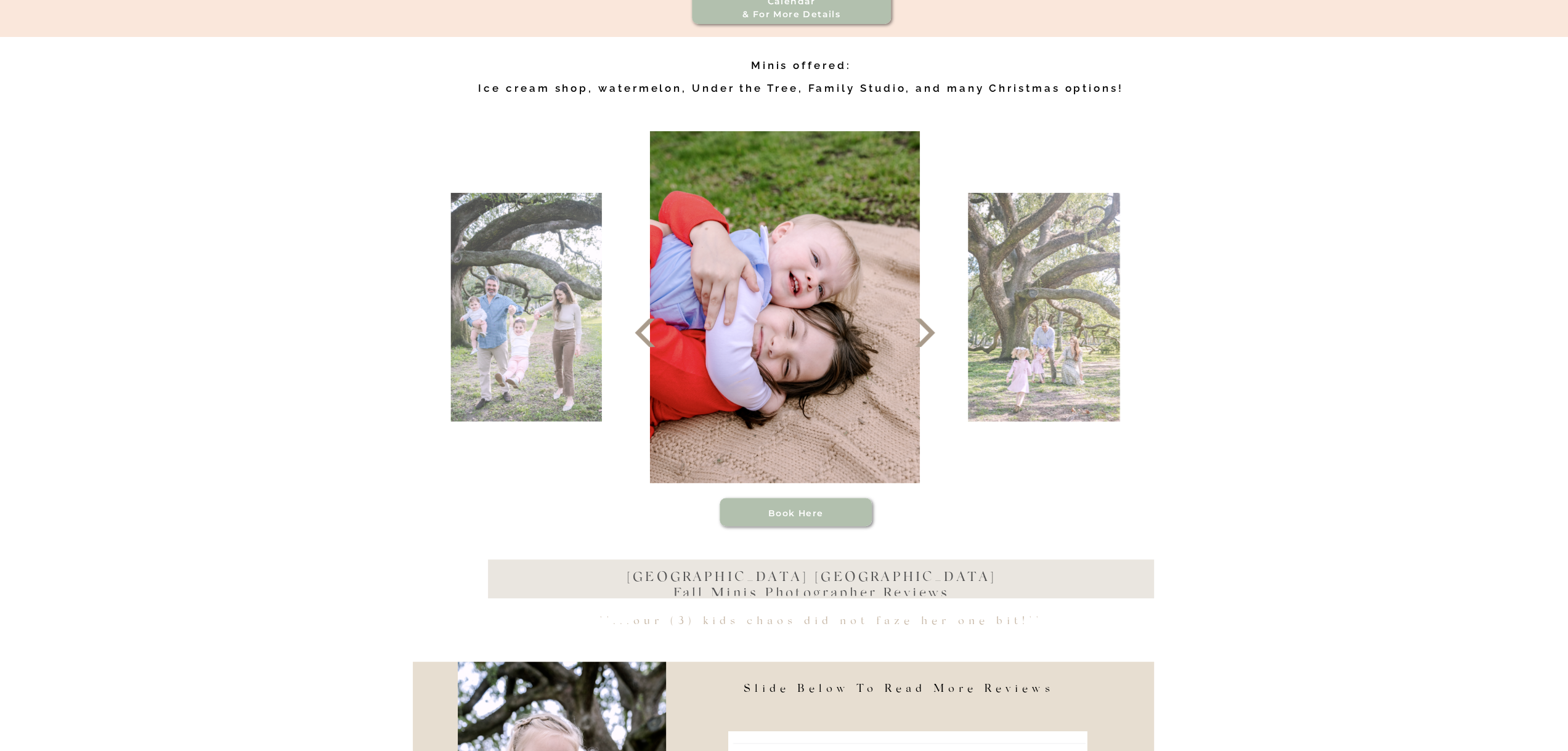
click at [931, 348] on icon at bounding box center [924, 333] width 37 height 37
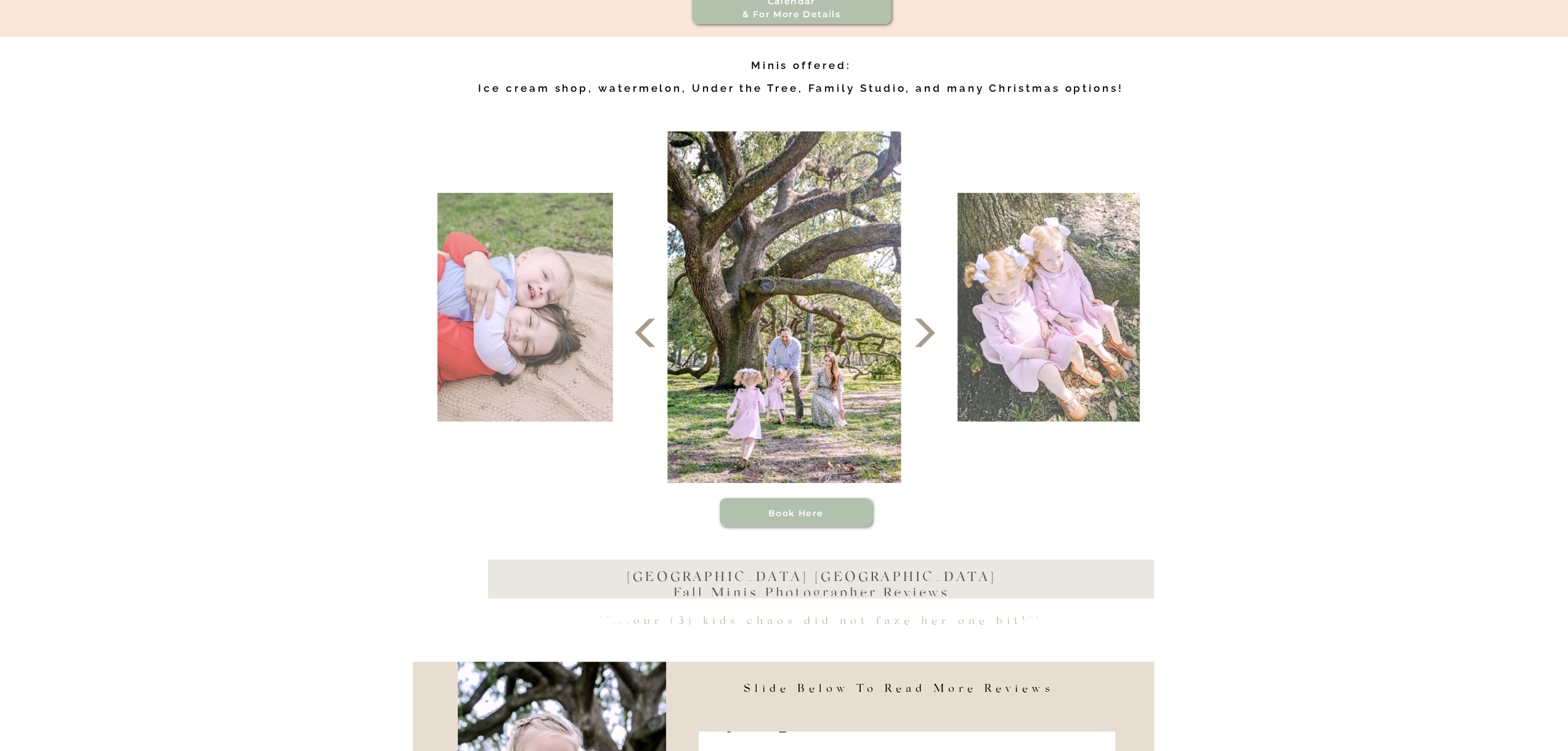
click at [931, 348] on icon at bounding box center [924, 333] width 37 height 37
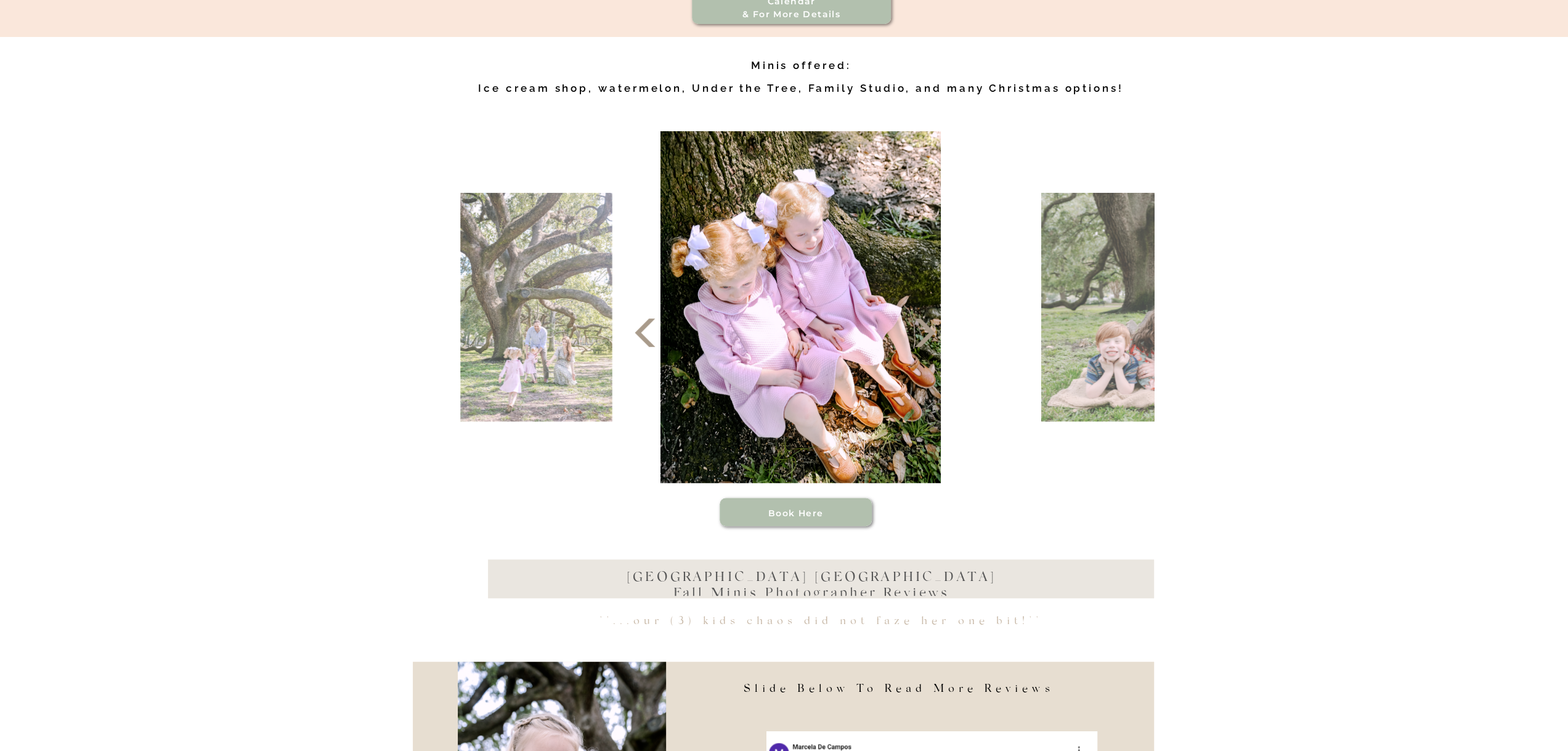
click at [931, 348] on icon at bounding box center [924, 333] width 37 height 37
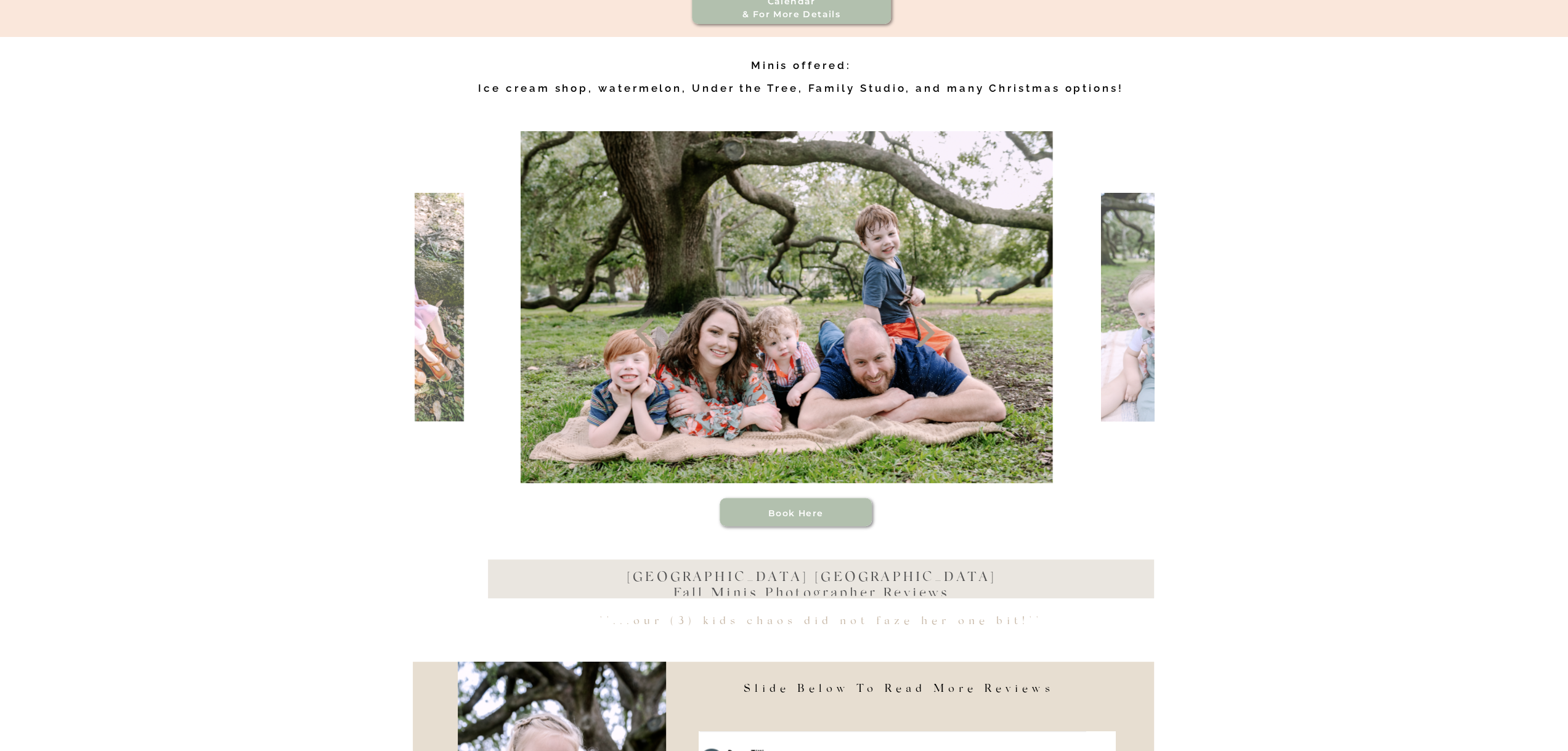
click at [931, 348] on icon at bounding box center [924, 333] width 37 height 37
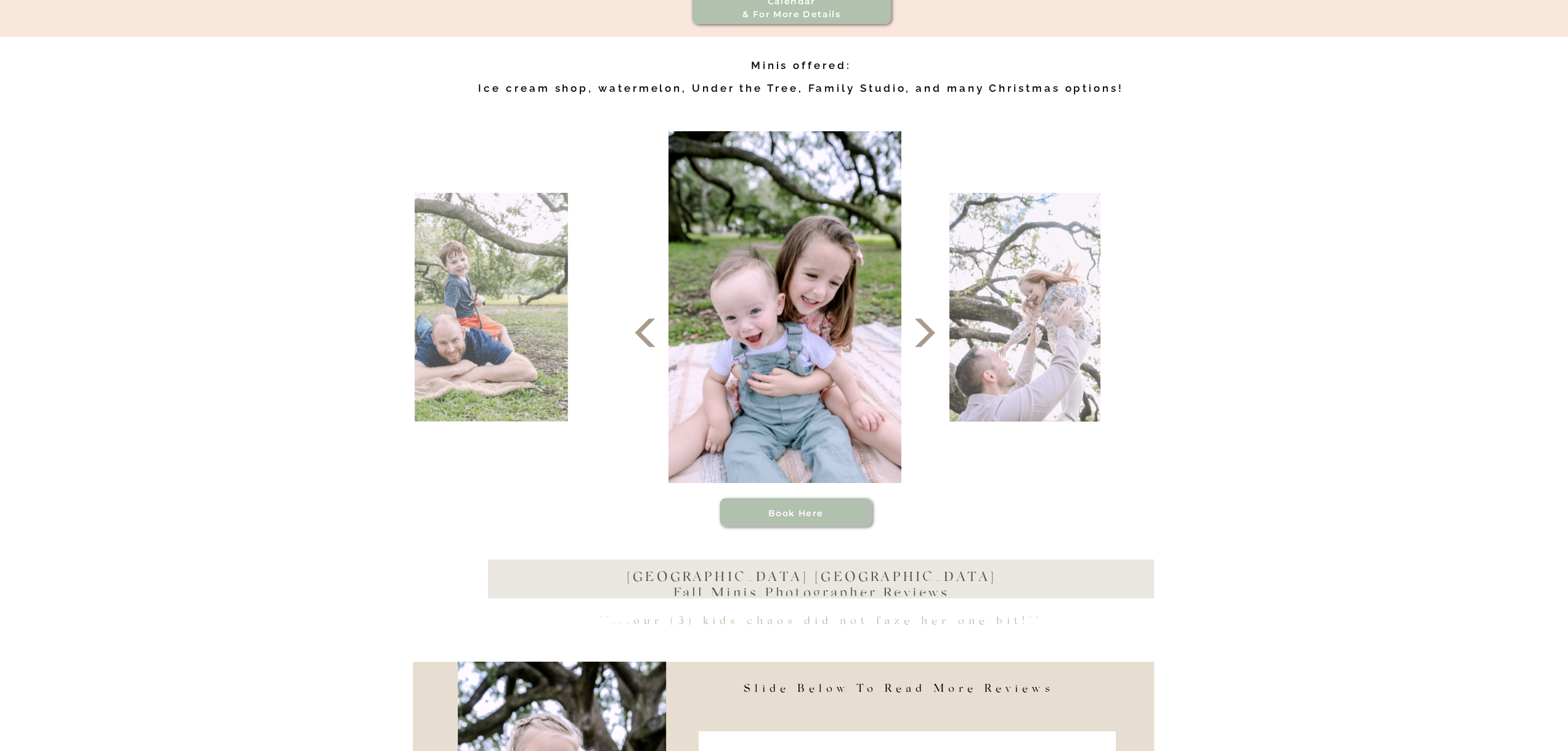
click at [931, 348] on icon at bounding box center [924, 333] width 37 height 37
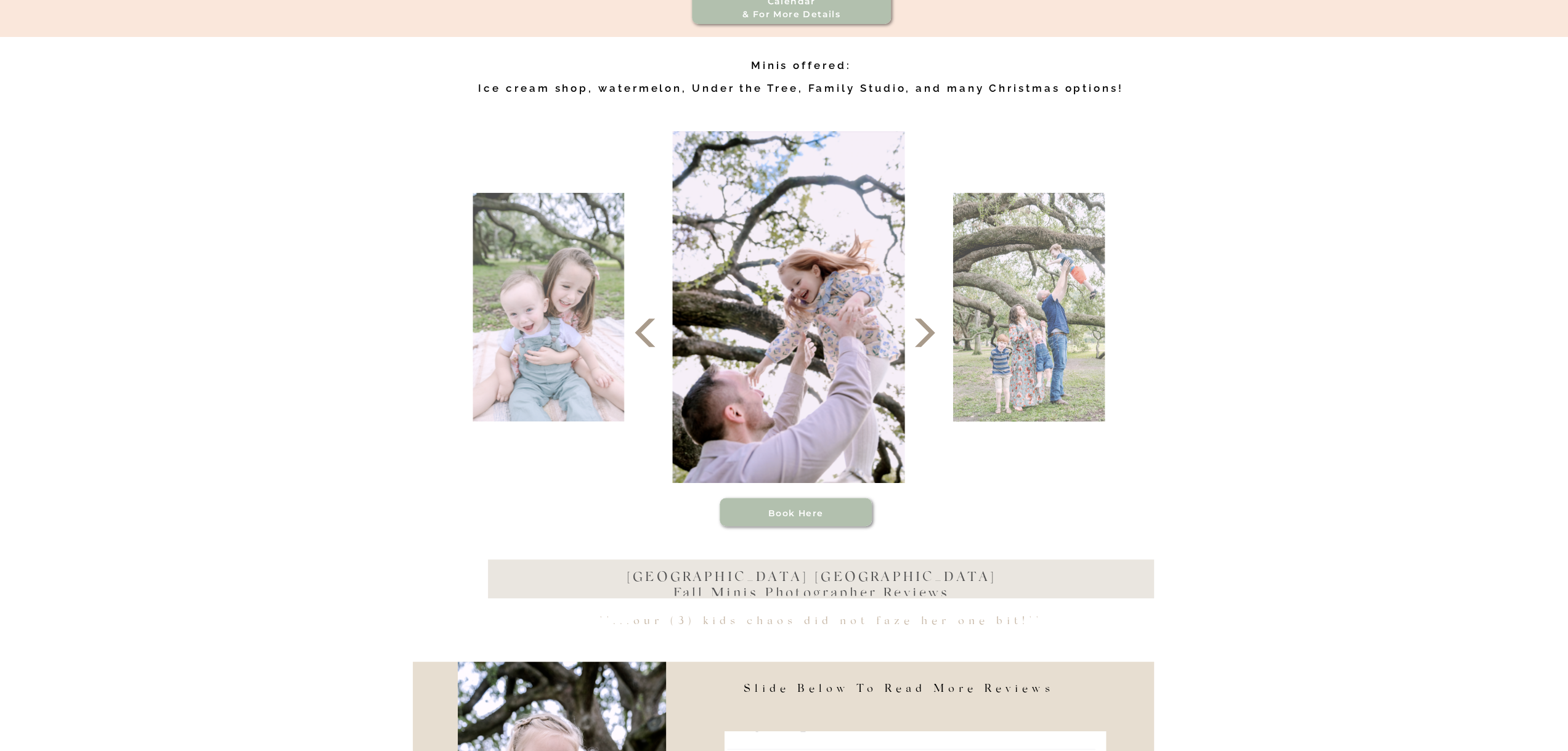
click at [931, 348] on icon at bounding box center [924, 333] width 37 height 37
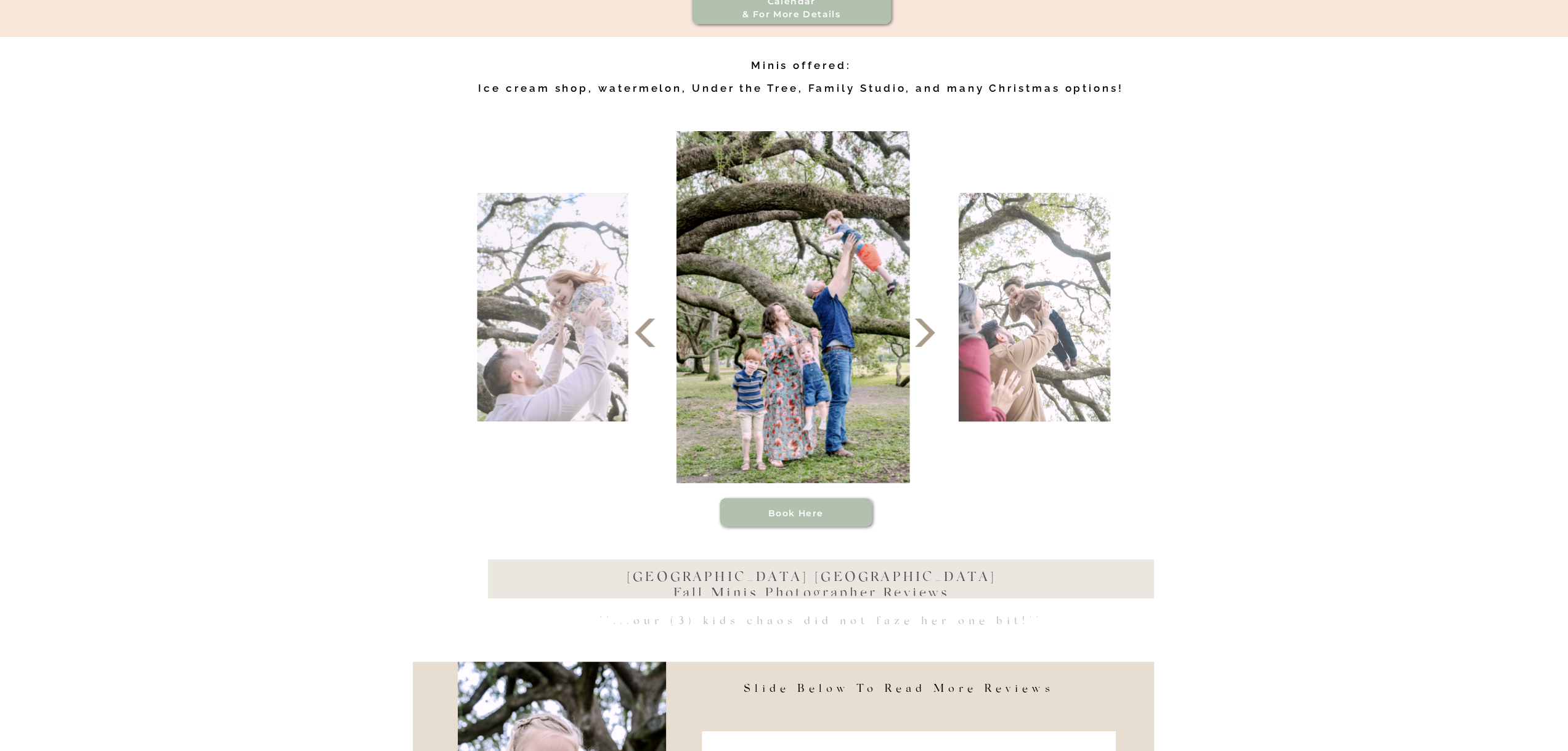
click at [931, 348] on icon at bounding box center [924, 333] width 37 height 37
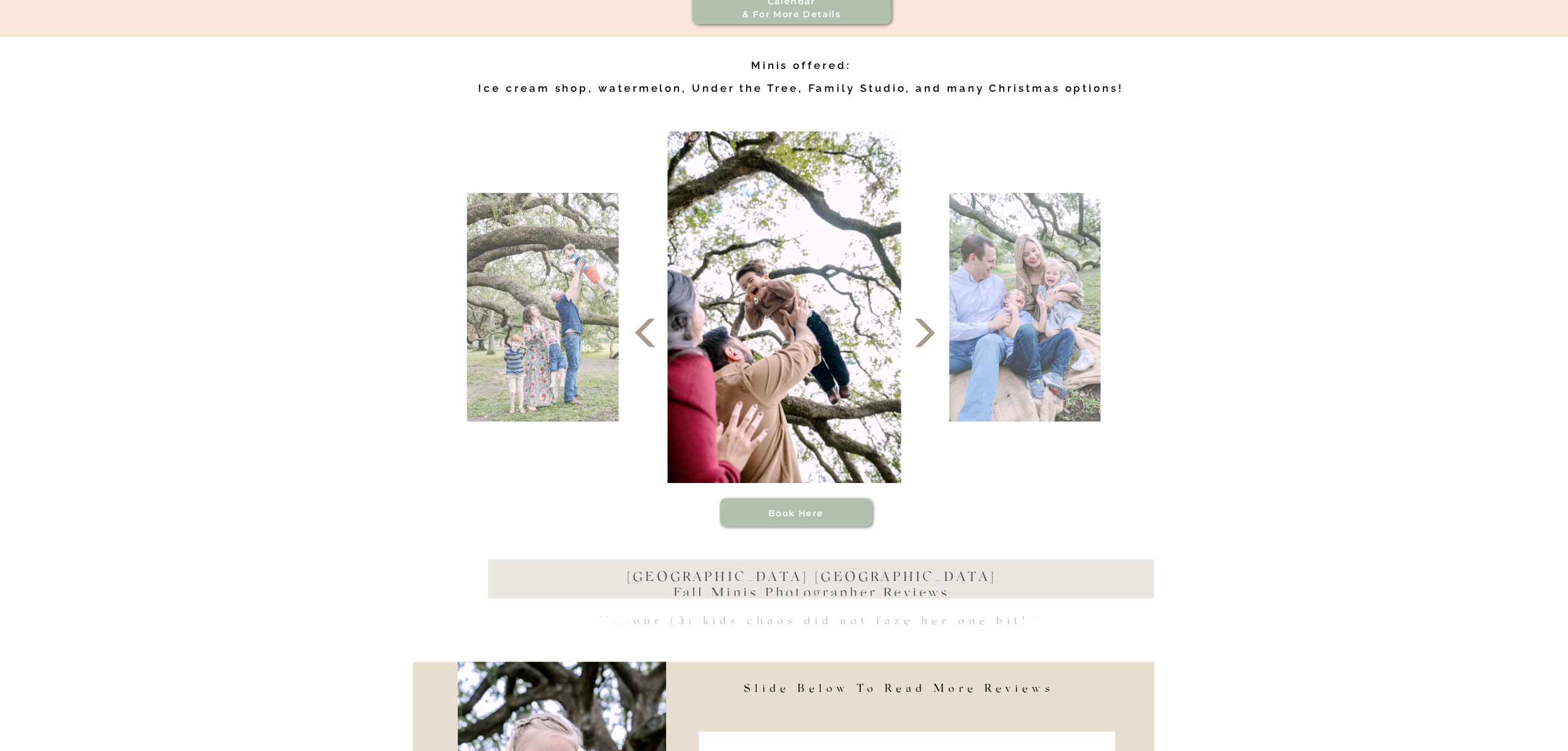
click at [931, 348] on icon at bounding box center [924, 333] width 37 height 37
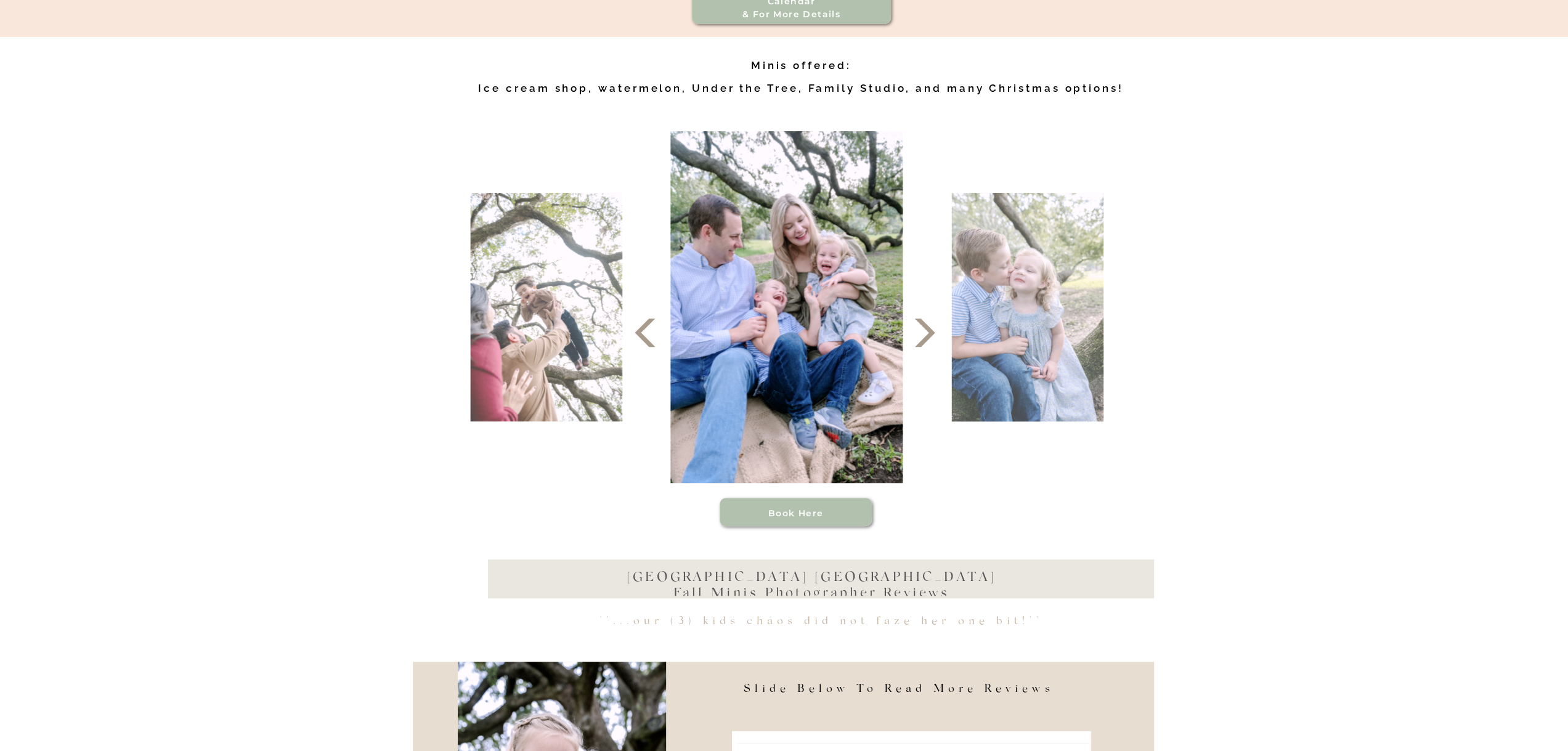
click at [931, 348] on icon at bounding box center [924, 333] width 37 height 37
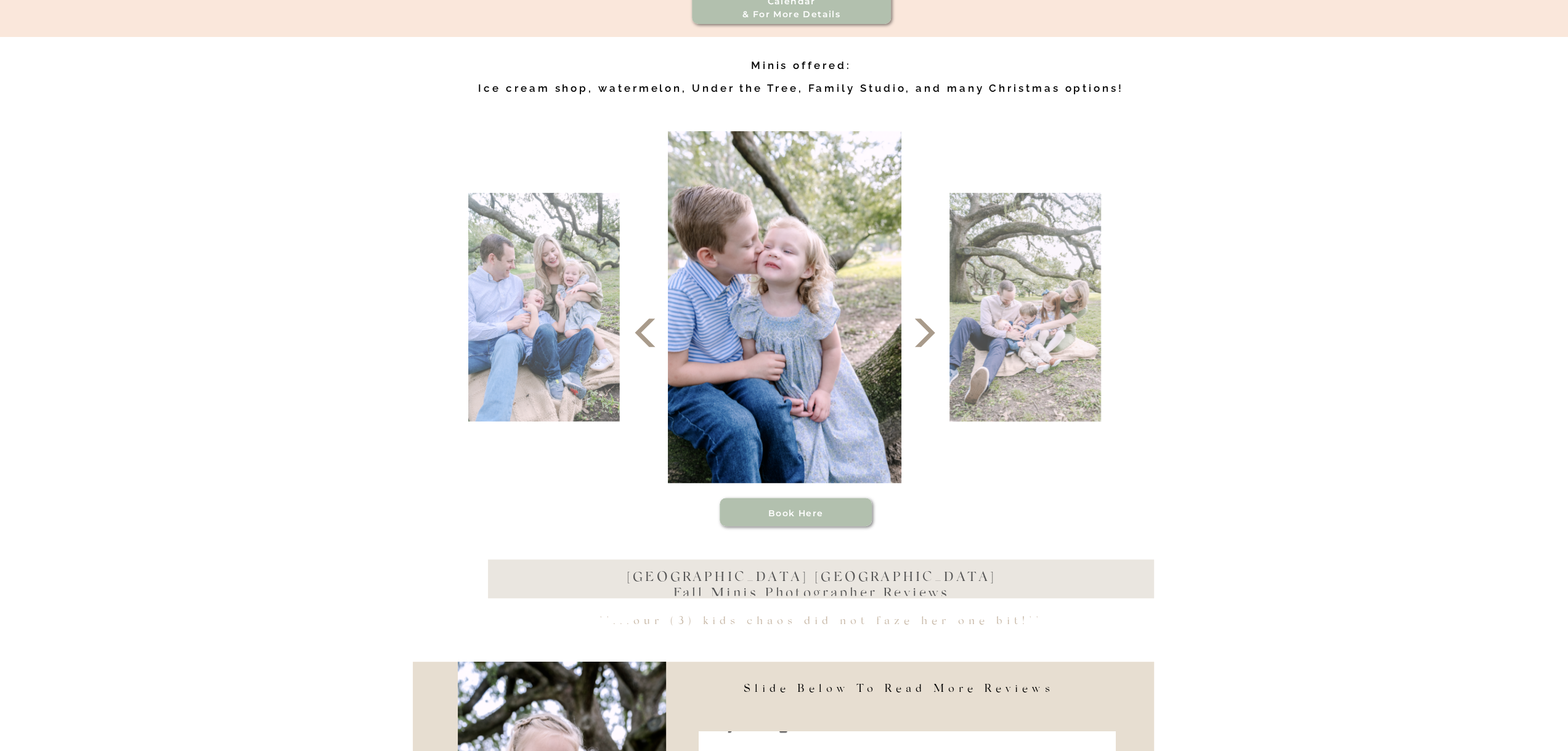
click at [931, 348] on icon at bounding box center [924, 333] width 37 height 37
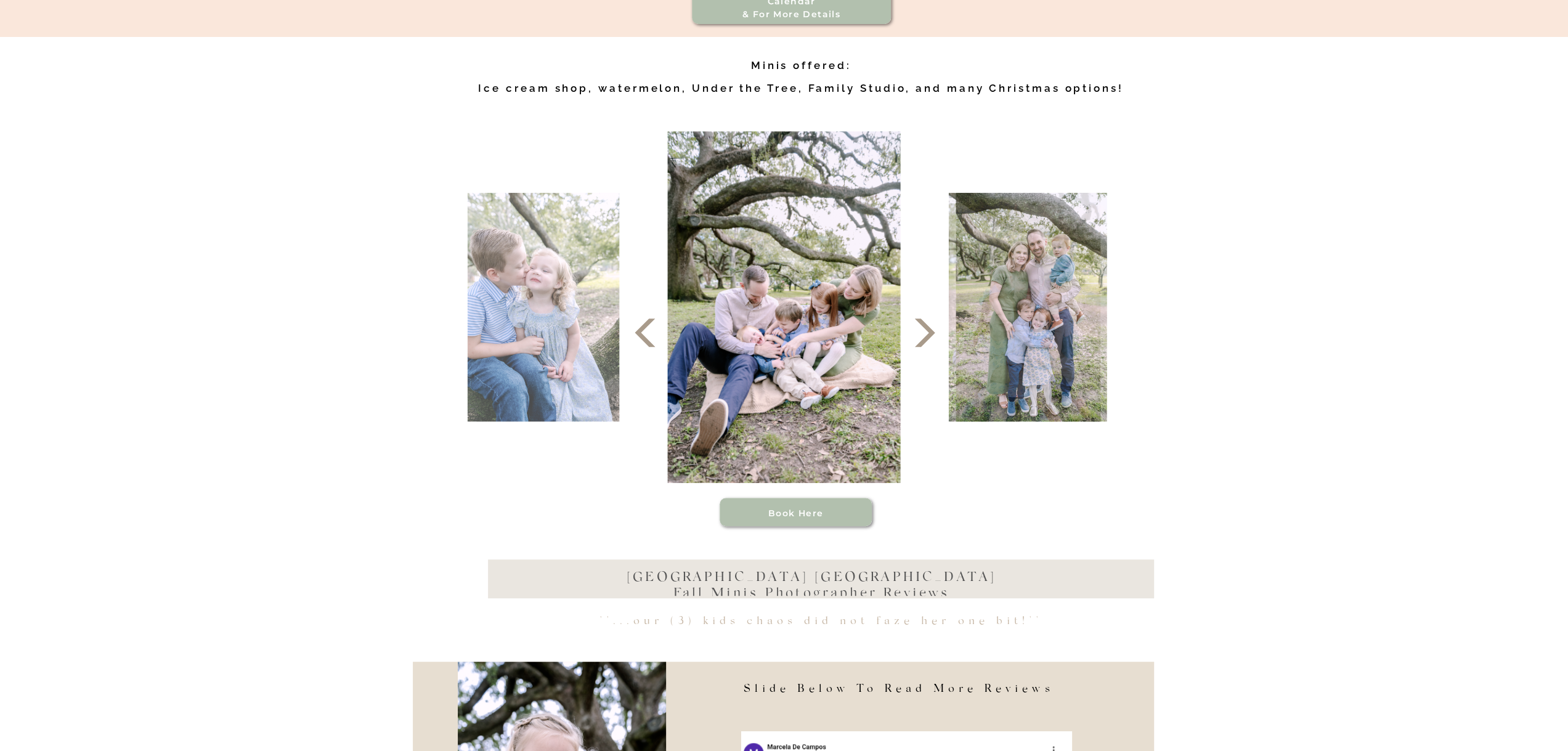
click at [931, 348] on icon at bounding box center [924, 333] width 37 height 37
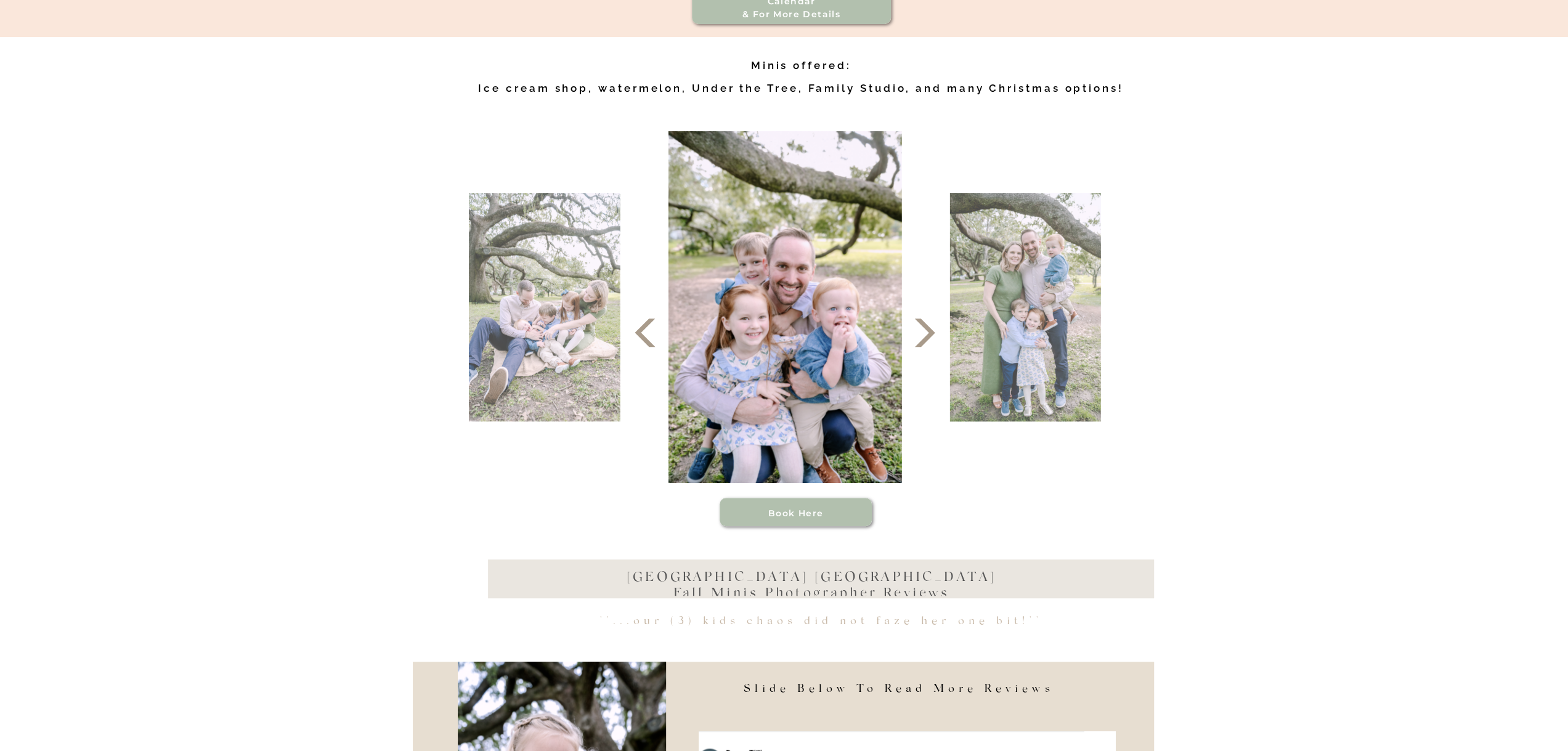
click at [931, 348] on icon at bounding box center [924, 333] width 37 height 37
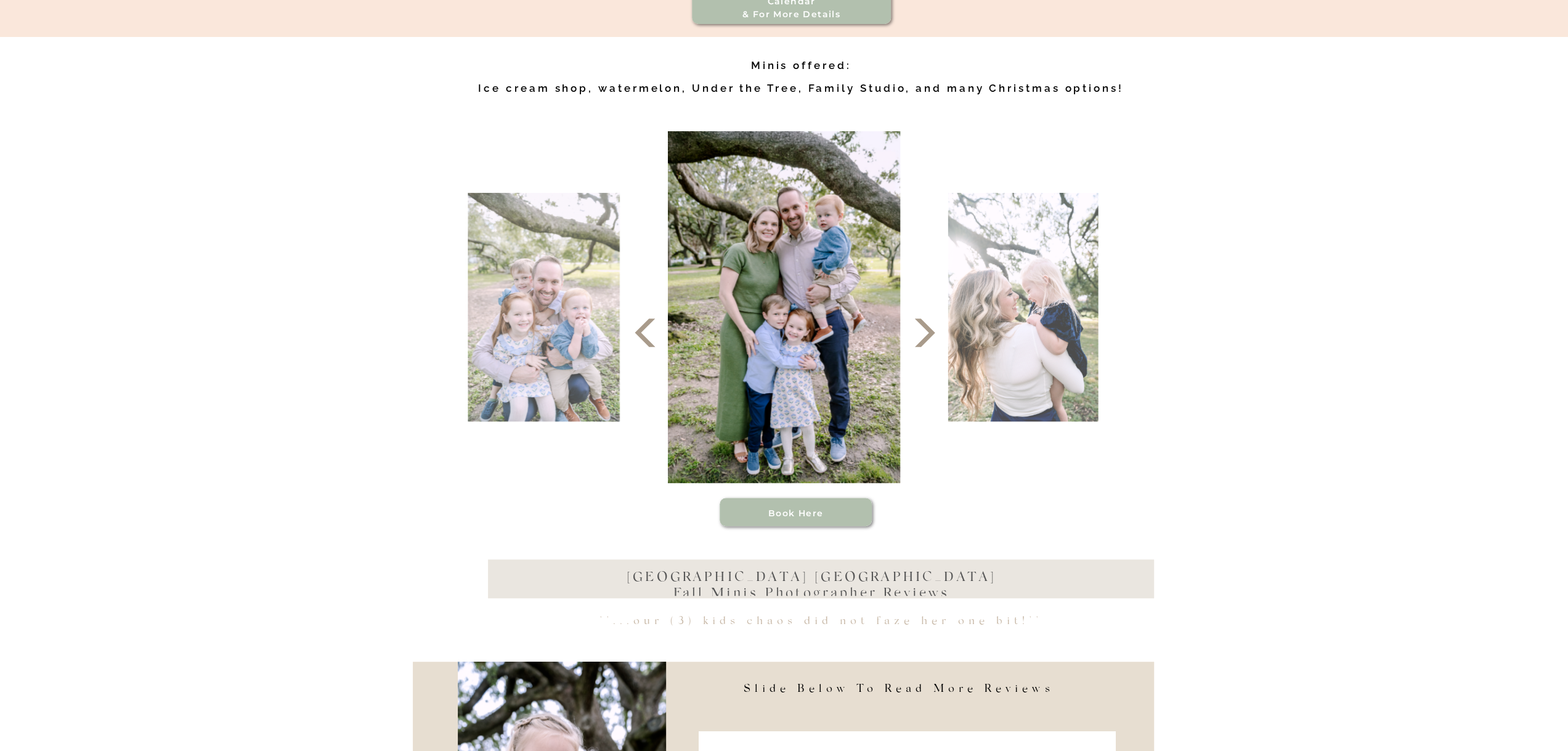
click at [931, 348] on icon at bounding box center [924, 333] width 37 height 37
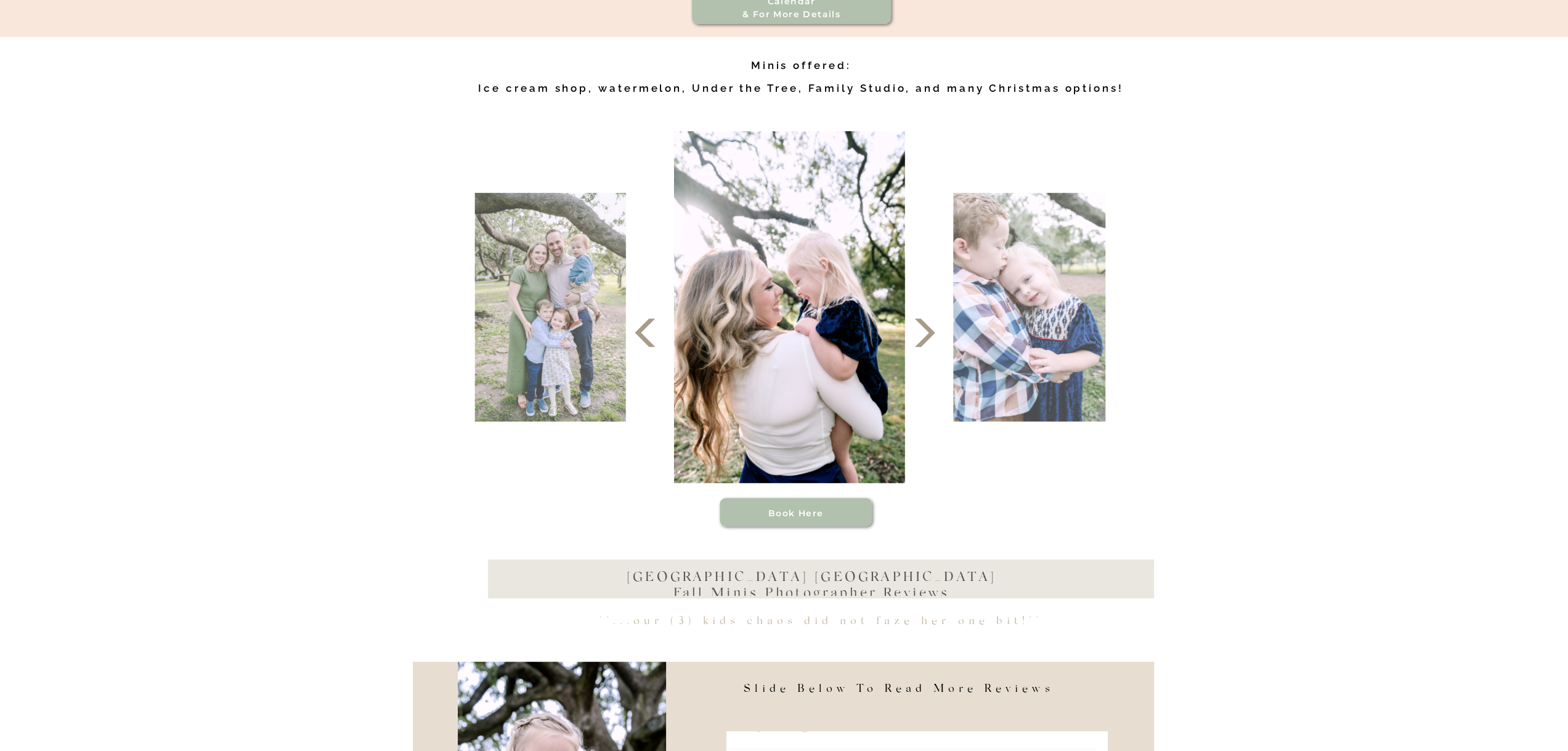
click at [931, 348] on icon at bounding box center [924, 333] width 37 height 37
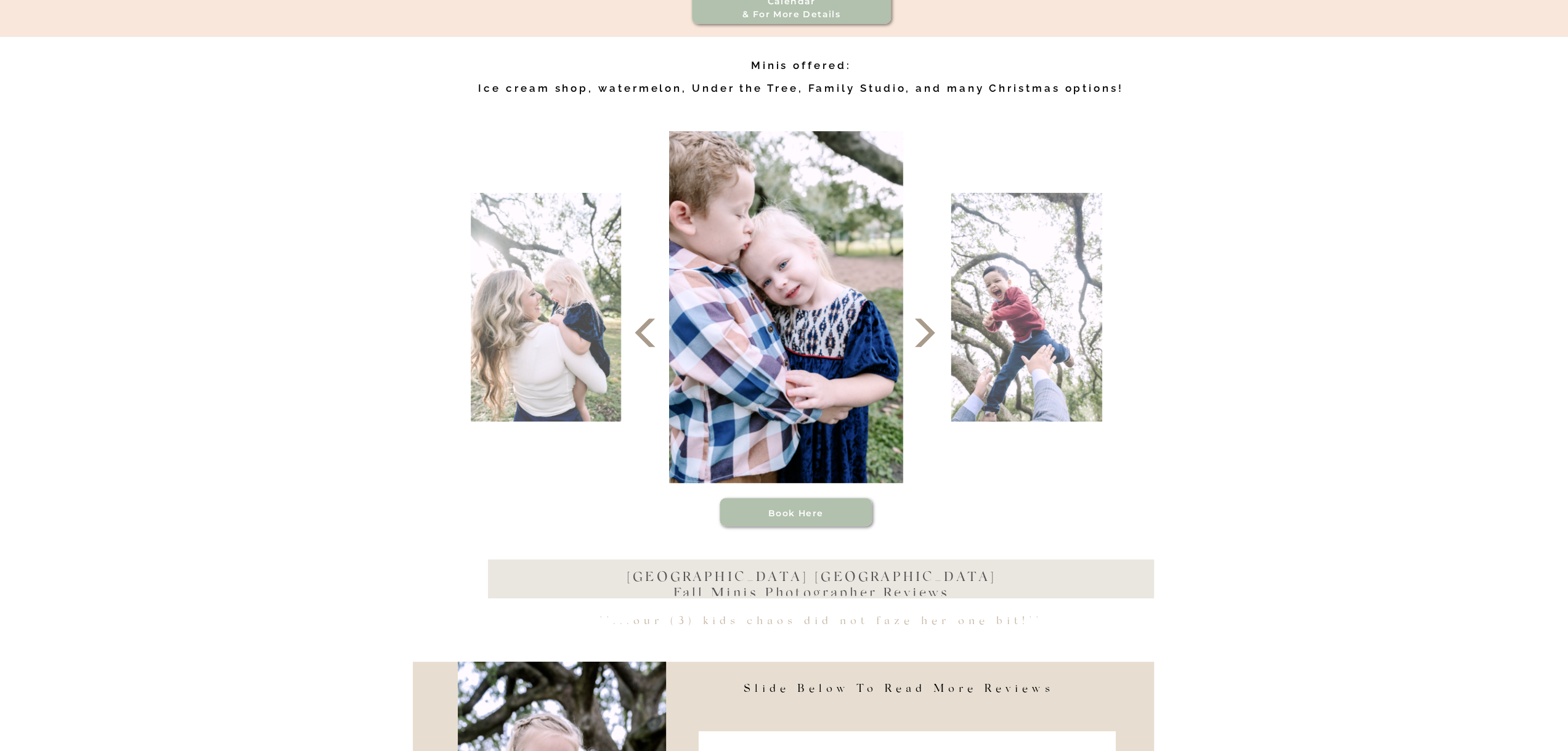
click at [931, 348] on icon at bounding box center [924, 333] width 37 height 37
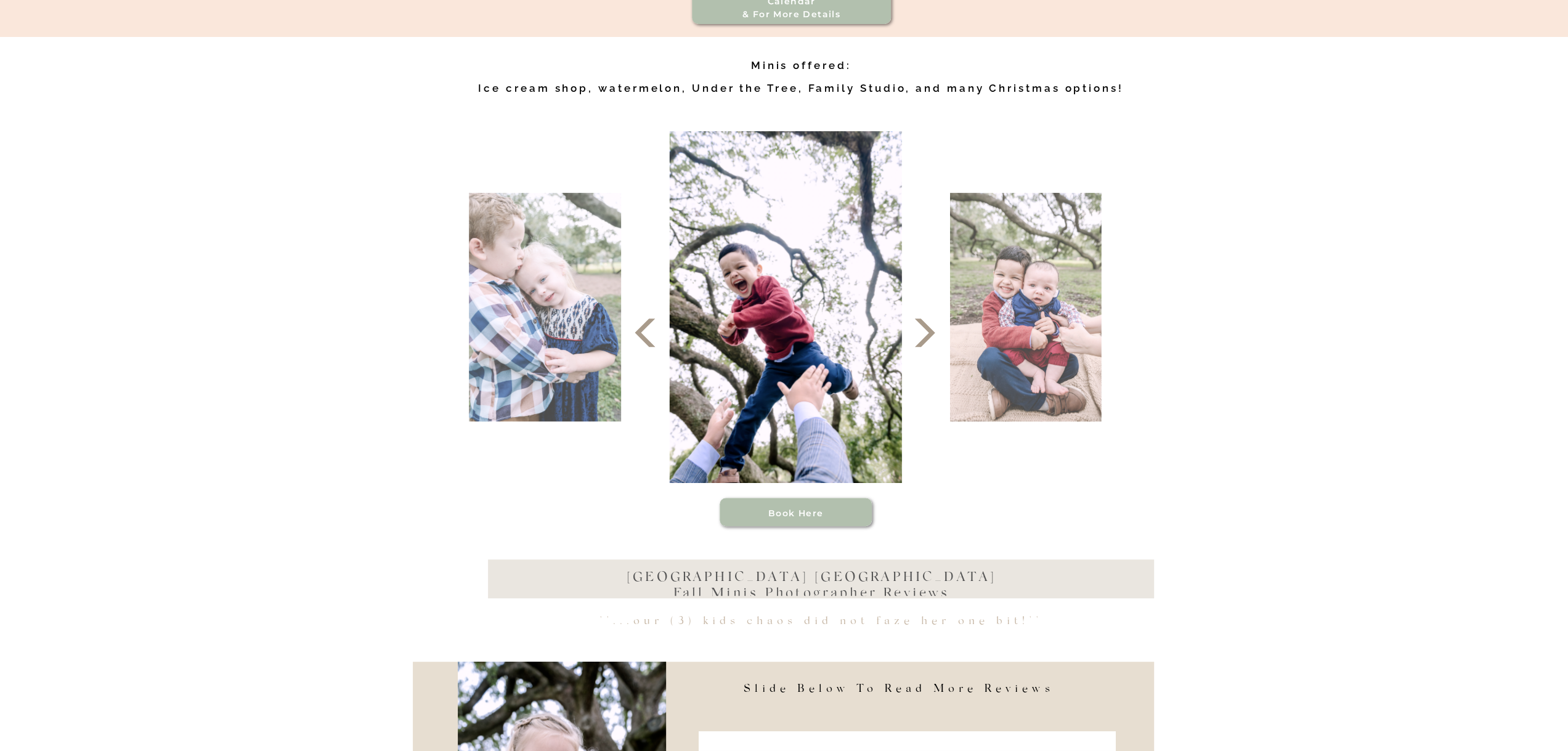
click at [931, 348] on icon at bounding box center [924, 333] width 37 height 37
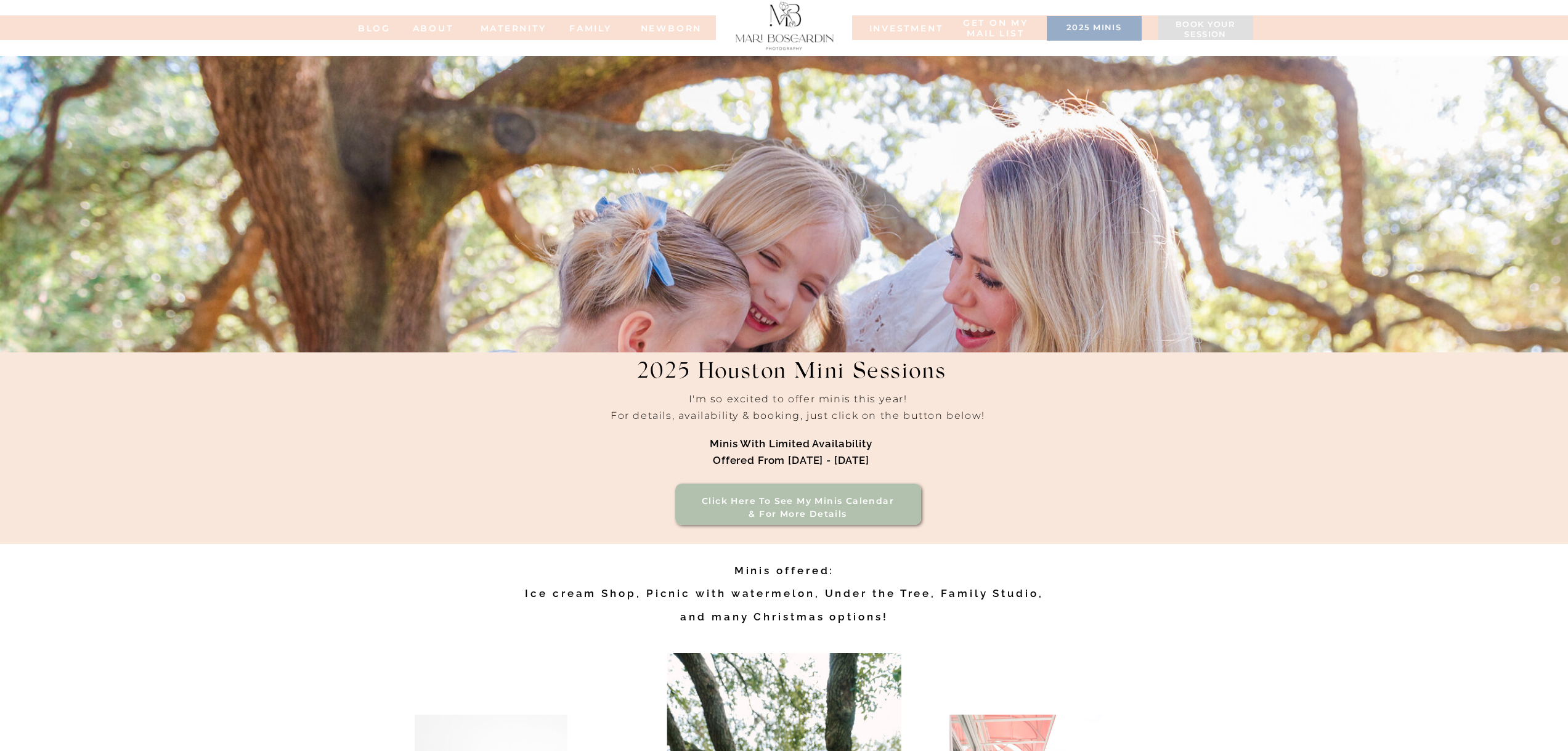
scroll to position [1232, 0]
